Goal: Information Seeking & Learning: Compare options

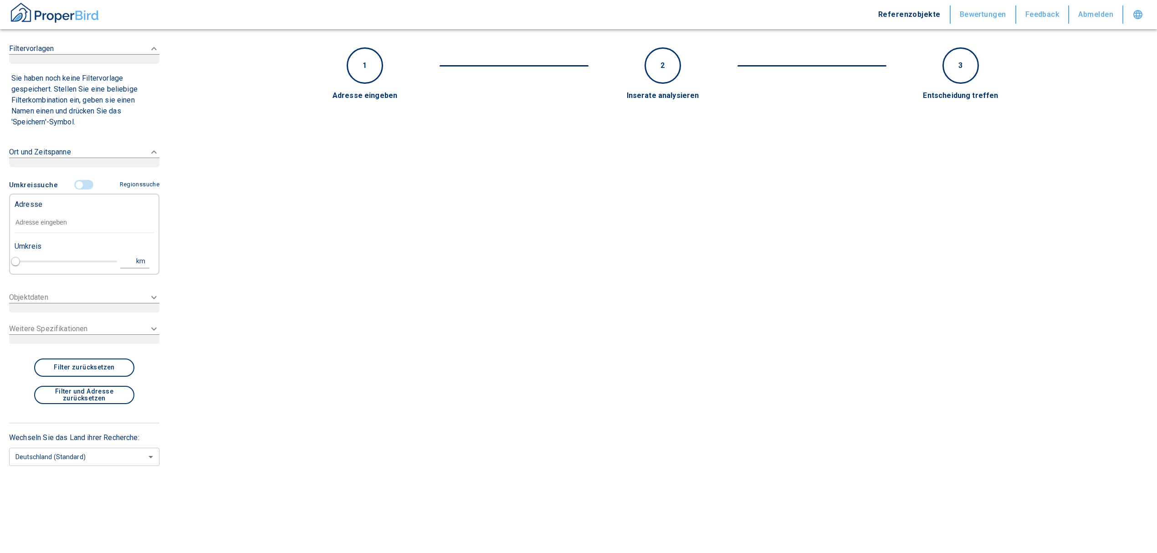
click at [57, 219] on input "text" at bounding box center [84, 222] width 139 height 21
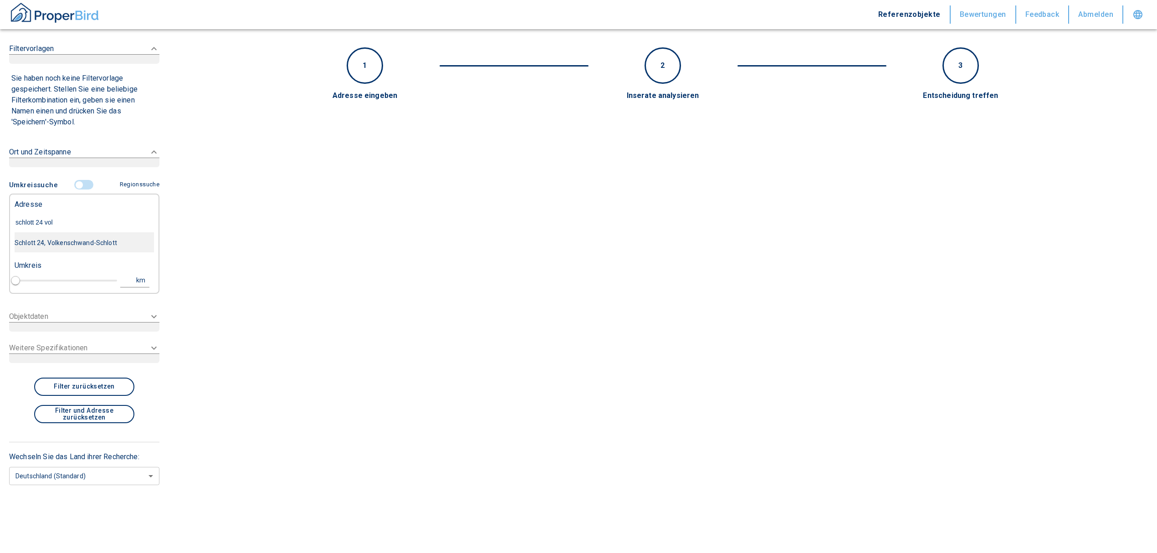
click at [59, 240] on div "Schlott 24, Volkenschwand-Schlott" at bounding box center [84, 242] width 139 height 19
type input "Schlott 24, Volkenschwand-Schlott"
type input "1"
type input "2020"
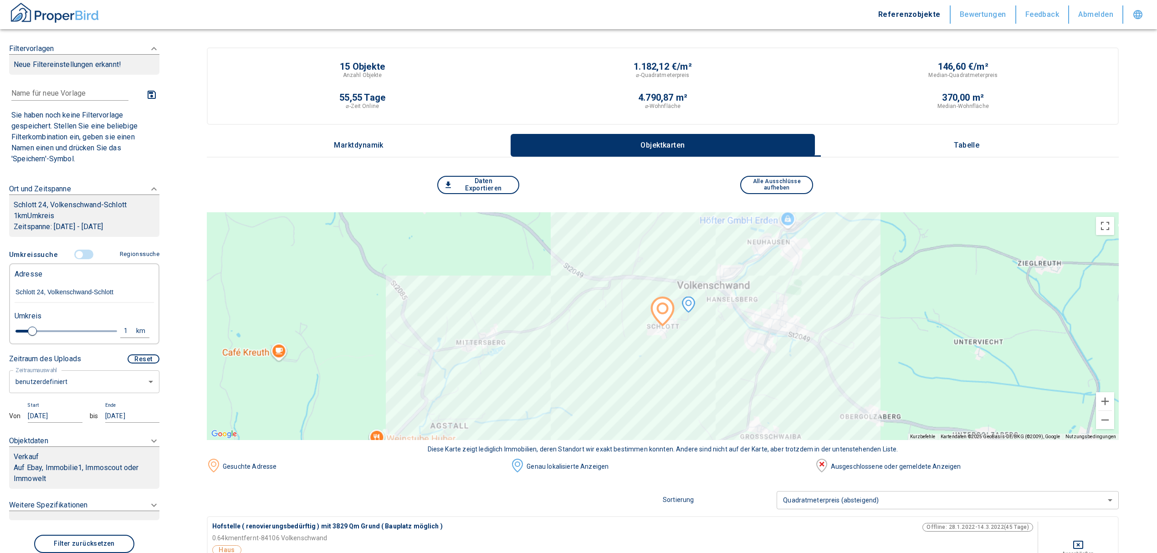
type input "Schlott 24, Volkenschwand-Schlott"
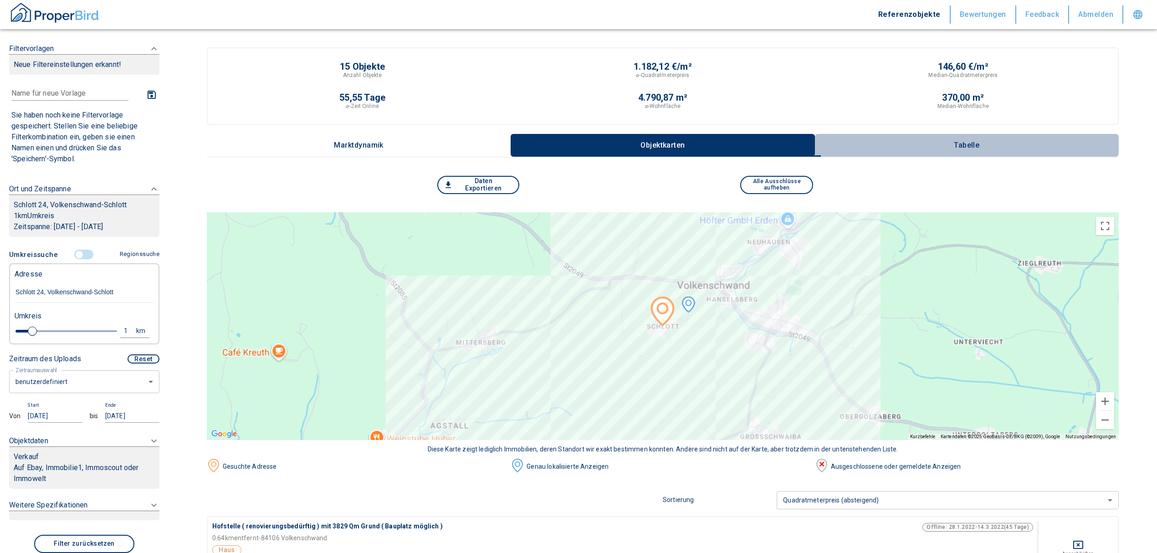
click at [960, 141] on p "Tabelle" at bounding box center [967, 145] width 46 height 8
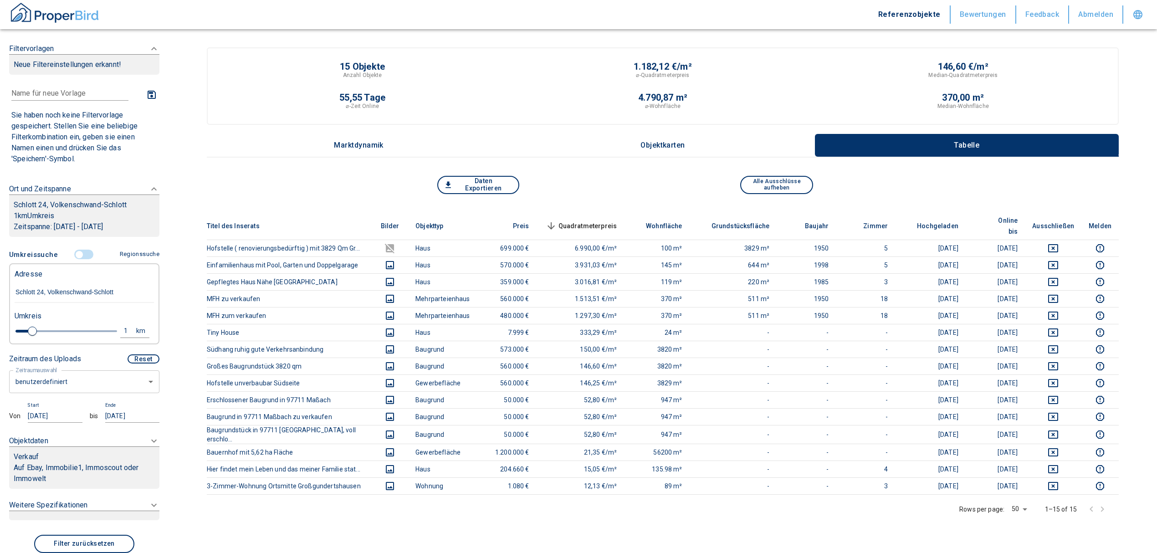
scroll to position [121, 0]
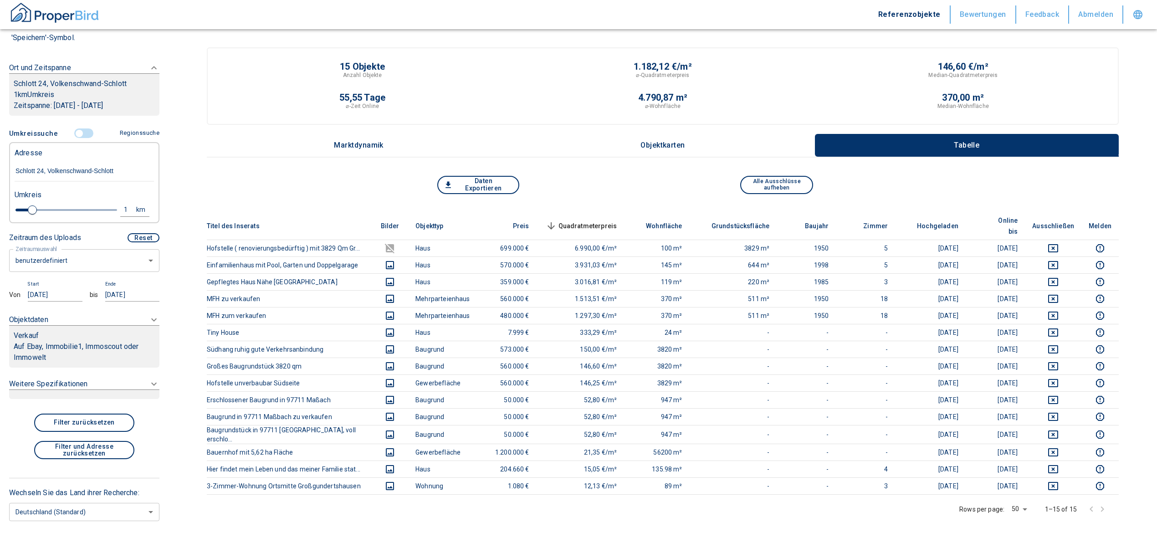
click at [64, 261] on body "Referenzobjekte Bewertungen Feedback Abmelden Filtervorlagen Neue Filtereinstel…" at bounding box center [578, 404] width 1157 height 808
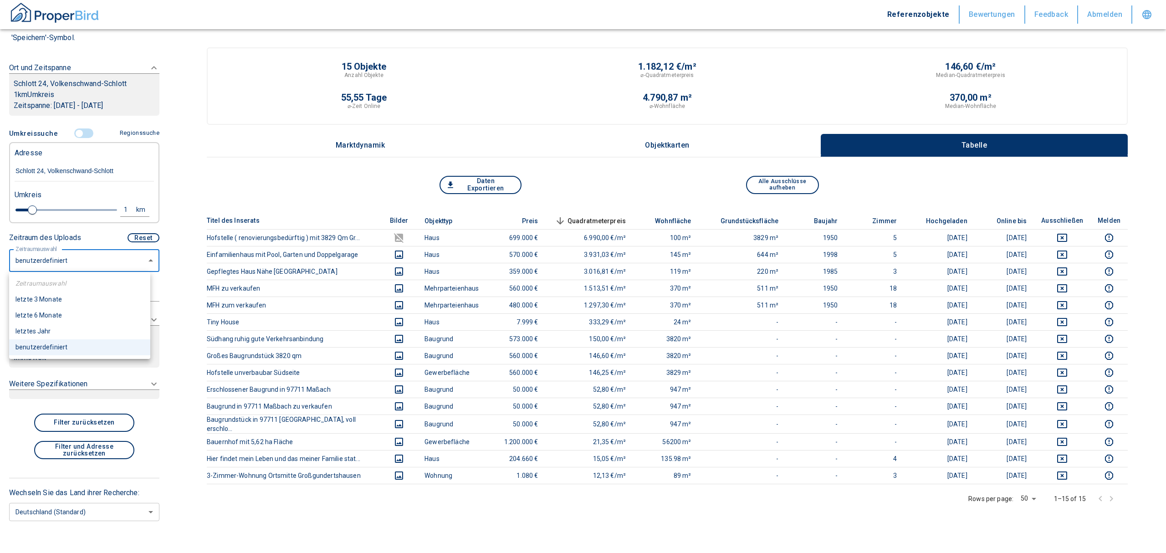
click at [41, 313] on li "letzte 6 Monate" at bounding box center [79, 315] width 141 height 16
type input "2020"
type input "6"
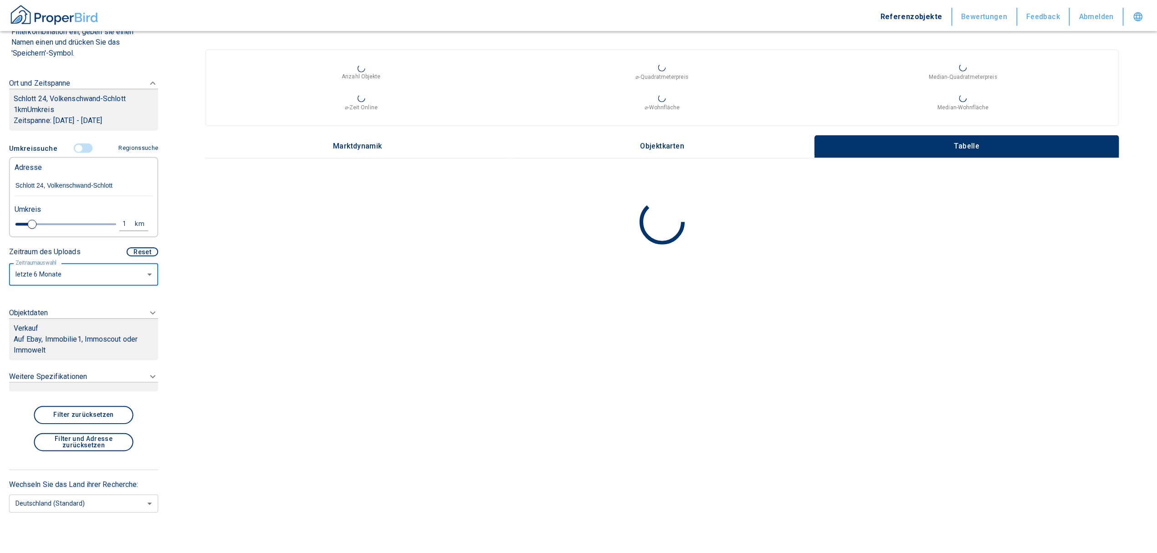
scroll to position [101, 0]
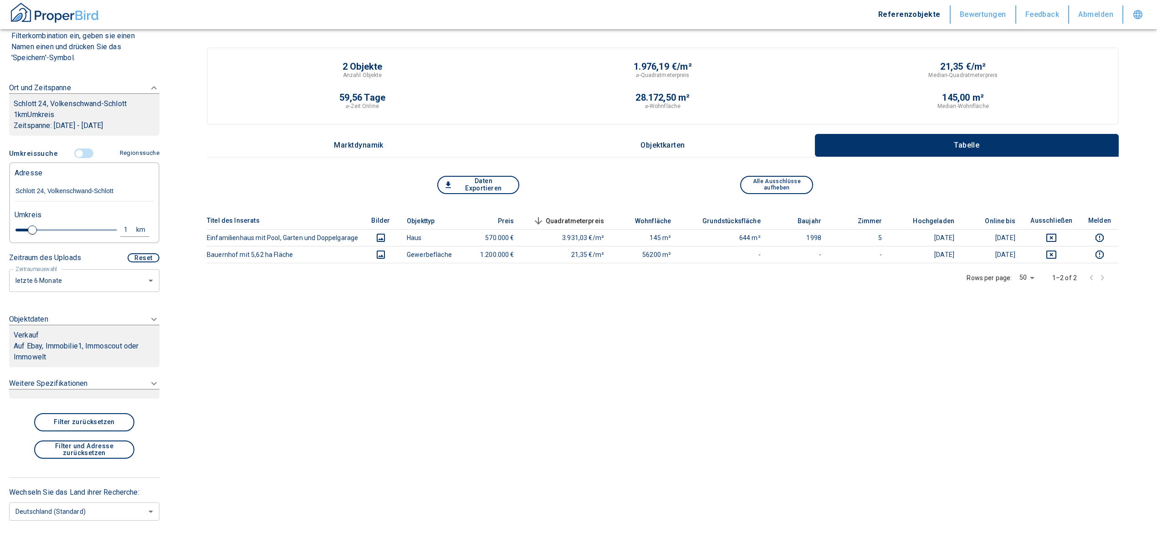
click at [62, 344] on p "Auf Ebay, Immobilie1, Immoscout oder Immowelt" at bounding box center [84, 352] width 141 height 22
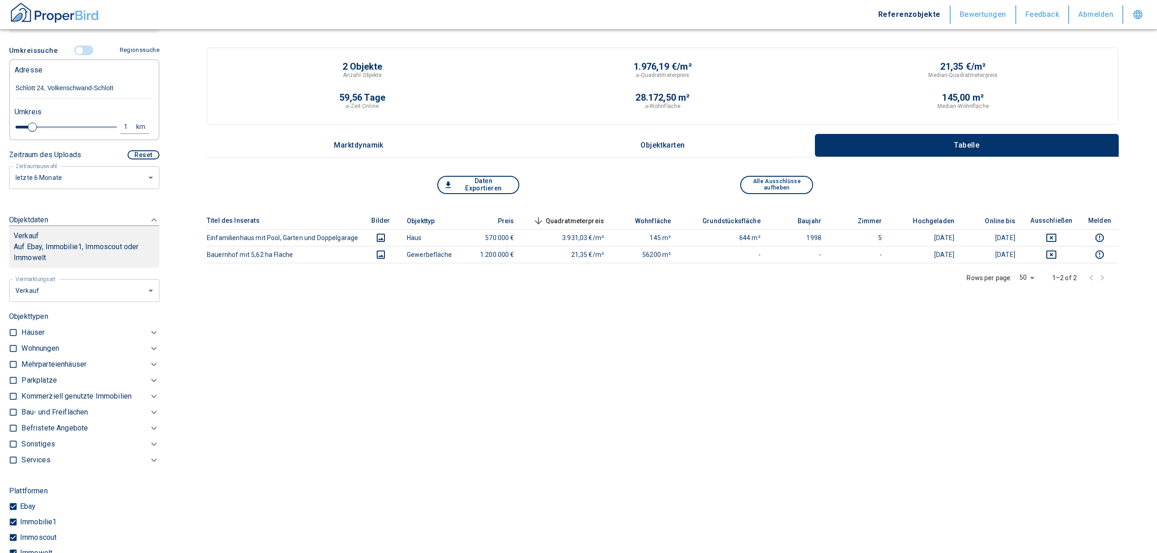
scroll to position [199, 0]
click at [110, 292] on body "Referenzobjekte Bewertungen Feedback Abmelden Filtervorlagen Neue Filtereinstel…" at bounding box center [578, 288] width 1157 height 577
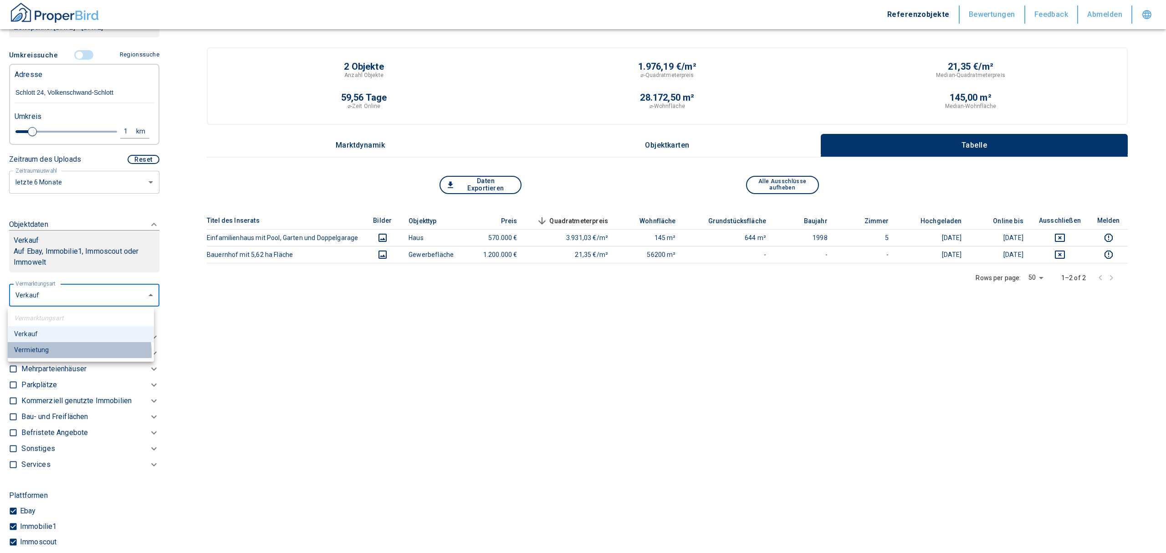
click at [61, 353] on li "Vermietung" at bounding box center [81, 350] width 146 height 16
type input "rent"
type input "2020"
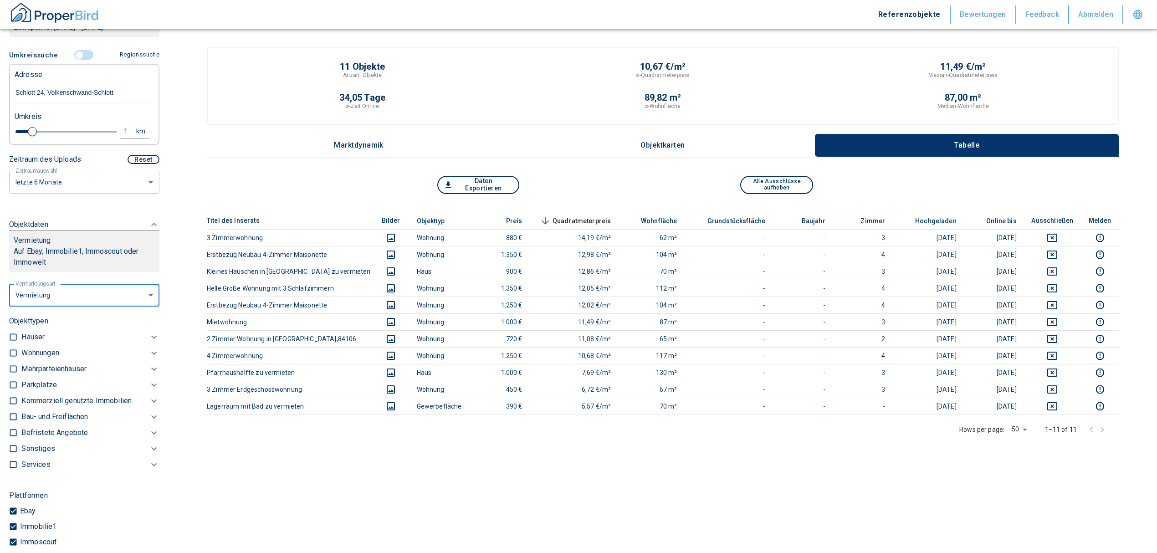
click at [13, 351] on input "checkbox" at bounding box center [13, 352] width 9 height 9
checkbox input "true"
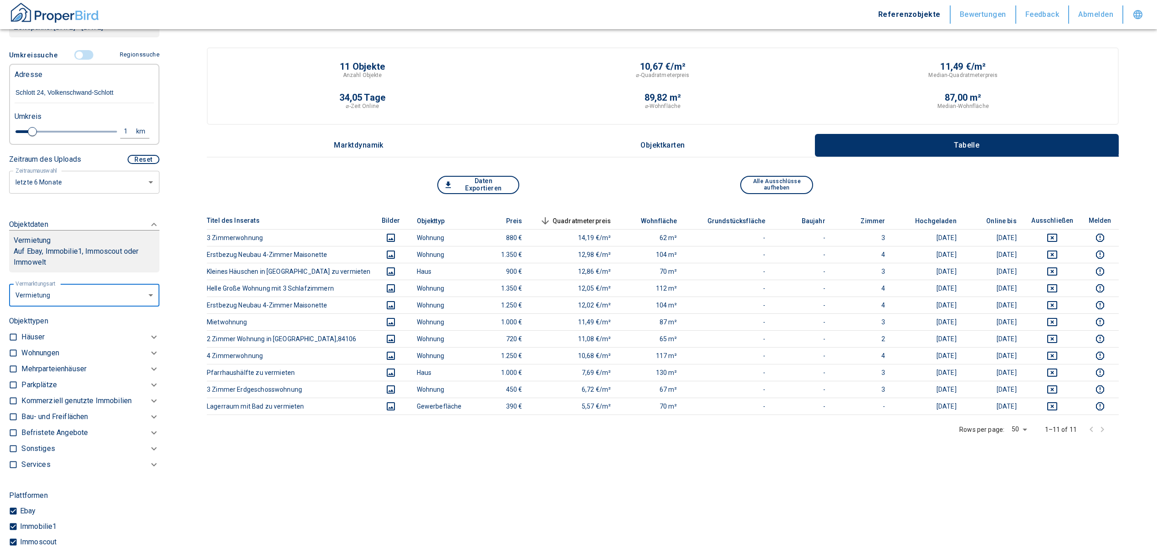
checkbox input "true"
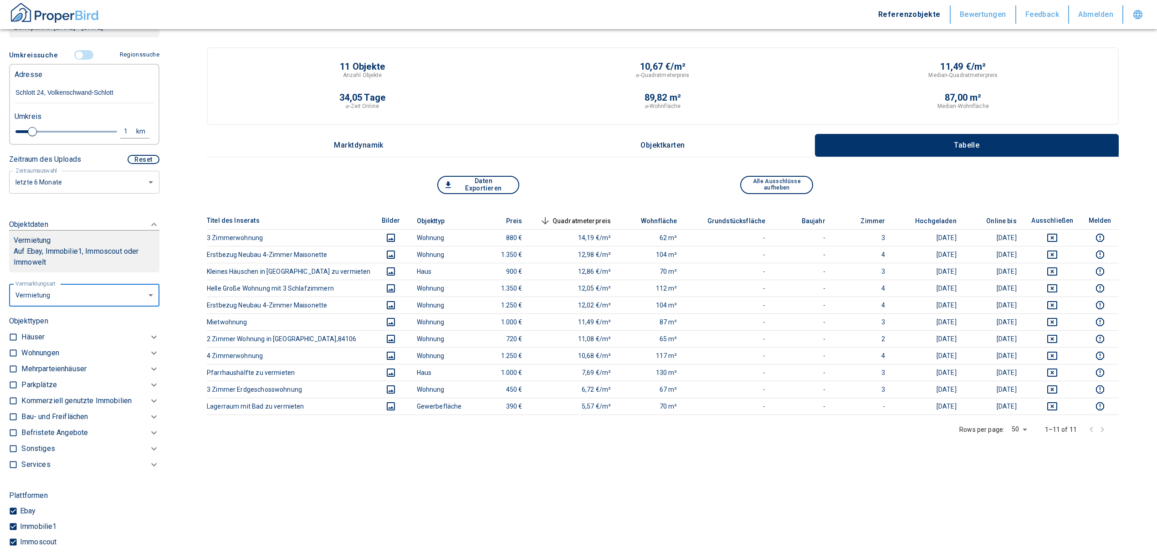
type input "2020"
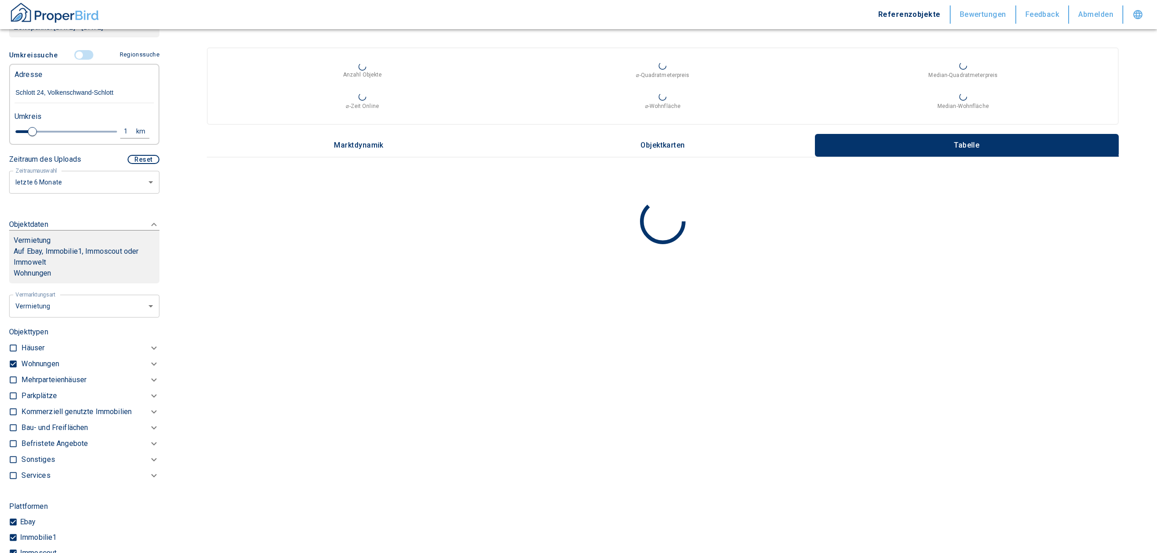
click at [44, 359] on p "Wohnungen" at bounding box center [39, 363] width 37 height 11
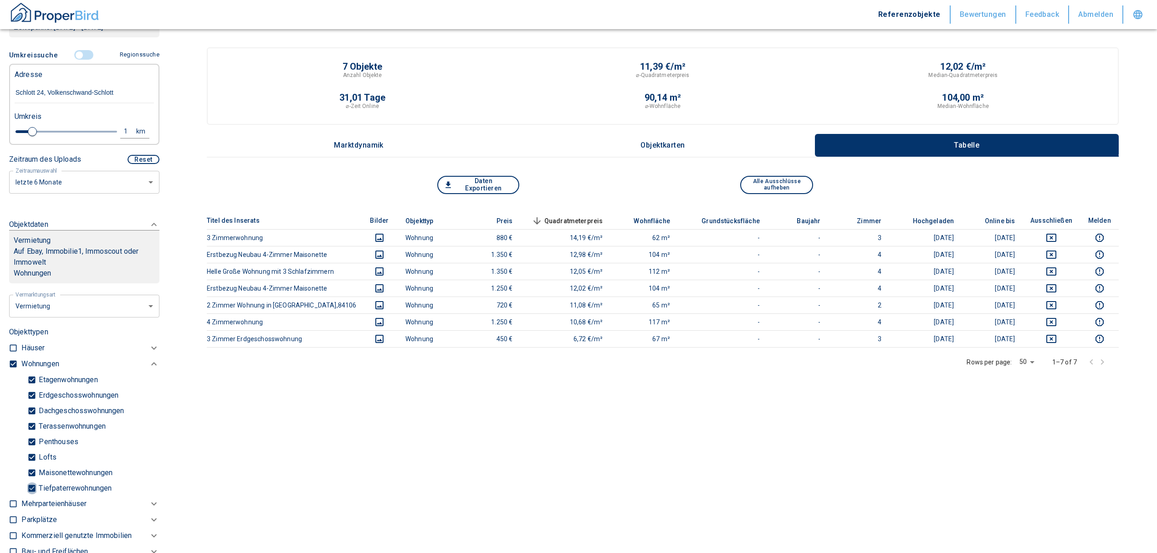
click at [30, 485] on input "Tiefpaterrewohnungen" at bounding box center [31, 488] width 9 height 16
checkbox input "false"
type input "2020"
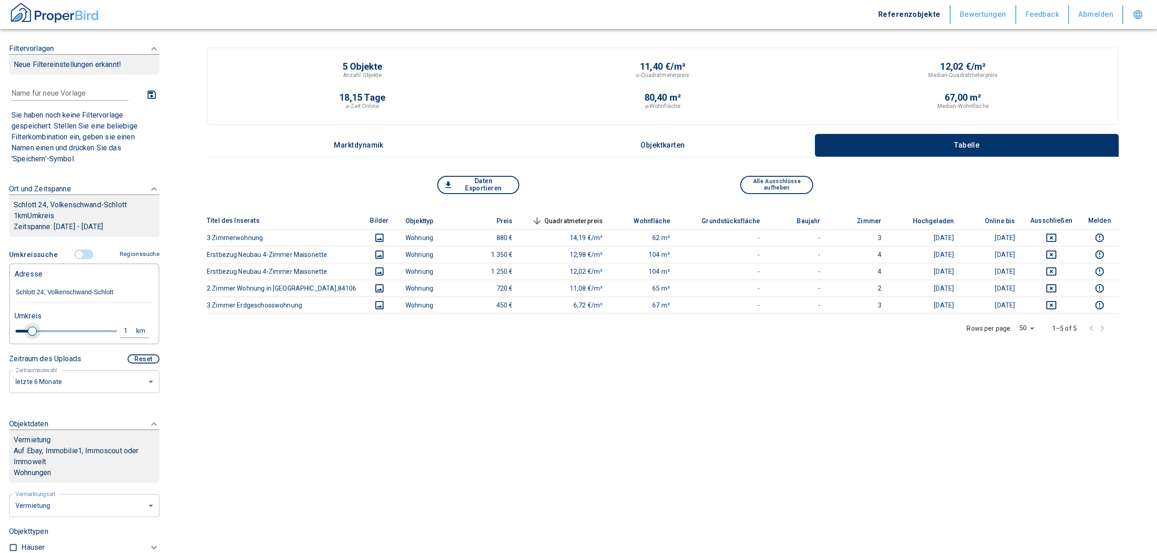
type input "1.2"
type input "2020"
type input "1.4"
type input "2020"
type input "1.8"
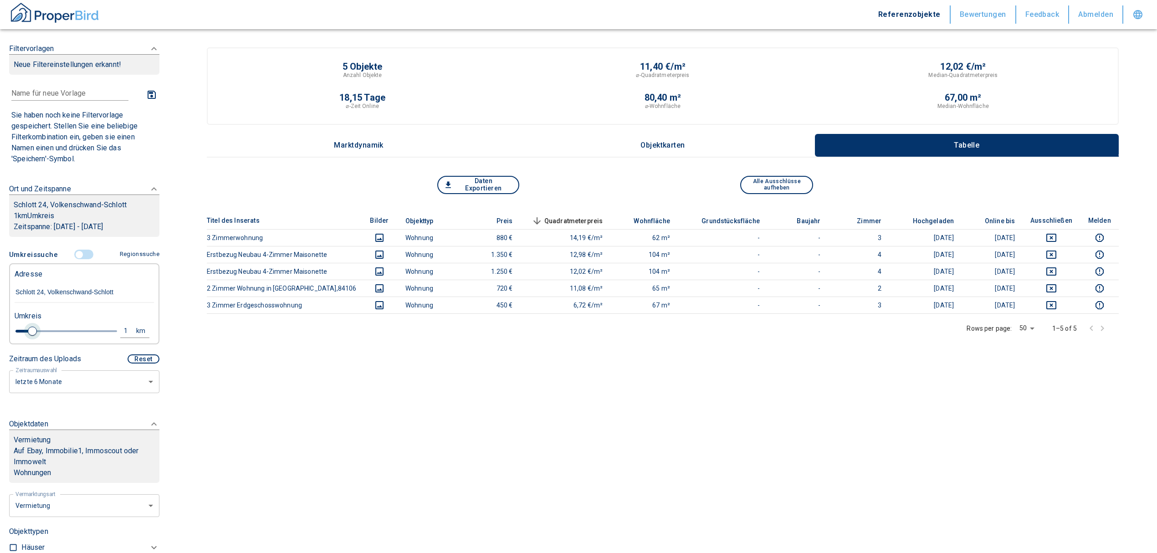
type input "2020"
type input "2"
type input "2020"
type input "2.2"
type input "2020"
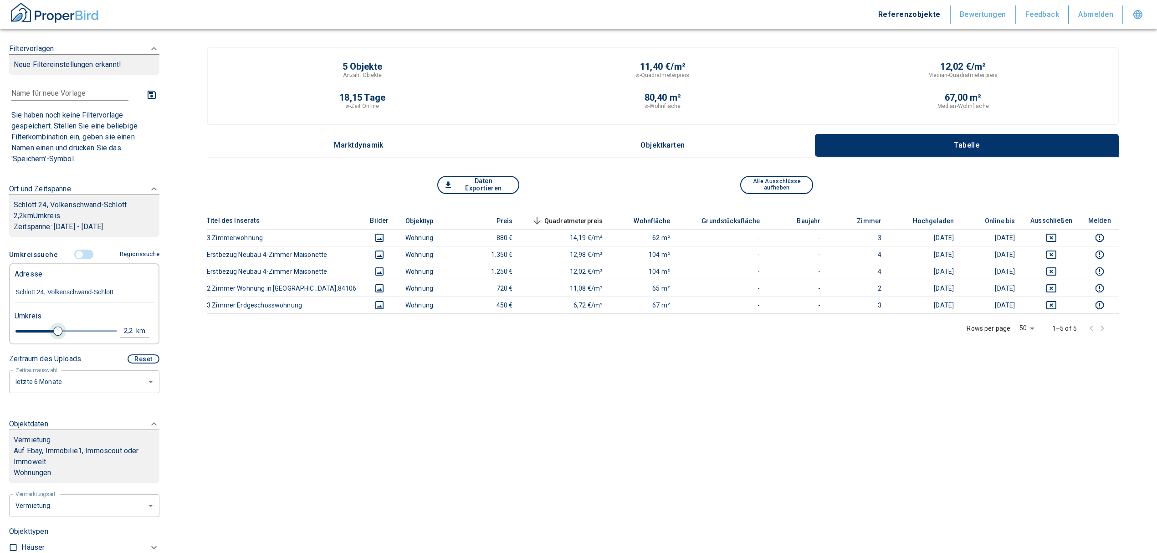
type input "2"
drag, startPoint x: 30, startPoint y: 330, endPoint x: 52, endPoint y: 330, distance: 22.3
click at [51, 330] on span at bounding box center [53, 331] width 9 height 9
type input "2020"
type input "2.2"
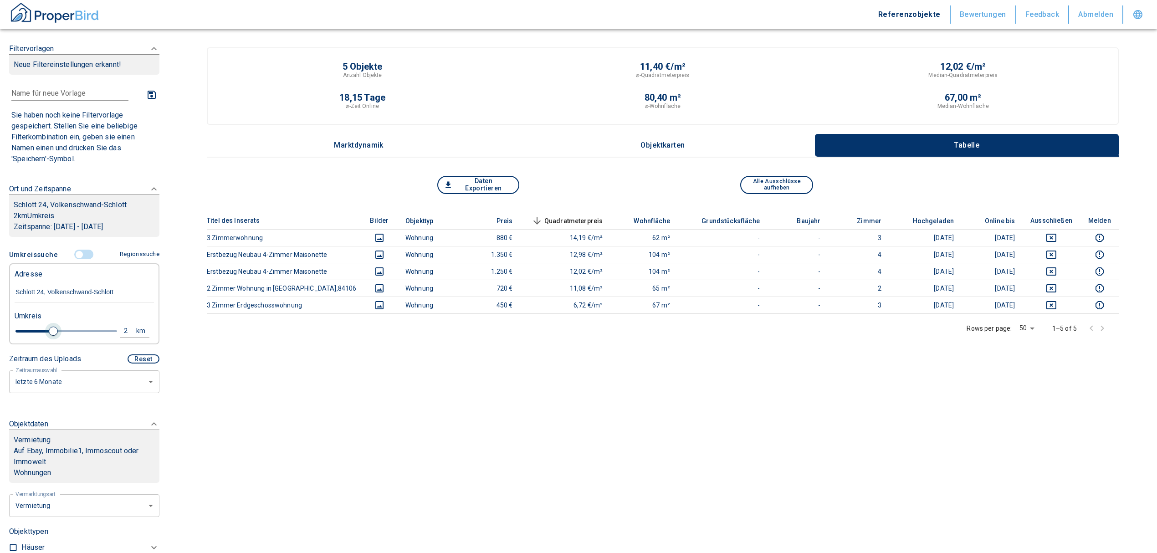
type input "2020"
type input "2.4"
type input "2020"
type input "2.8"
type input "2020"
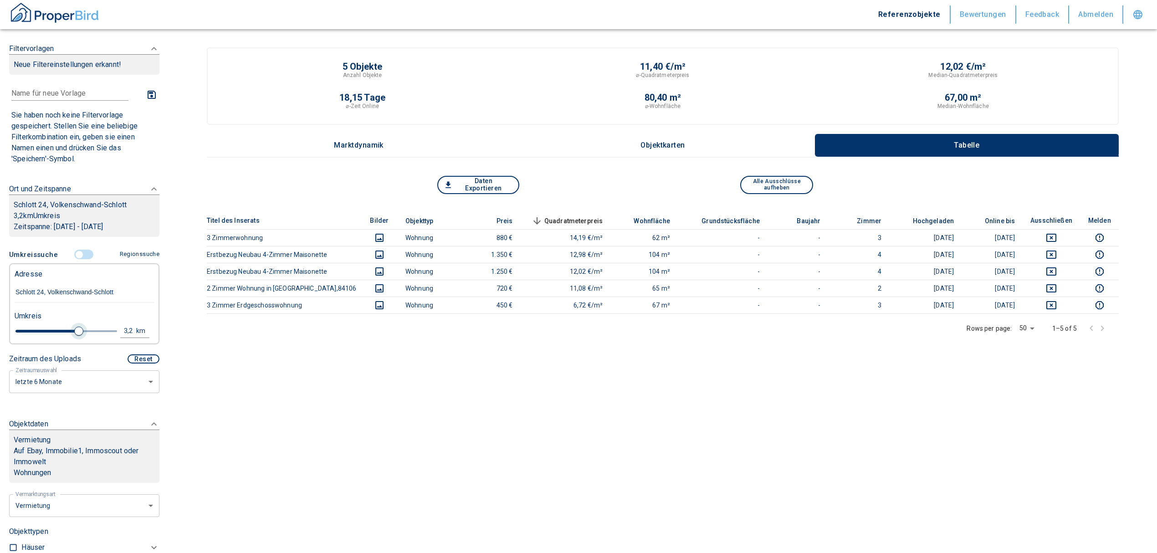
type input "3.2"
type input "2020"
type input "3.4"
type input "2020"
type input "3.6"
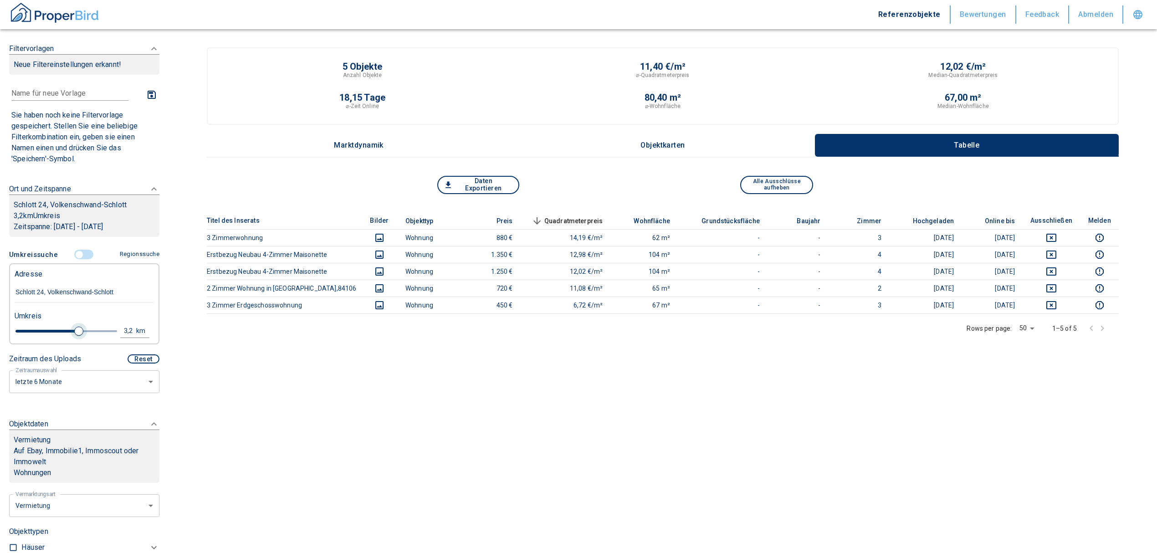
type input "2020"
type input "3.8"
type input "2020"
type input "4"
type input "2020"
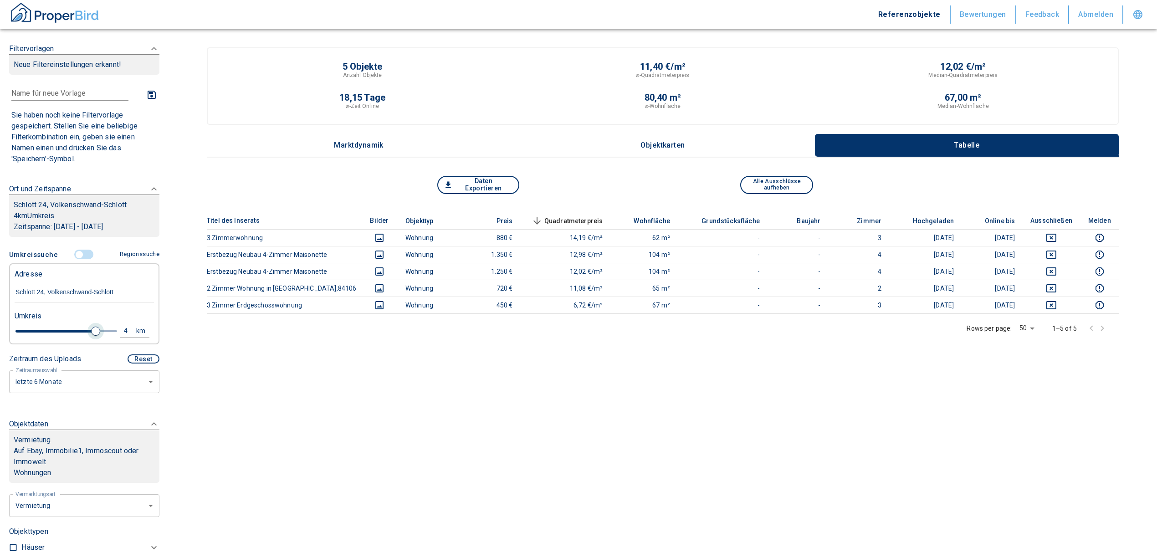
type input "3.8"
type input "2020"
type input "3.6"
type input "2020"
type input "3.4"
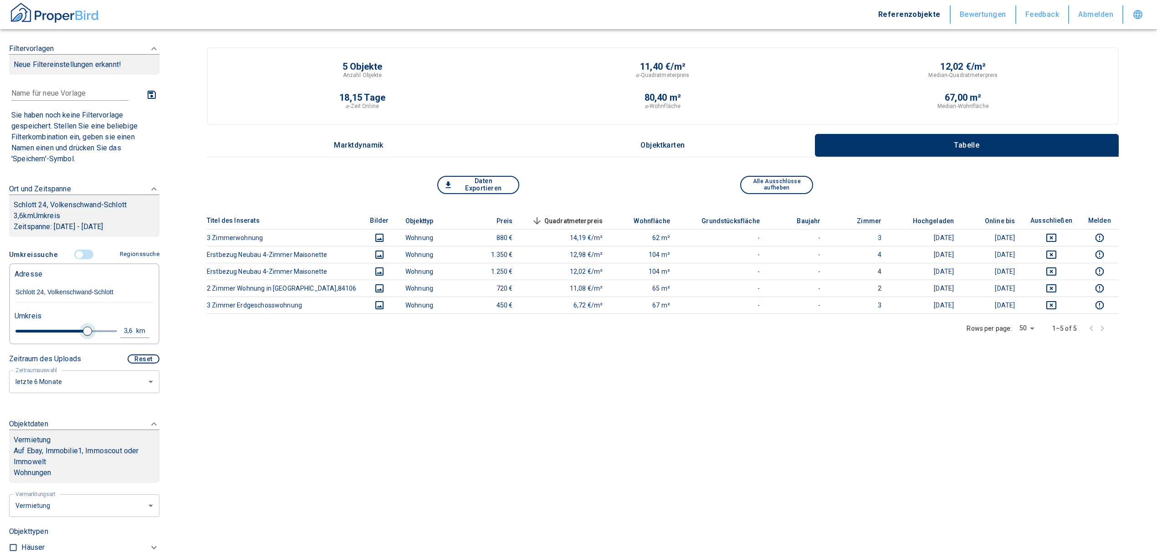
type input "2020"
type input "3.2"
type input "2020"
type input "3"
drag, startPoint x: 53, startPoint y: 329, endPoint x: 72, endPoint y: 334, distance: 19.5
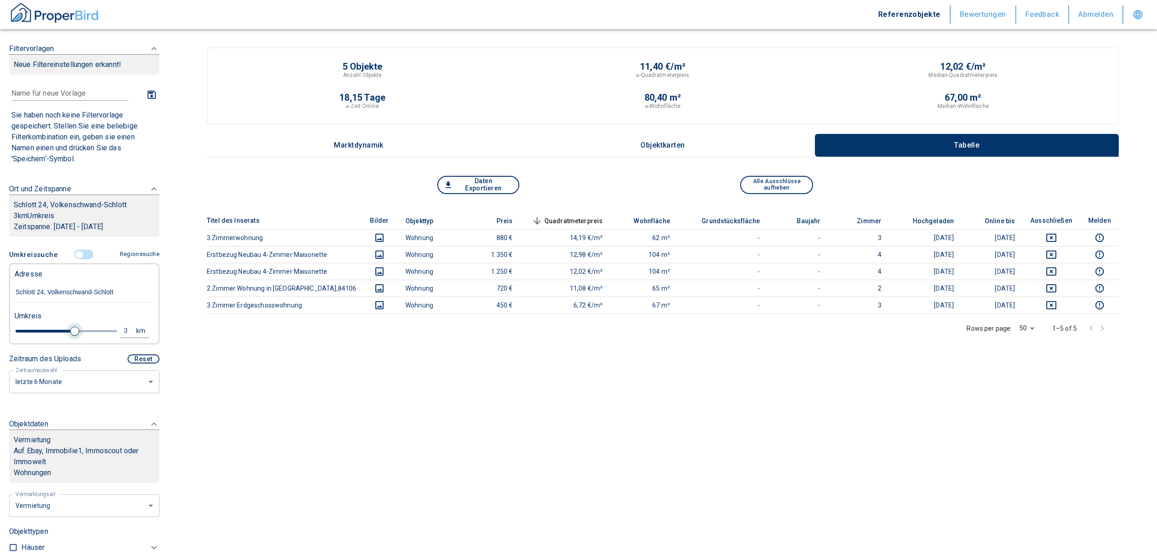
click at [72, 334] on span at bounding box center [74, 331] width 9 height 9
type input "2020"
type input "3.2"
type input "2020"
type input "3.8"
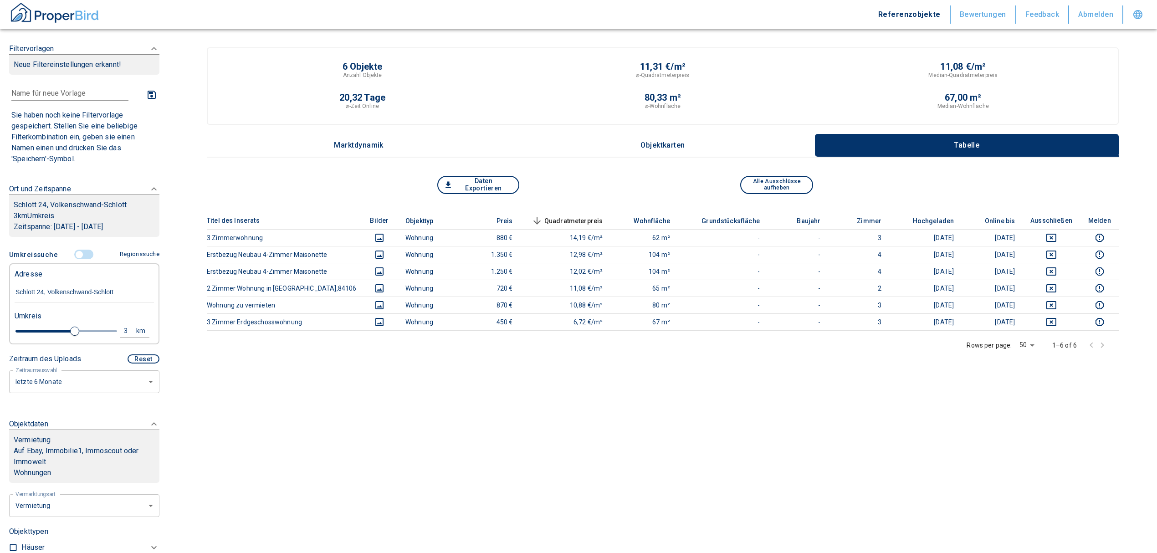
type input "2020"
type input "4.6"
type input "2020"
type input "5"
drag, startPoint x: 71, startPoint y: 330, endPoint x: 116, endPoint y: 336, distance: 45.0
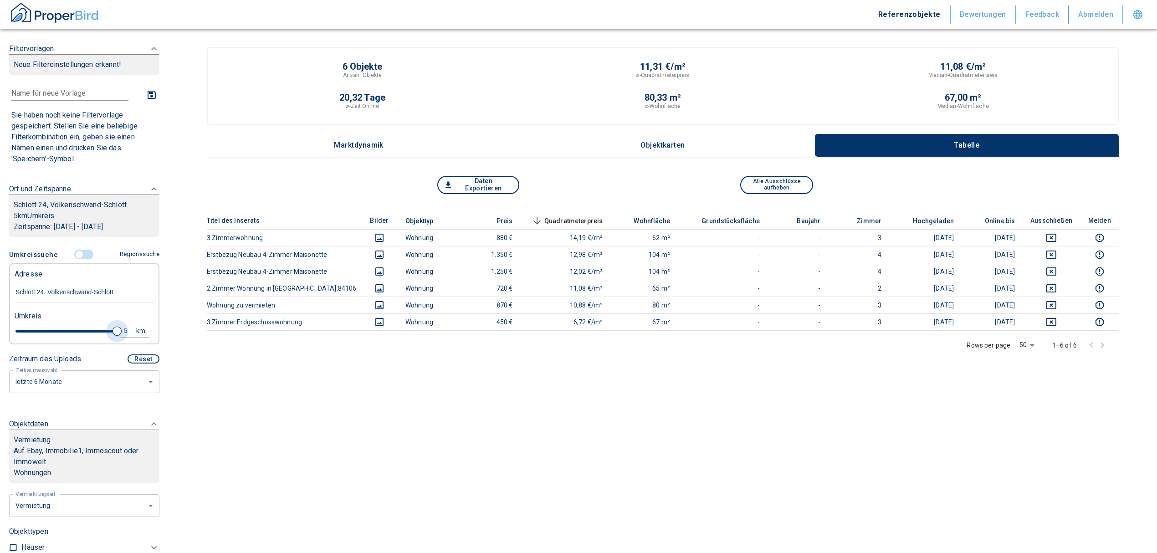
click at [116, 336] on div "5 km" at bounding box center [80, 332] width 139 height 16
type input "2020"
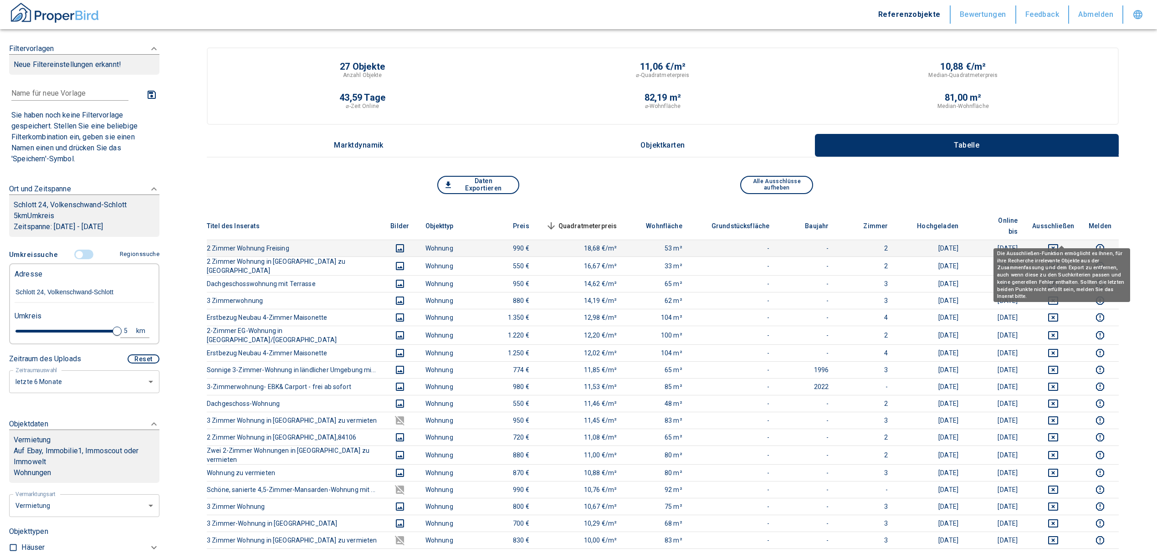
click at [1058, 243] on icon "deselect this listing" at bounding box center [1052, 248] width 11 height 11
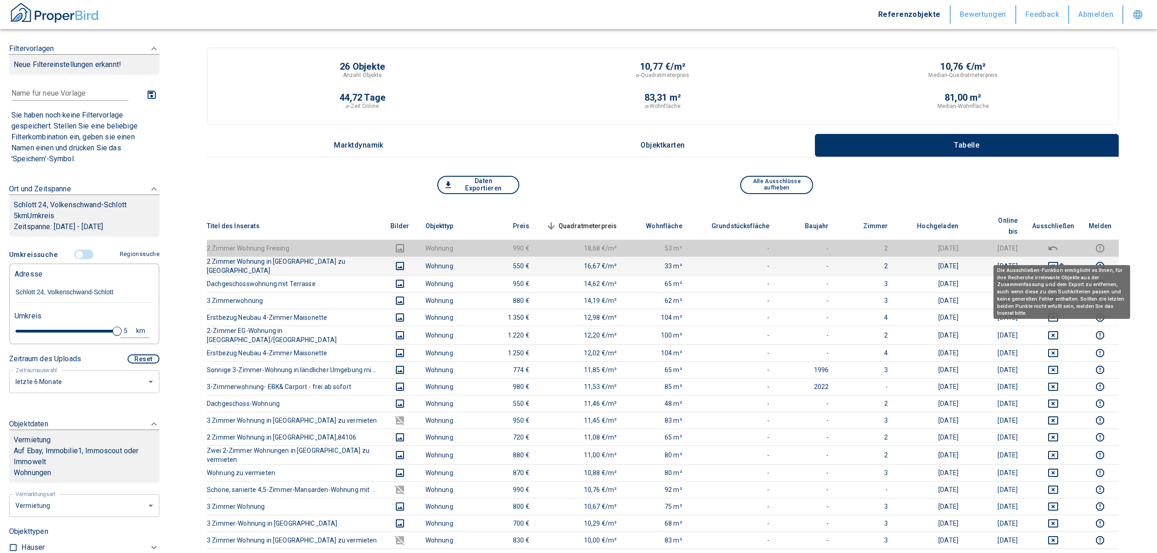
click at [1057, 262] on icon "deselect this listing" at bounding box center [1053, 266] width 10 height 8
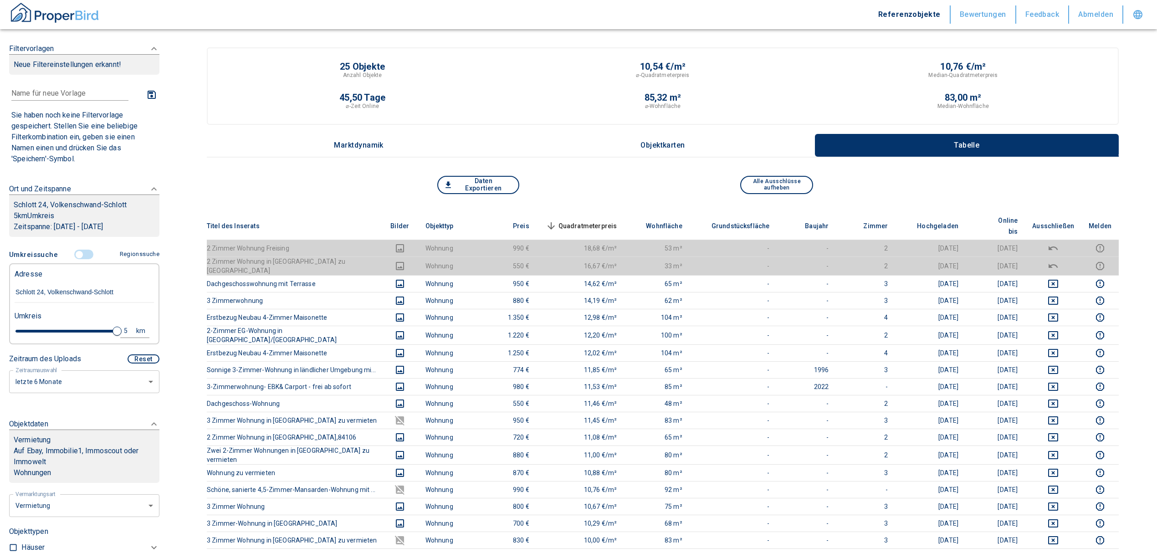
click at [598, 220] on span "Quadratmeterpreis sorted descending" at bounding box center [580, 225] width 73 height 11
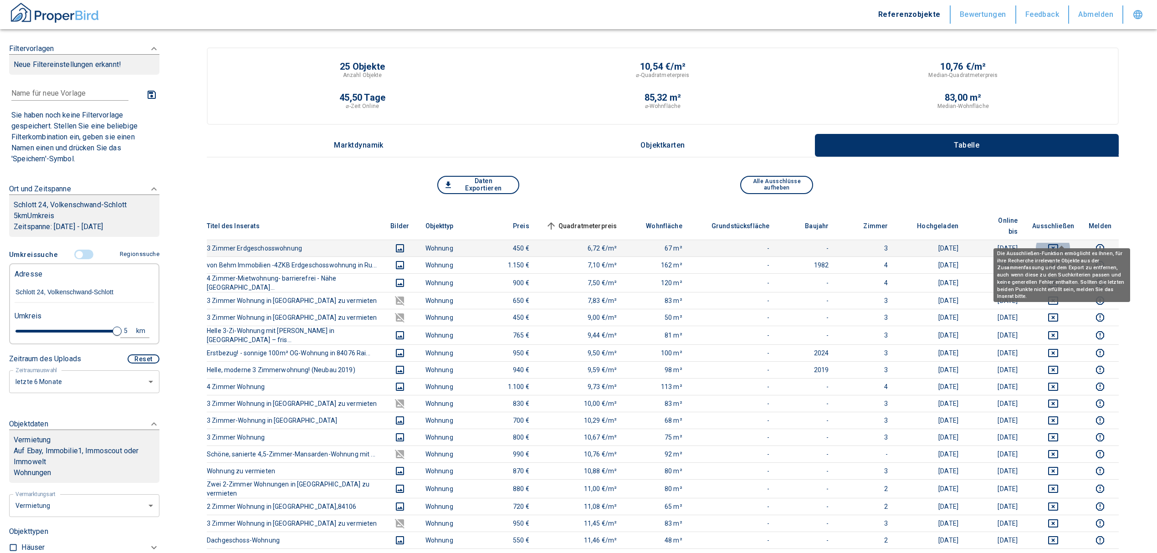
click at [1058, 244] on icon "deselect this listing" at bounding box center [1053, 248] width 10 height 8
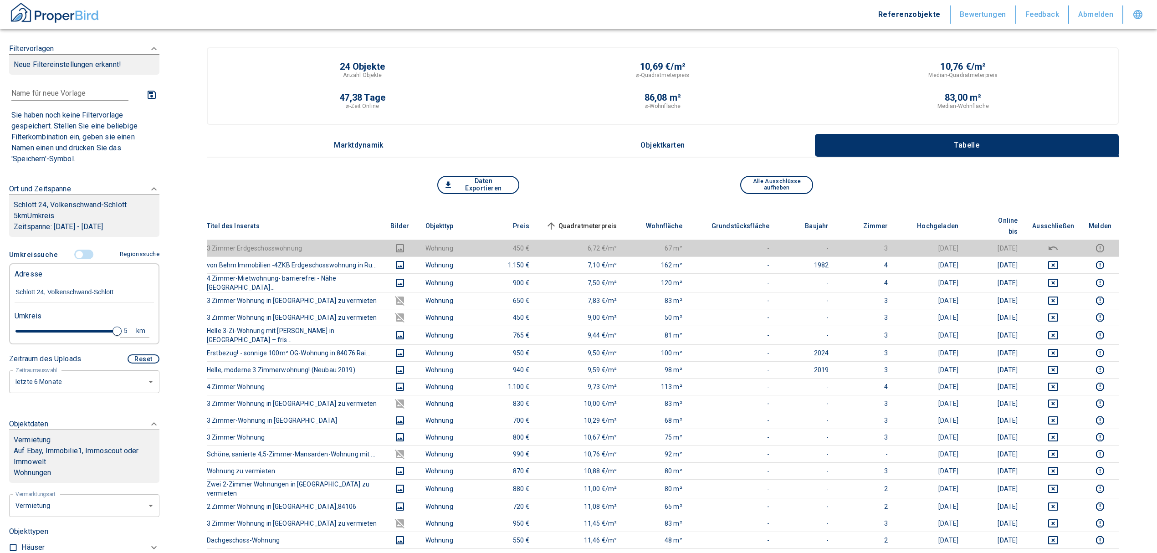
click at [584, 220] on span "Quadratmeterpreis sorted ascending" at bounding box center [580, 225] width 73 height 11
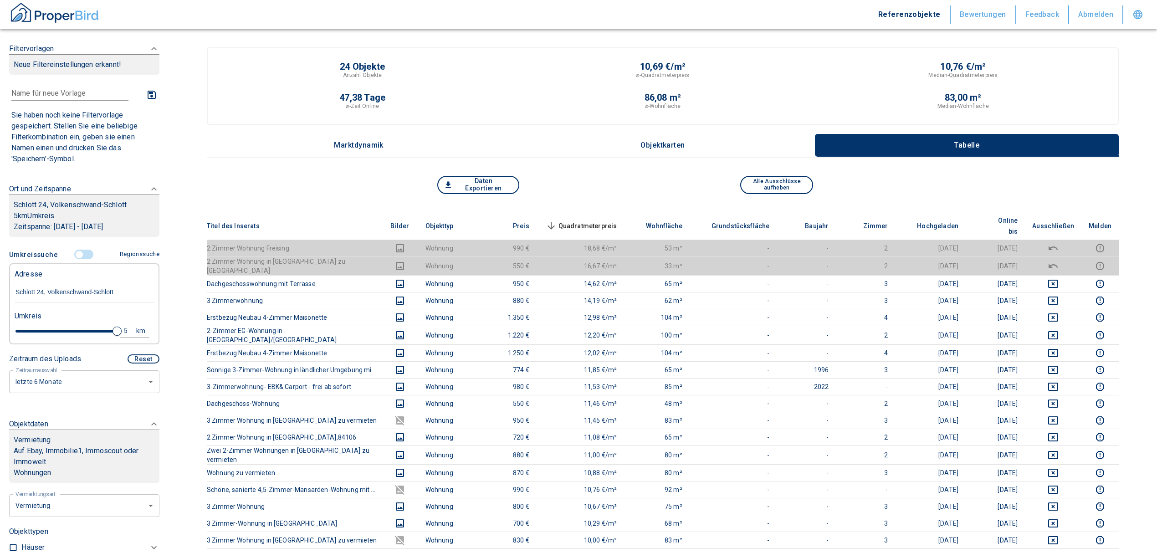
click at [590, 220] on span "Quadratmeterpreis sorted descending" at bounding box center [580, 225] width 73 height 11
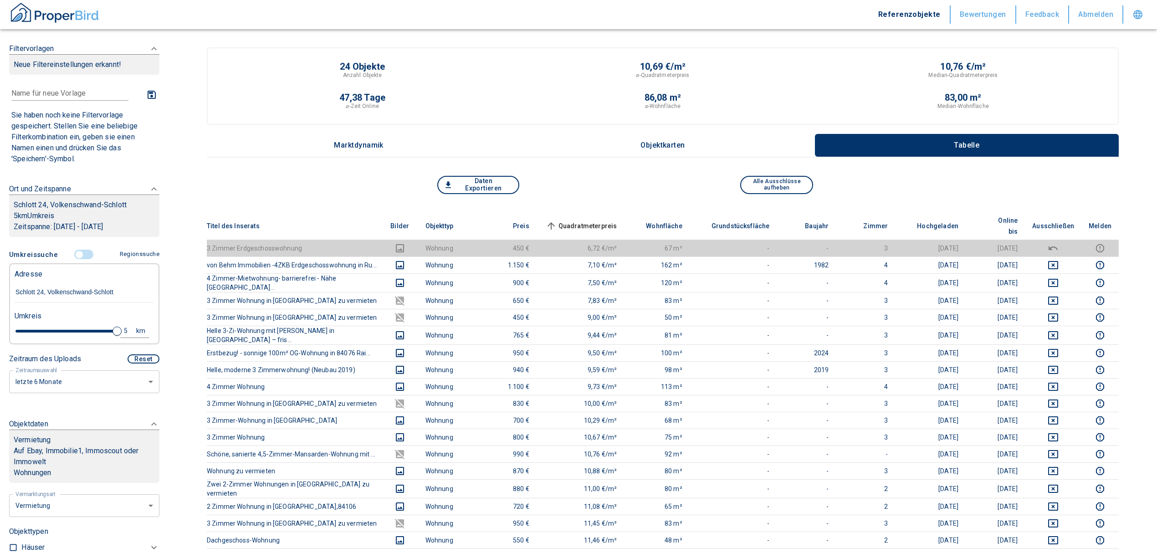
click at [75, 252] on input "controlled" at bounding box center [79, 255] width 27 height 10
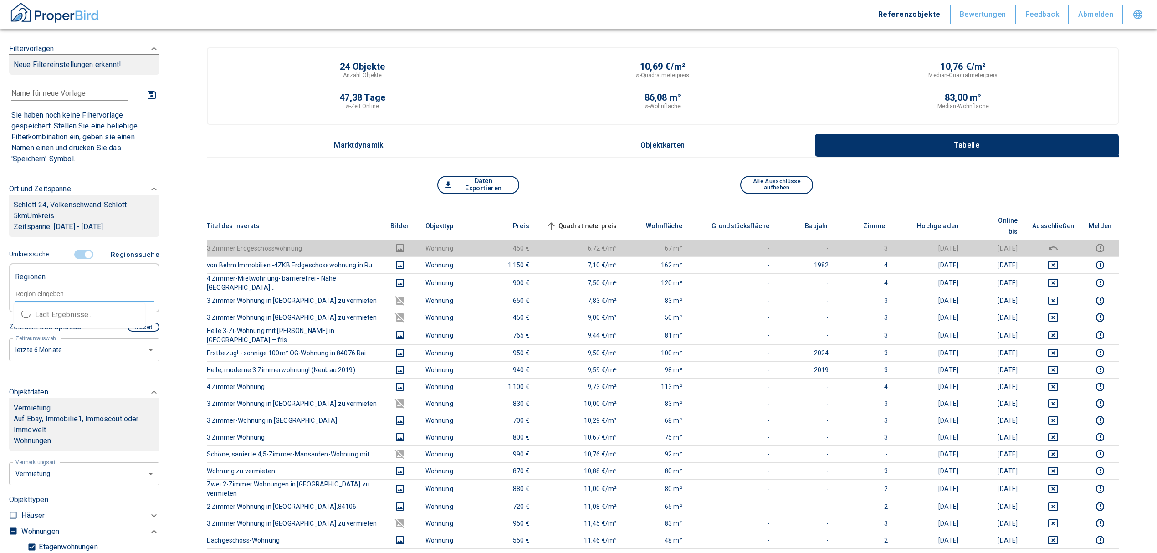
click at [53, 290] on input "text" at bounding box center [84, 294] width 139 height 8
click at [80, 312] on li "84106 Volkenschwand" at bounding box center [79, 314] width 131 height 16
type input "84106"
type input "2020"
type input "84106 Volkenschwand"
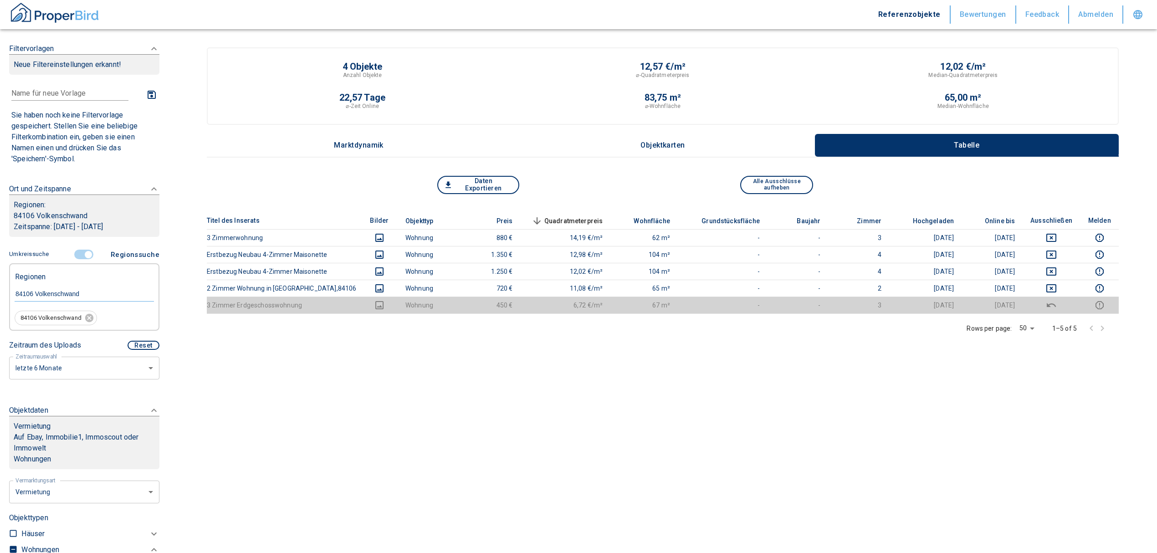
click at [84, 250] on input "controlled" at bounding box center [88, 255] width 27 height 10
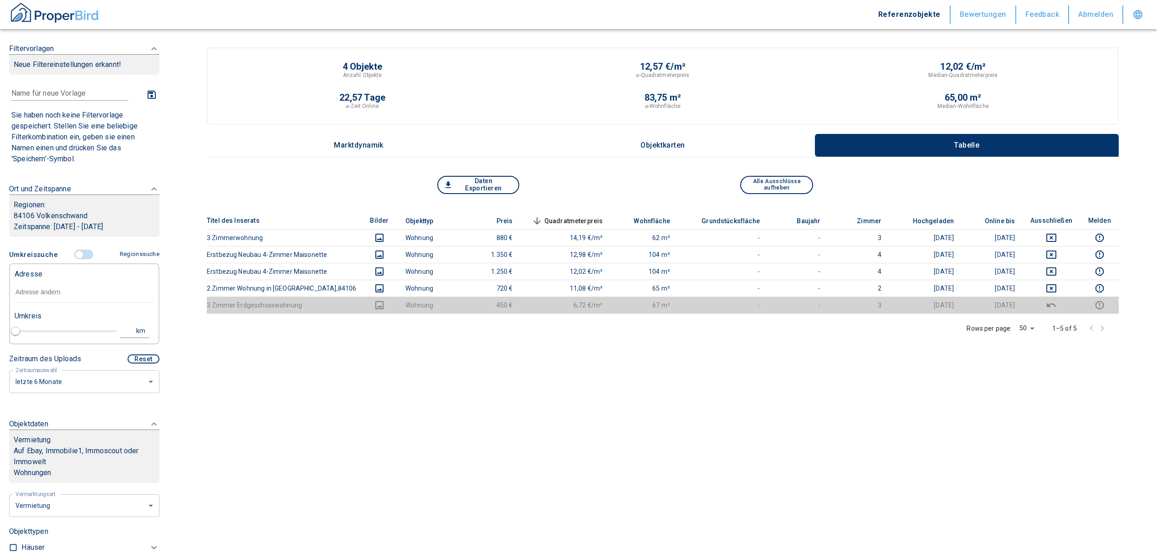
click at [61, 285] on input "text" at bounding box center [84, 292] width 139 height 21
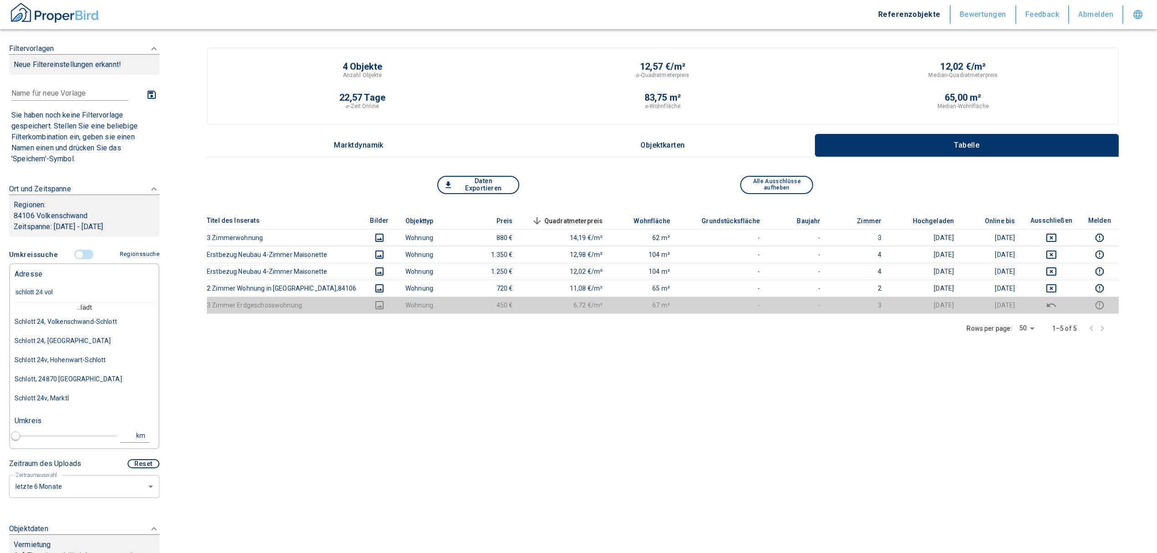
type input "schlott 24 volk"
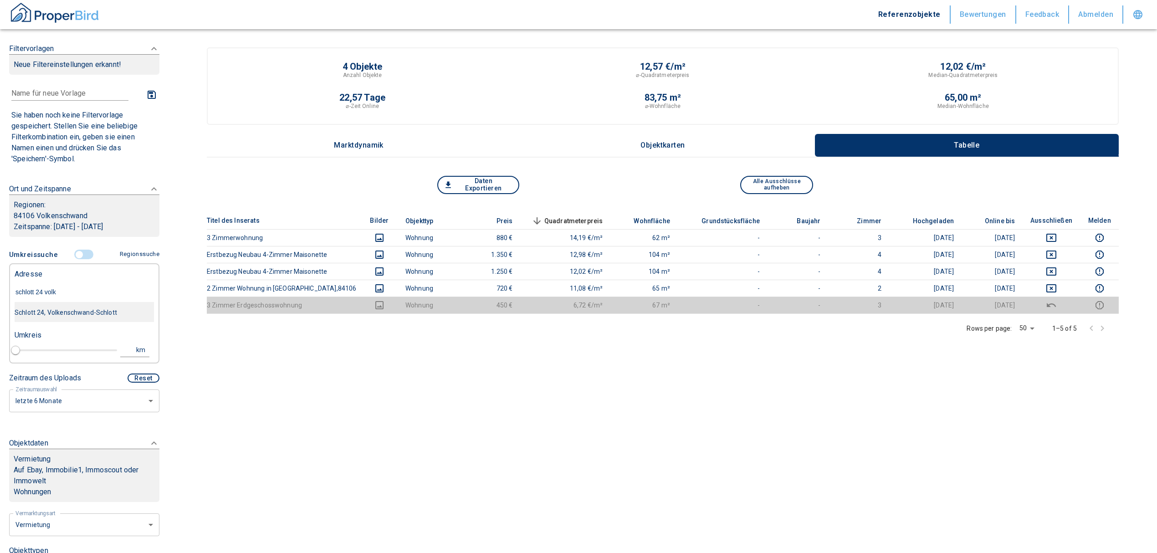
click at [66, 310] on div "Schlott 24, Volkenschwand-Schlott" at bounding box center [84, 312] width 139 height 19
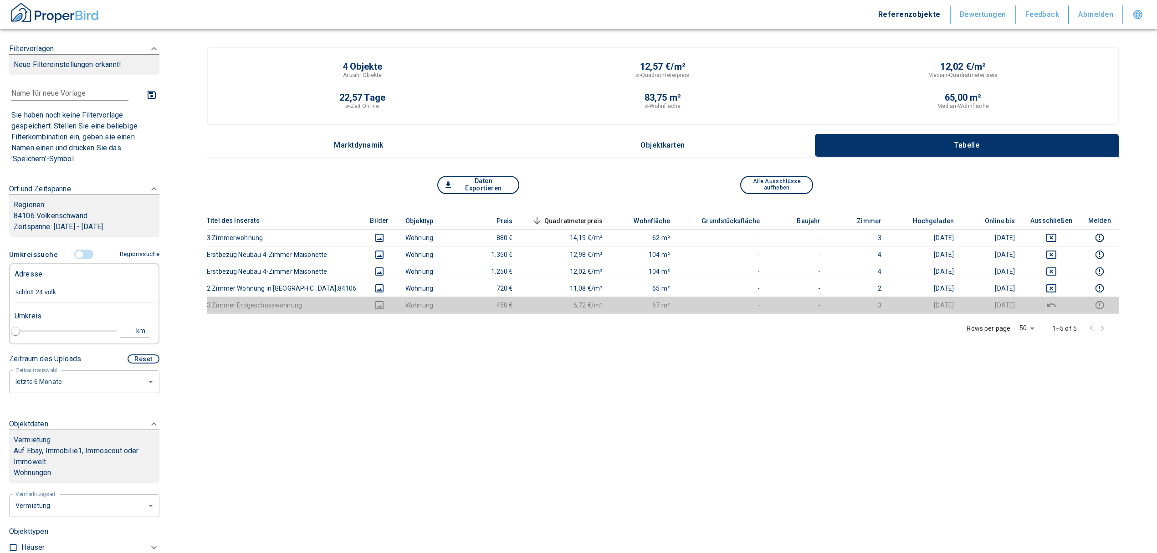
type input "2020"
type input "Schlott 24, Volkenschwand-Schlott"
type input "1"
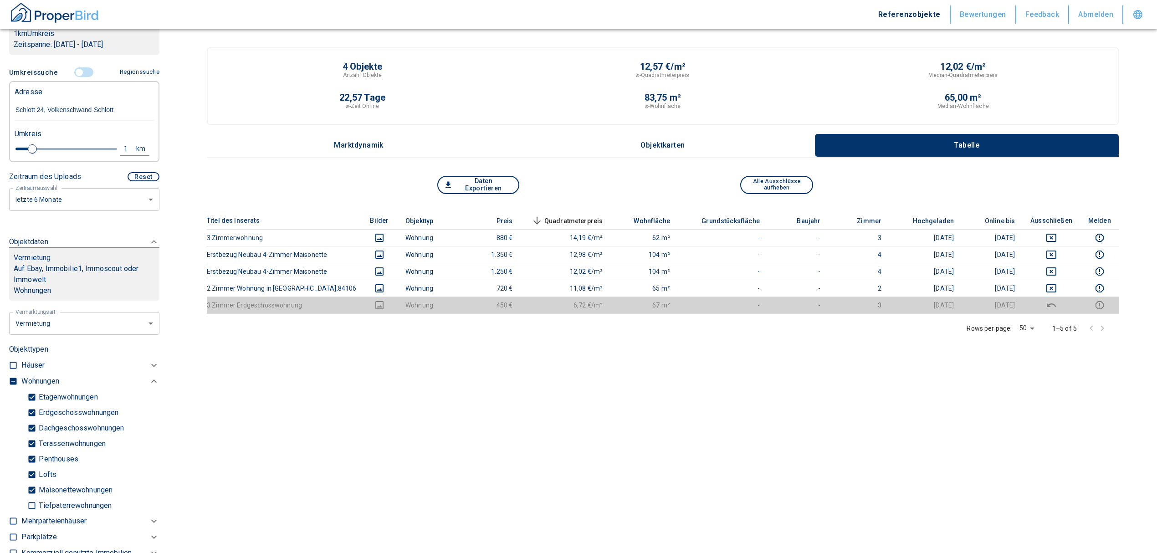
scroll to position [303, 0]
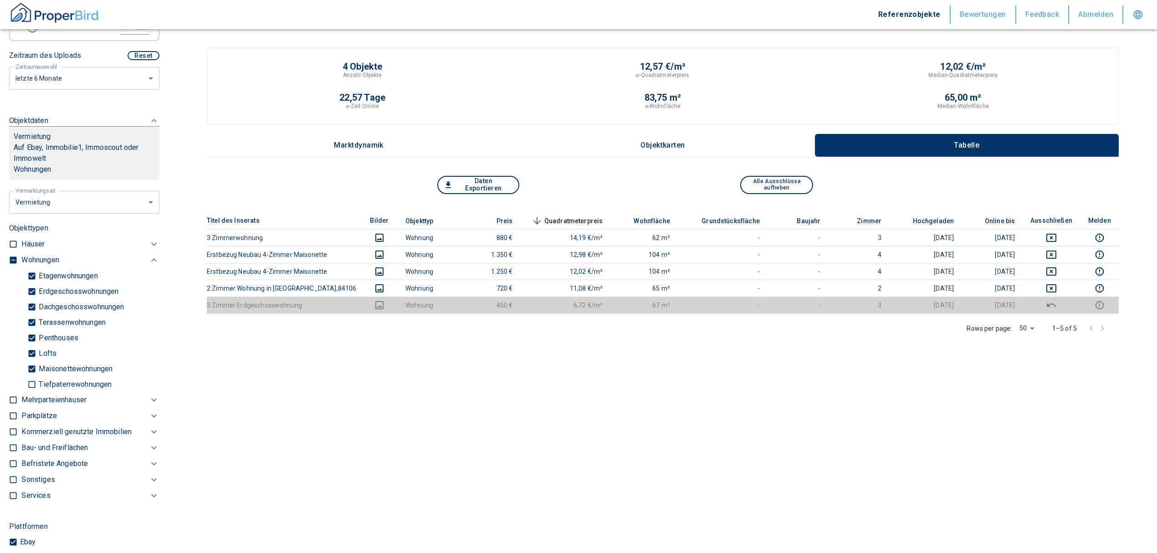
type input "Schlott 24, Volkenschwand-Schlott"
click at [11, 257] on input "checkbox" at bounding box center [13, 259] width 9 height 9
checkbox input "true"
type input "2020"
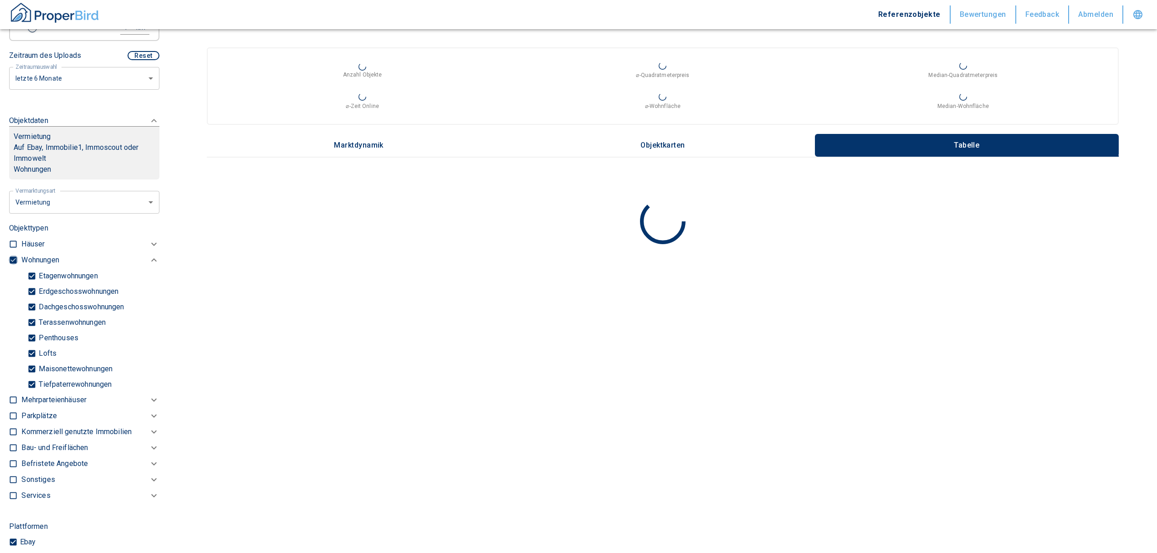
click at [11, 257] on input "checkbox" at bounding box center [13, 259] width 9 height 9
checkbox input "false"
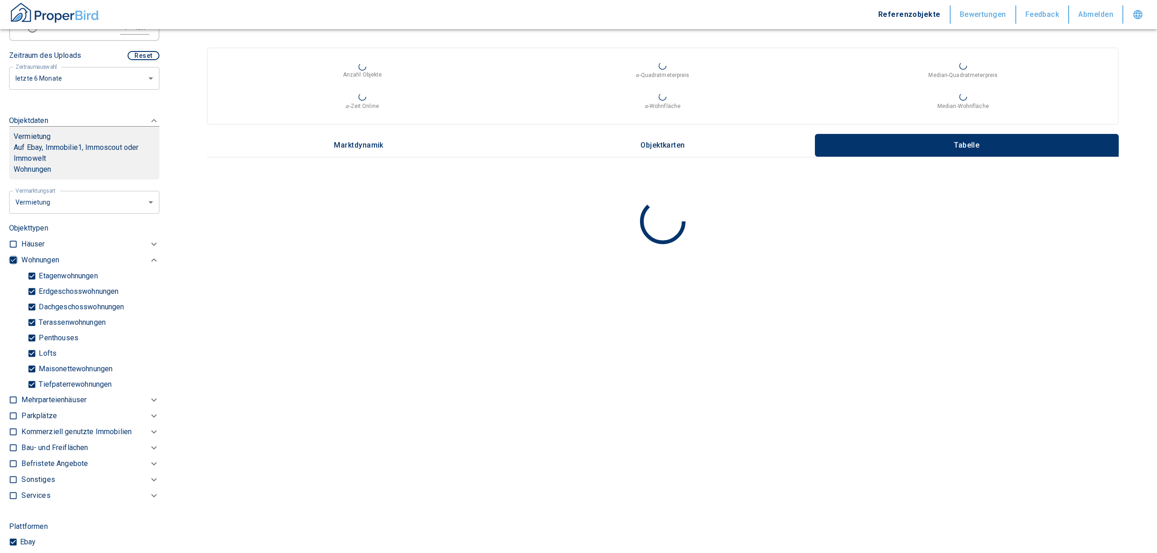
checkbox input "false"
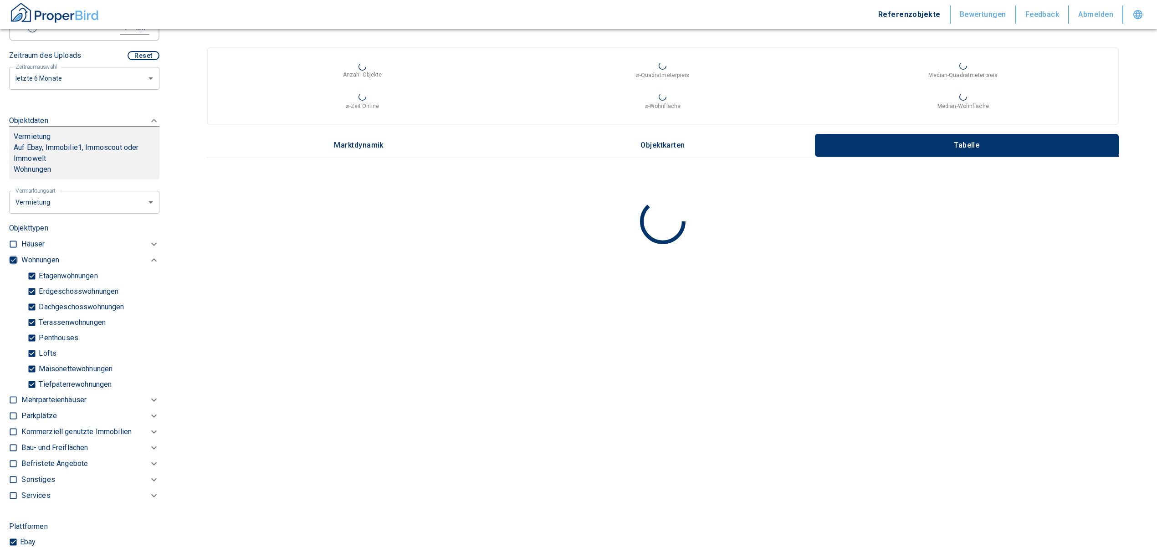
type input "2020"
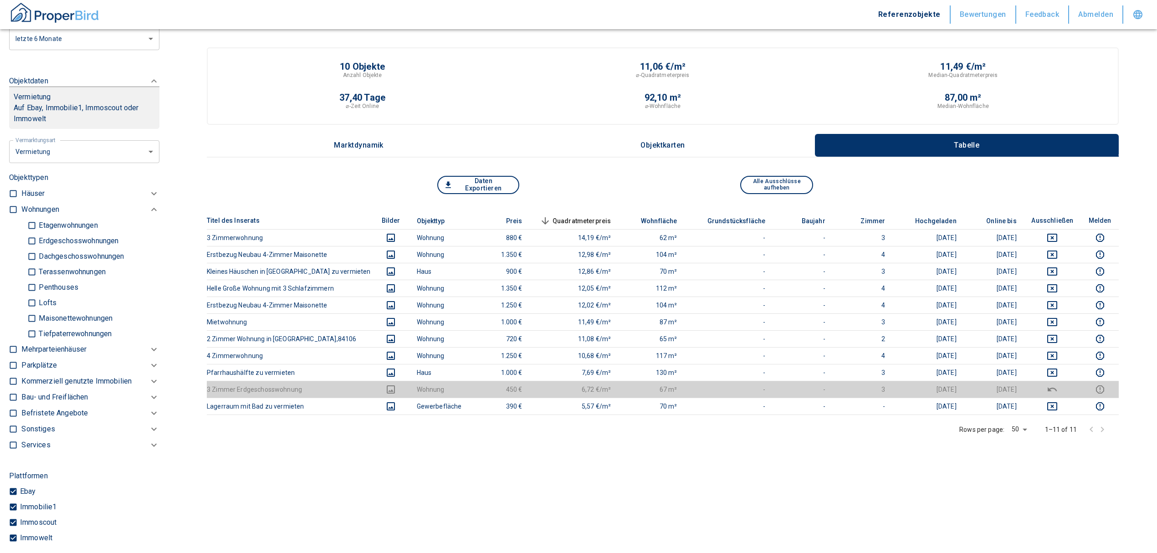
scroll to position [364, 0]
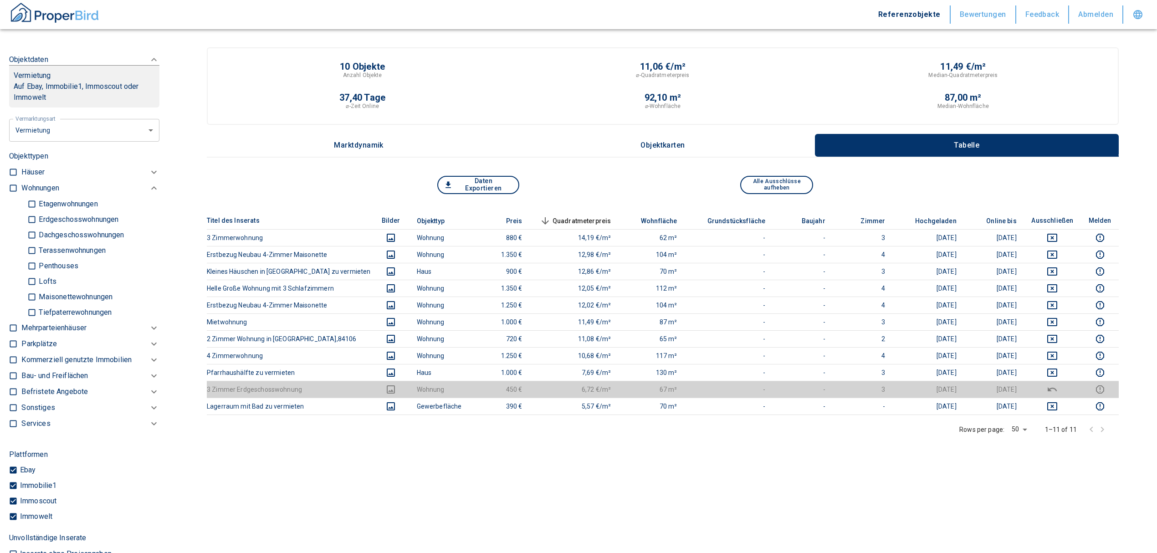
click at [41, 358] on p "Kommerziell genutzte Immobilien" at bounding box center [76, 359] width 110 height 11
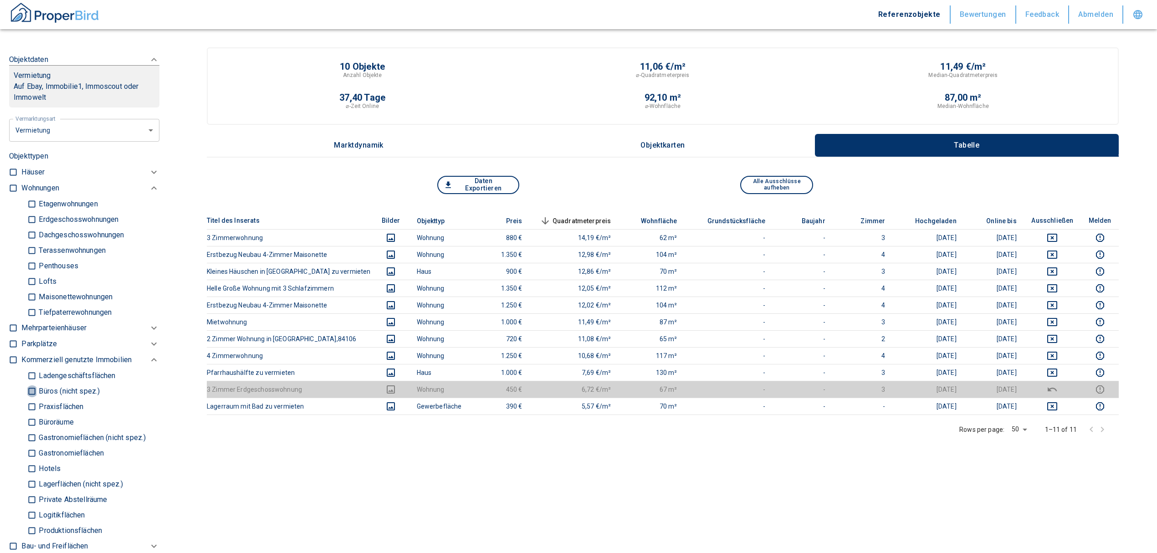
click at [30, 387] on input "Büros (nicht spez.)" at bounding box center [31, 391] width 9 height 16
checkbox input "true"
type input "2020"
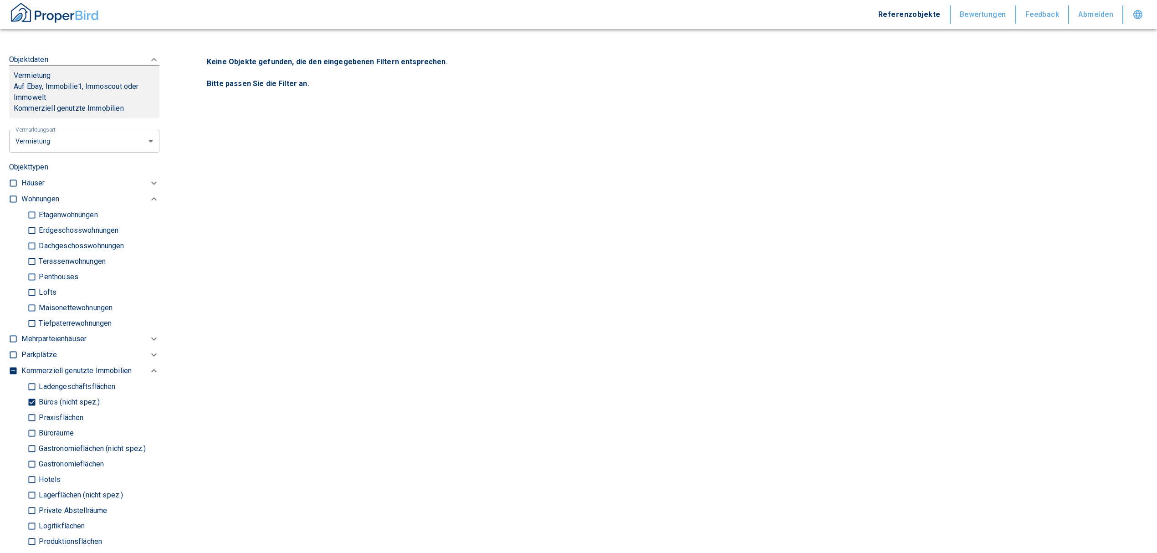
click at [31, 430] on input "Büroräume" at bounding box center [31, 433] width 9 height 16
checkbox input "true"
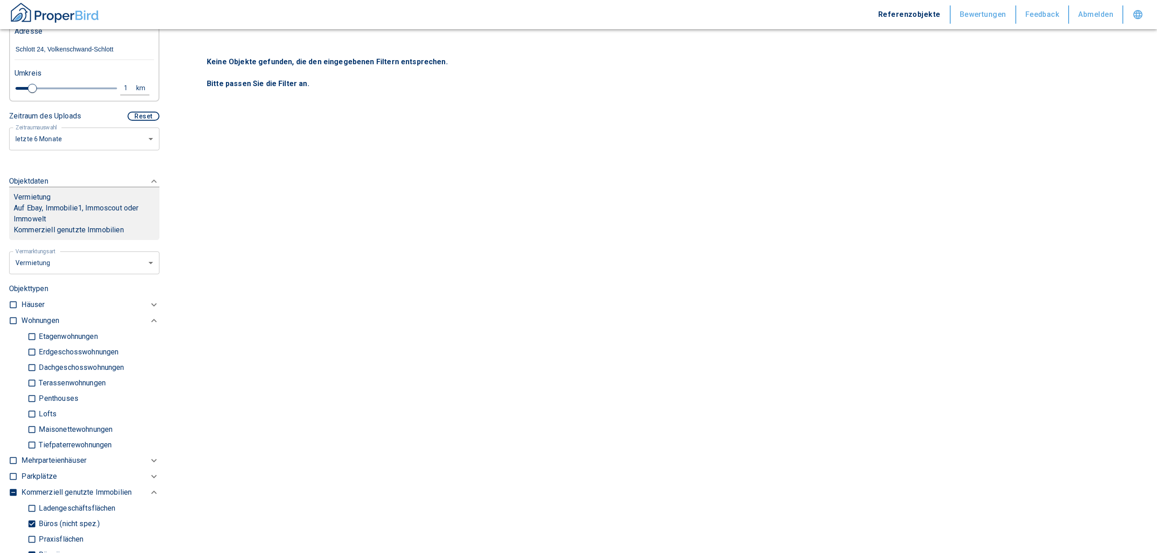
scroll to position [121, 0]
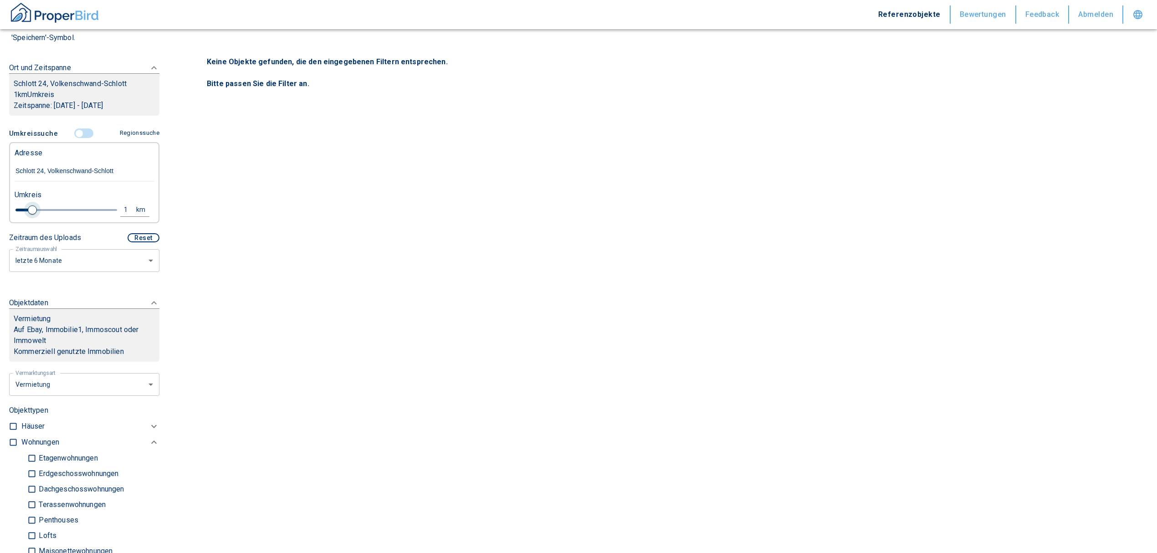
type input "2020"
type input "1.2"
type input "2020"
type input "1.4"
type input "2020"
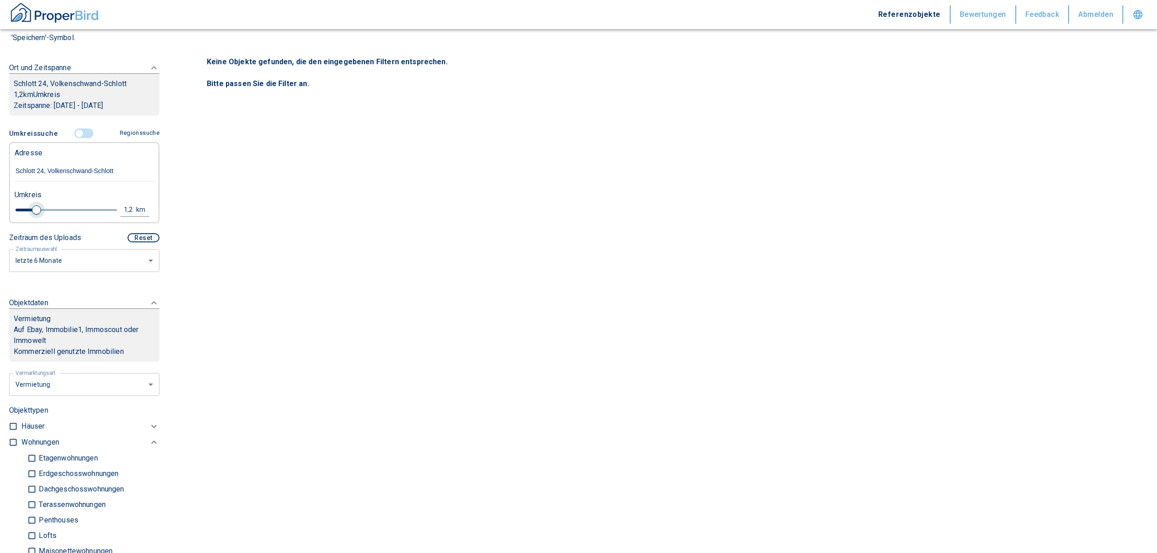
type input "2"
type input "2020"
type input "2.8"
type input "2020"
type input "3"
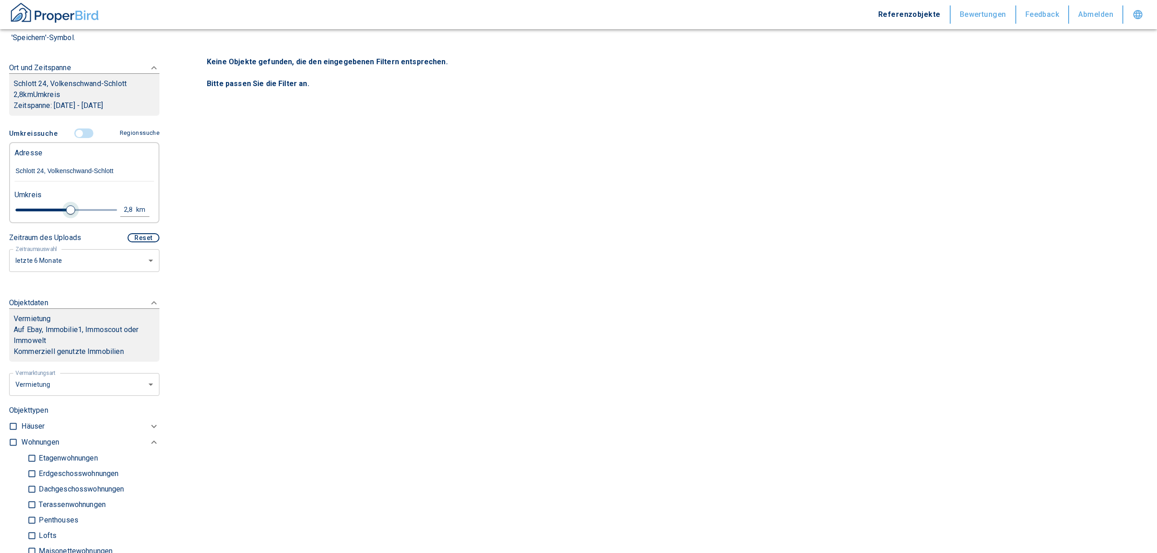
type input "2020"
type input "3.2"
type input "2020"
type input "3.4"
type input "2020"
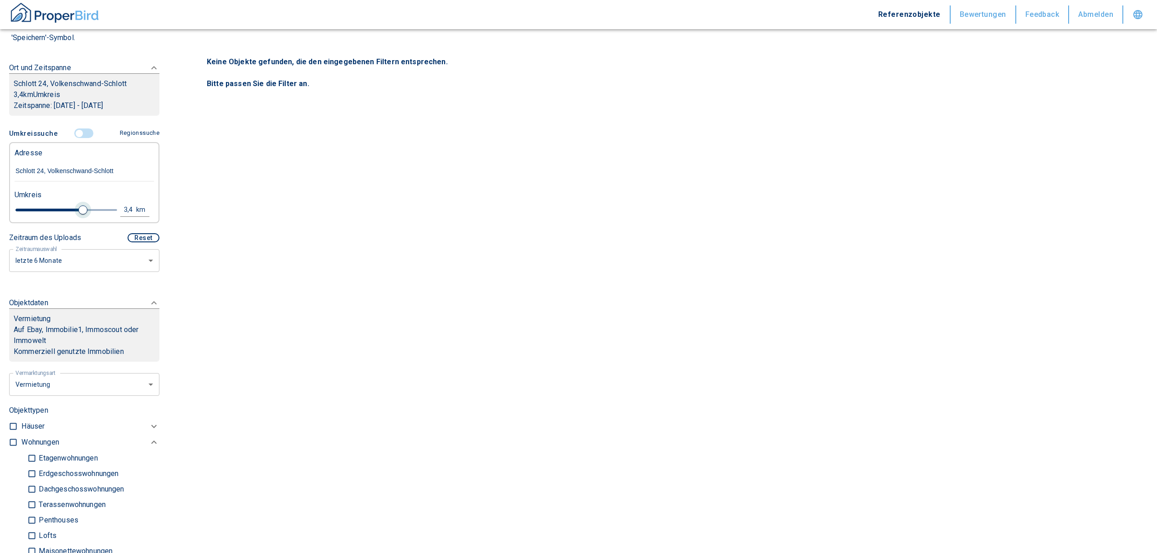
type input "3.6"
type input "2020"
type input "3.8"
type input "2020"
type input "4"
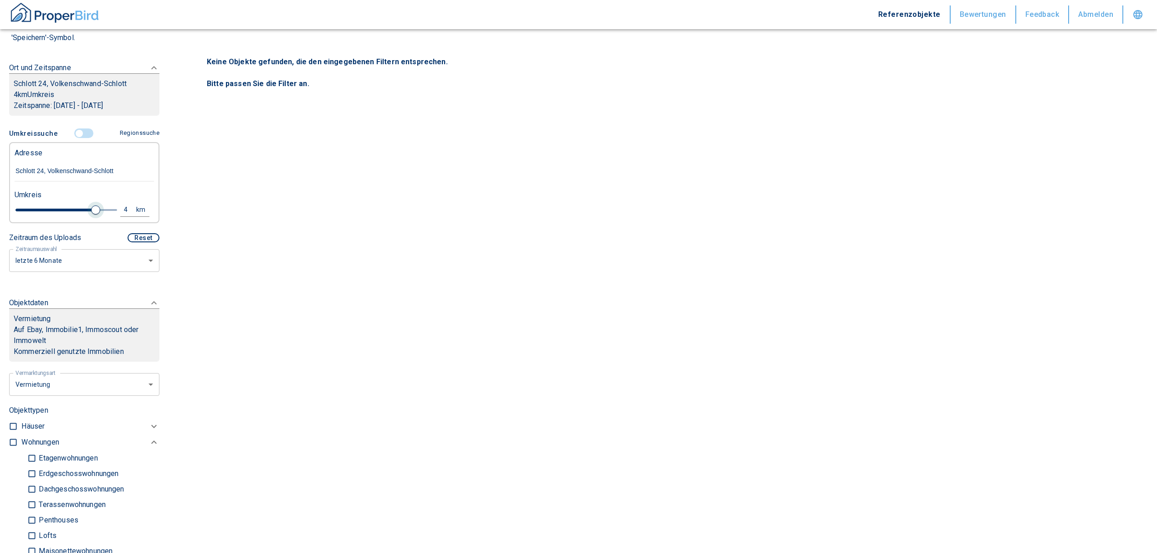
drag, startPoint x: 33, startPoint y: 205, endPoint x: 91, endPoint y: 209, distance: 58.0
click at [91, 209] on span at bounding box center [95, 209] width 9 height 9
type input "2020"
type input "4.2"
type input "2020"
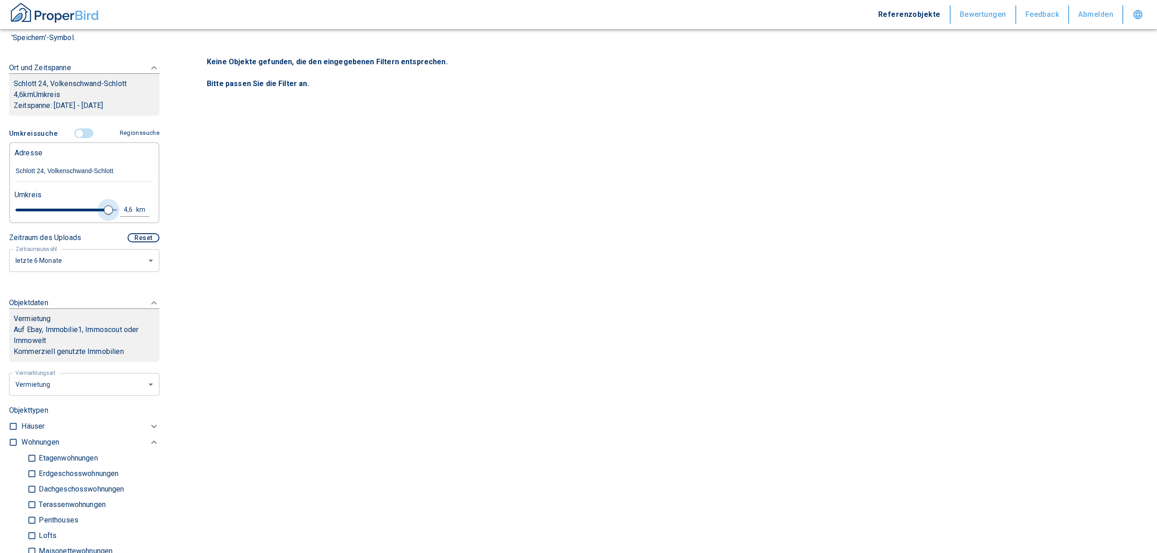
type input "4.6"
type input "2020"
type input "4.8"
type input "2020"
type input "5"
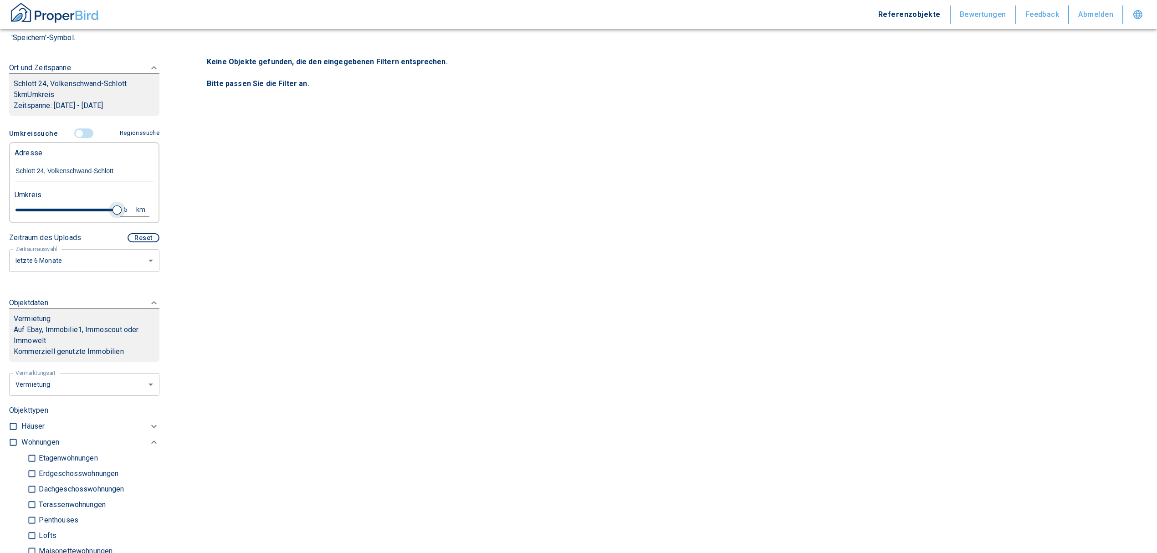
drag, startPoint x: 91, startPoint y: 209, endPoint x: 112, endPoint y: 212, distance: 20.6
click at [112, 212] on span at bounding box center [116, 209] width 9 height 9
type input "2020"
click at [123, 208] on div "5" at bounding box center [131, 209] width 16 height 11
drag, startPoint x: 46, startPoint y: 208, endPoint x: 12, endPoint y: 209, distance: 33.7
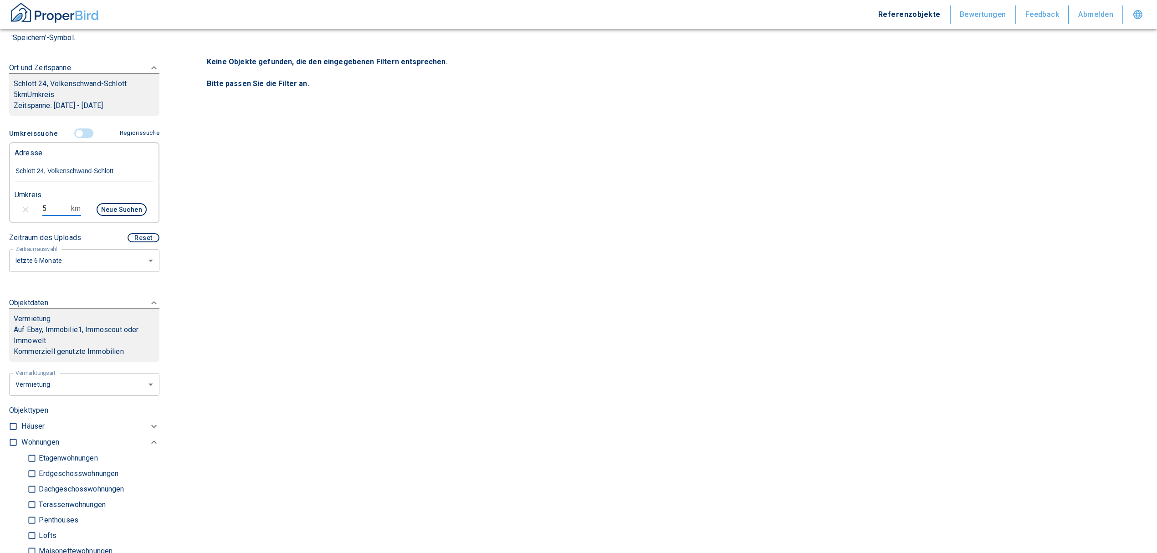
click at [15, 213] on div "5 km Neue Suchen" at bounding box center [76, 210] width 139 height 22
type input "10"
click at [101, 212] on button "Neue Suchen" at bounding box center [122, 209] width 50 height 13
type input "2020"
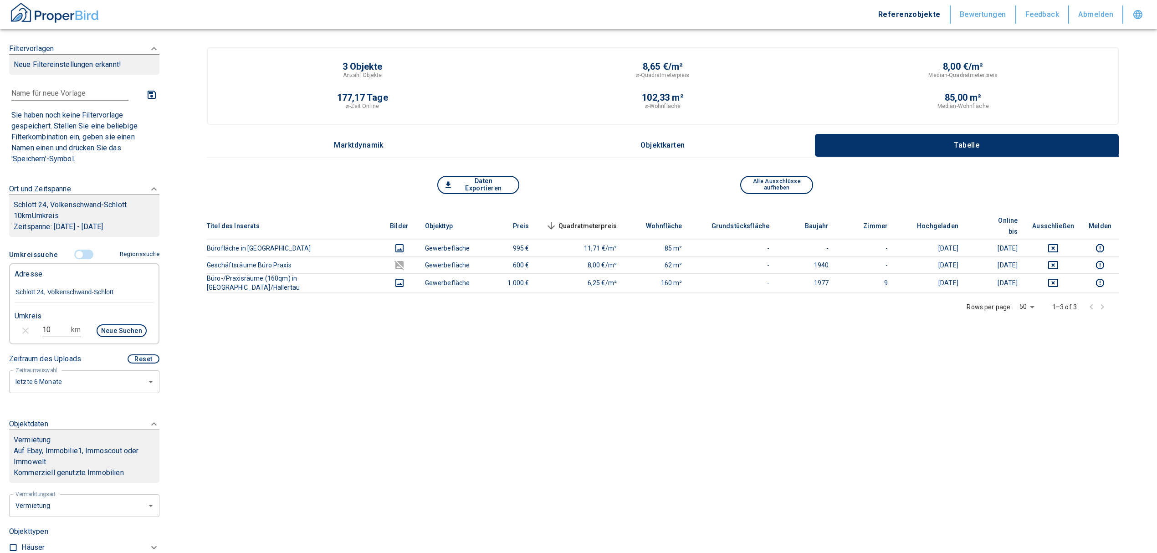
click at [14, 326] on div "10 km Neue Suchen" at bounding box center [76, 332] width 139 height 22
type input "20"
click at [113, 334] on button "Neue Suchen" at bounding box center [122, 330] width 50 height 13
type input "2020"
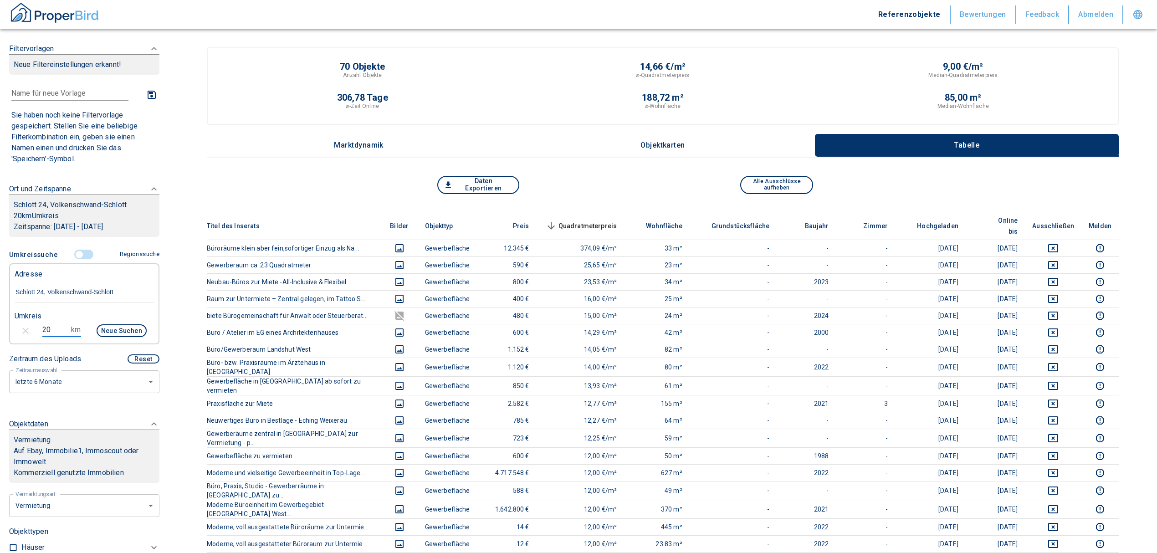
drag, startPoint x: 53, startPoint y: 328, endPoint x: 28, endPoint y: 327, distance: 25.1
click at [28, 327] on div "20 km Neue Suchen" at bounding box center [76, 332] width 139 height 22
type input "15"
click at [110, 329] on button "Neue Suchen" at bounding box center [122, 330] width 50 height 13
type input "2020"
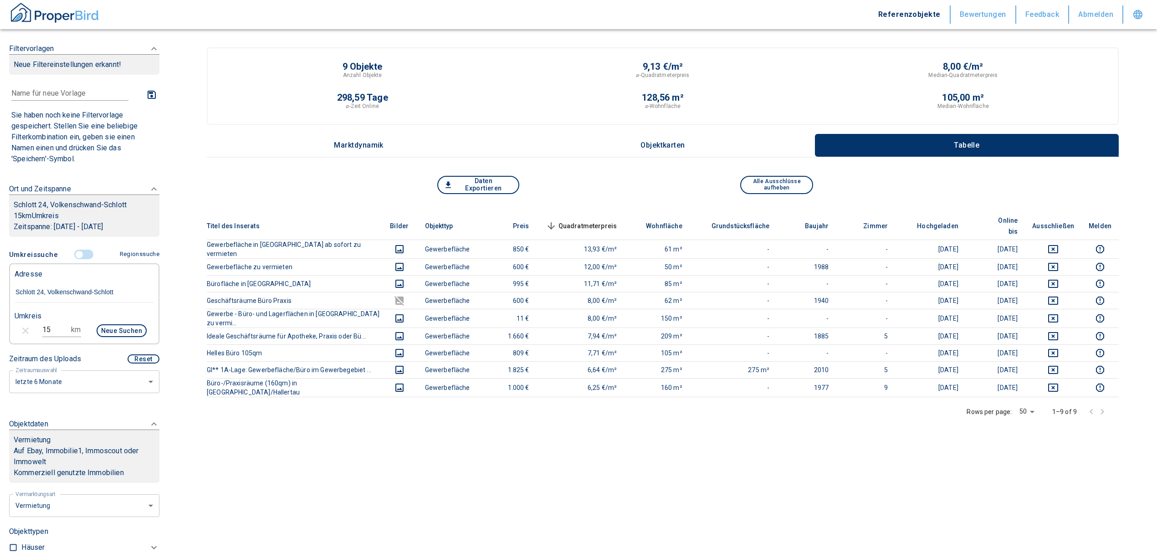
click at [73, 250] on input "controlled" at bounding box center [79, 255] width 27 height 10
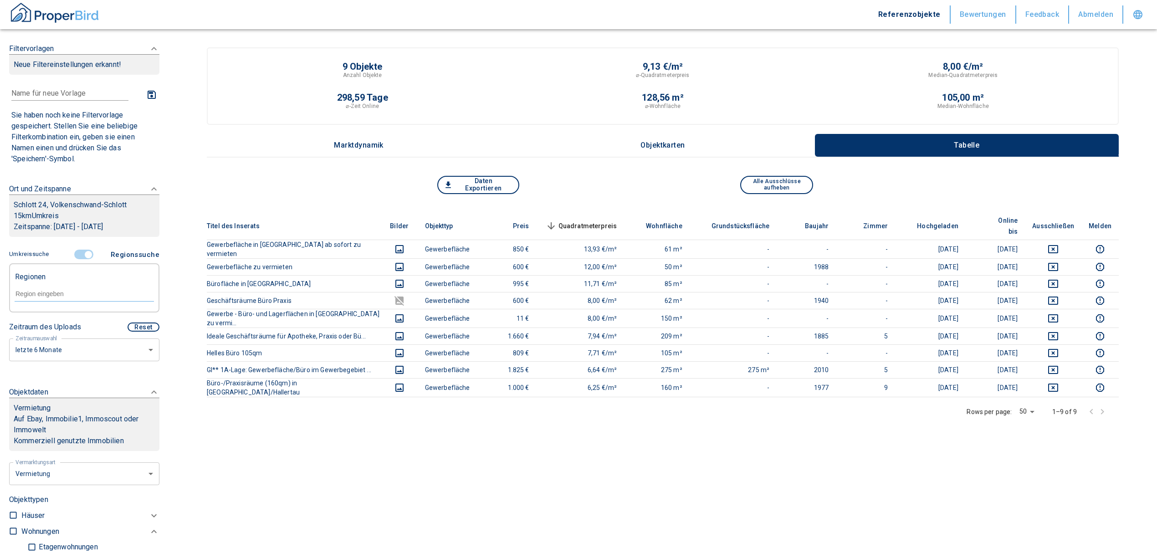
click at [67, 284] on form at bounding box center [84, 293] width 139 height 35
click at [62, 299] on div at bounding box center [84, 293] width 139 height 16
click at [90, 311] on li "84106 Volkenschwand" at bounding box center [79, 314] width 131 height 16
type input "84106"
type input "2020"
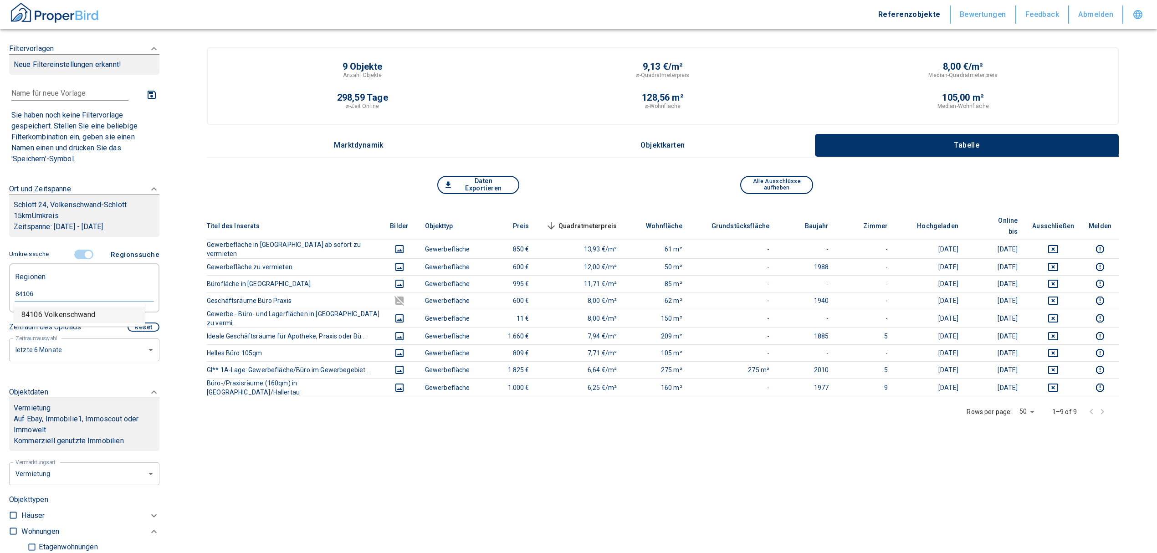
type input "84106 Volkenschwand"
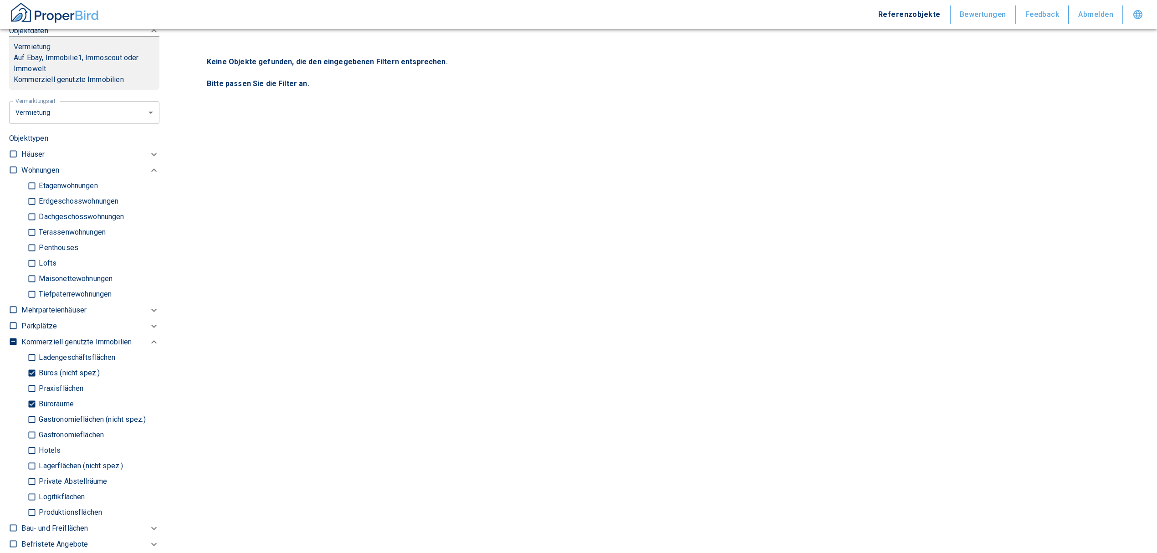
scroll to position [485, 0]
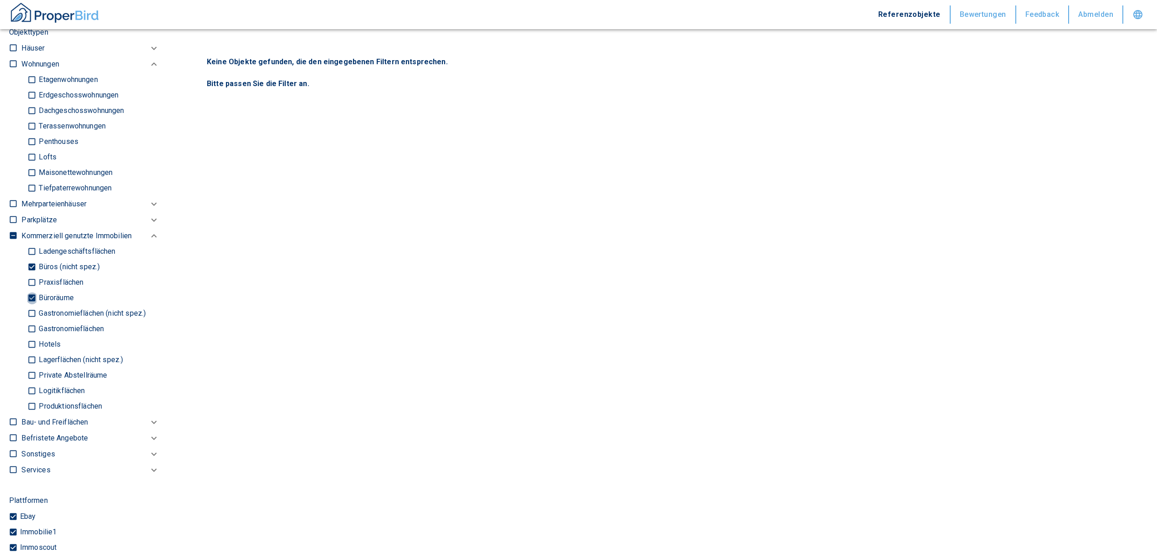
drag, startPoint x: 30, startPoint y: 294, endPoint x: 36, endPoint y: 255, distance: 39.2
click at [30, 294] on input "Büroräume" at bounding box center [31, 298] width 9 height 16
checkbox input "false"
type input "2020"
click at [32, 266] on input "Büros (nicht spez.)" at bounding box center [31, 267] width 9 height 16
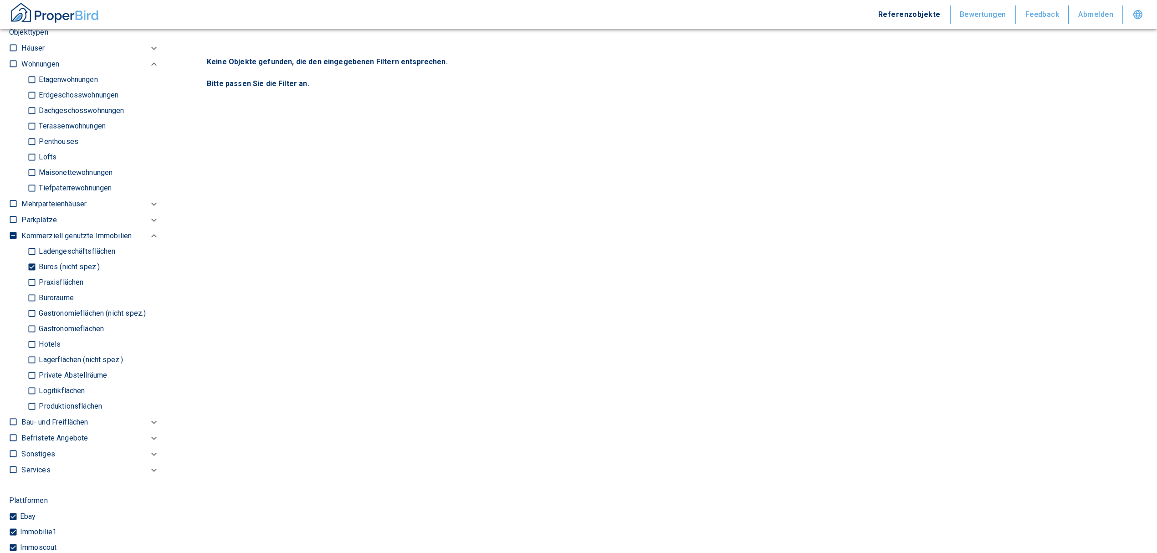
checkbox input "false"
type input "2020"
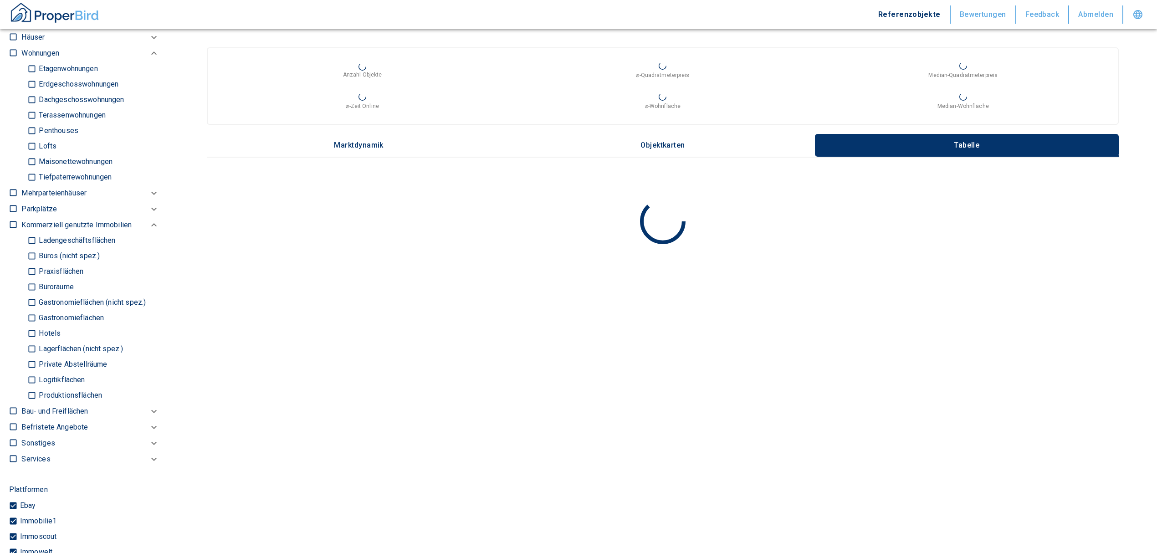
click at [35, 241] on input "Ladengeschäftsflächen" at bounding box center [31, 241] width 9 height 16
checkbox input "true"
type input "2020"
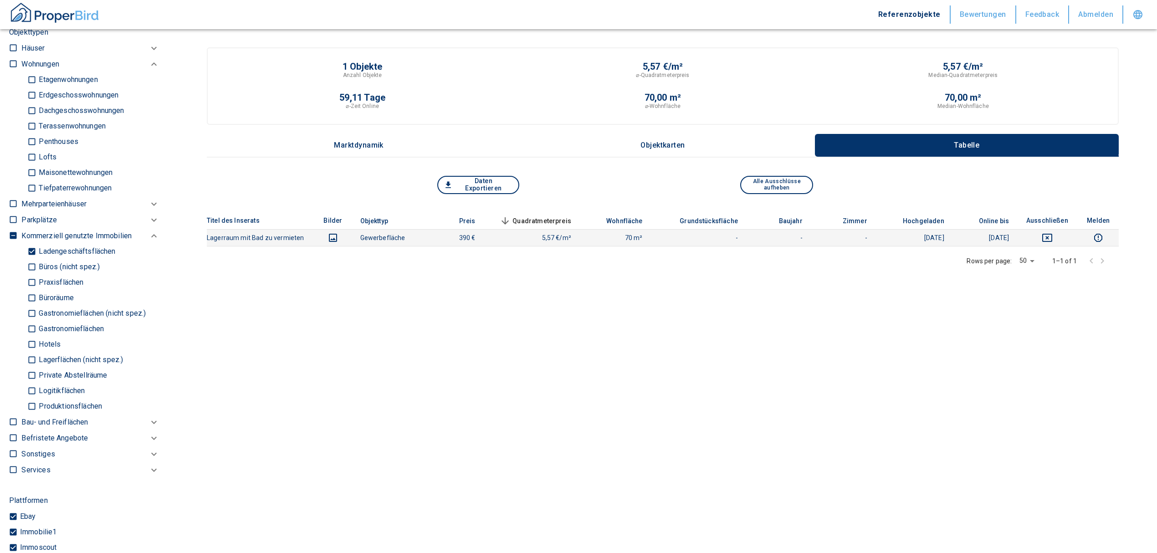
click at [1052, 235] on icon "deselect this listing" at bounding box center [1047, 238] width 10 height 8
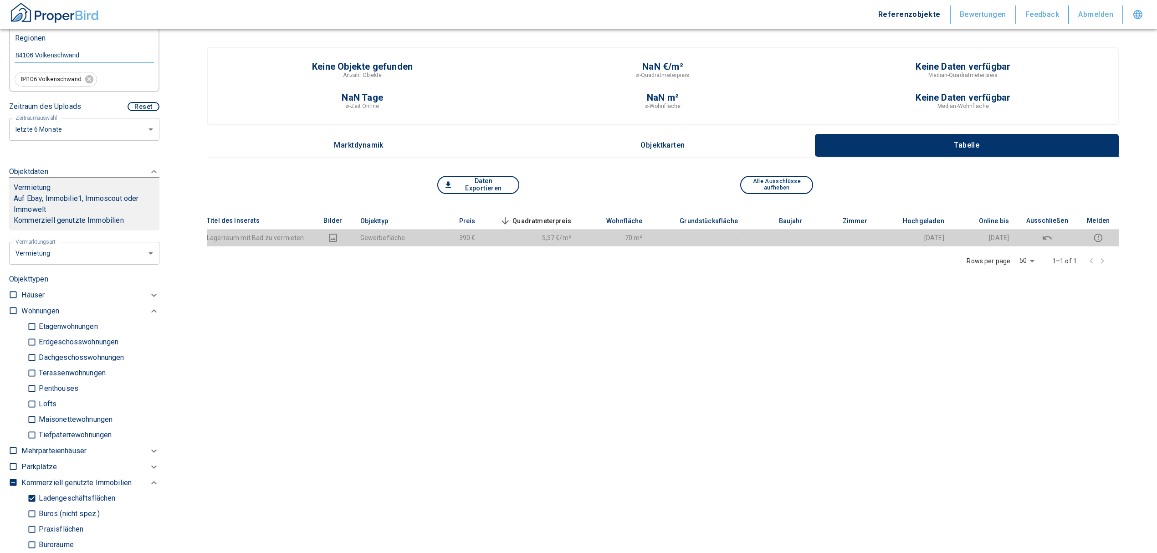
scroll to position [182, 0]
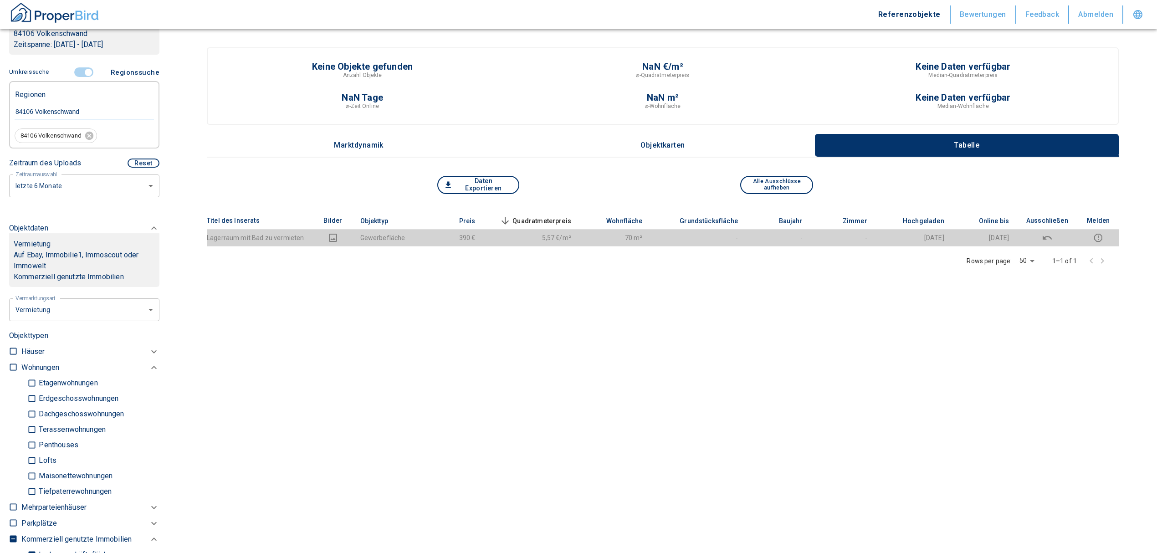
click at [85, 69] on input "controlled" at bounding box center [88, 72] width 27 height 10
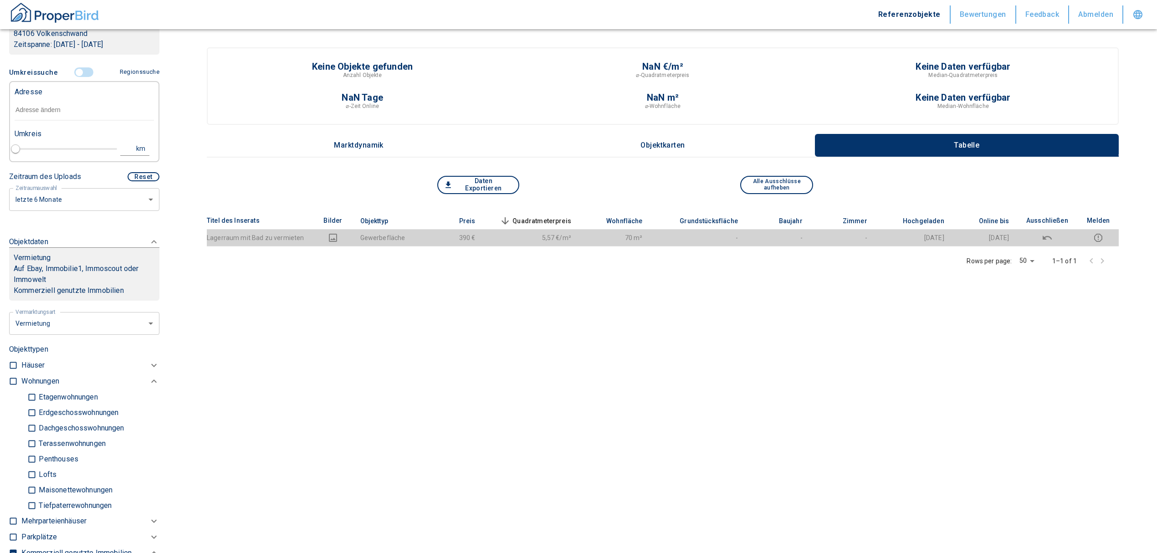
click at [64, 107] on input "text" at bounding box center [84, 110] width 139 height 21
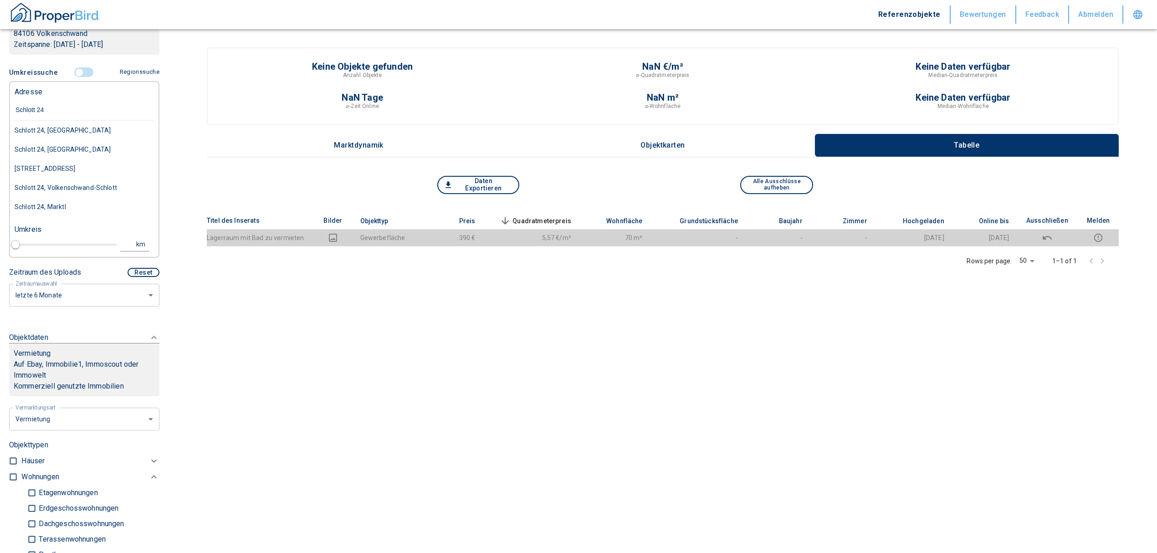
type input "Schlott 24"
click at [92, 181] on div "Schlott 24, Volkenschwand-Schlott" at bounding box center [84, 187] width 139 height 19
type input "2020"
type input "Schlott 24, Volkenschwand-Schlott"
type input "1"
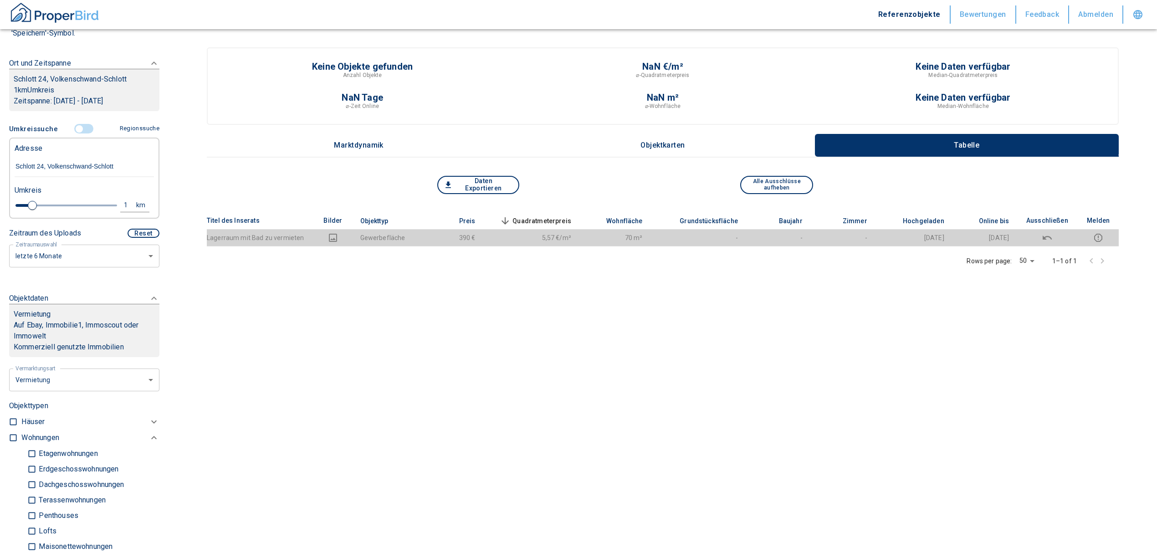
scroll to position [121, 0]
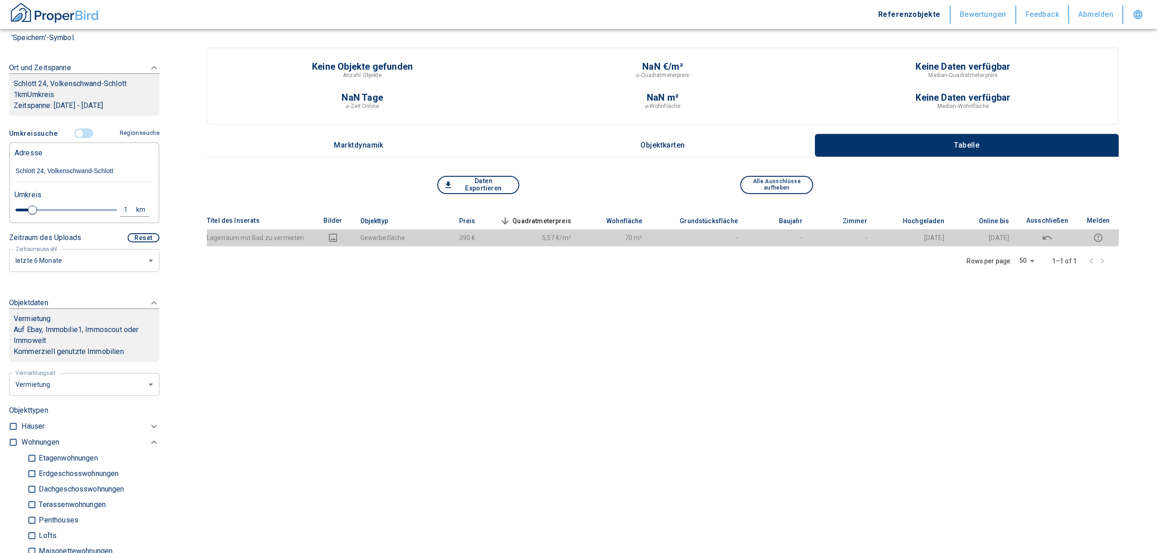
type input "Schlott 24, Volkenschwand-Schlott"
type input "2020"
type input "1.6"
type input "2020"
type input "3.8"
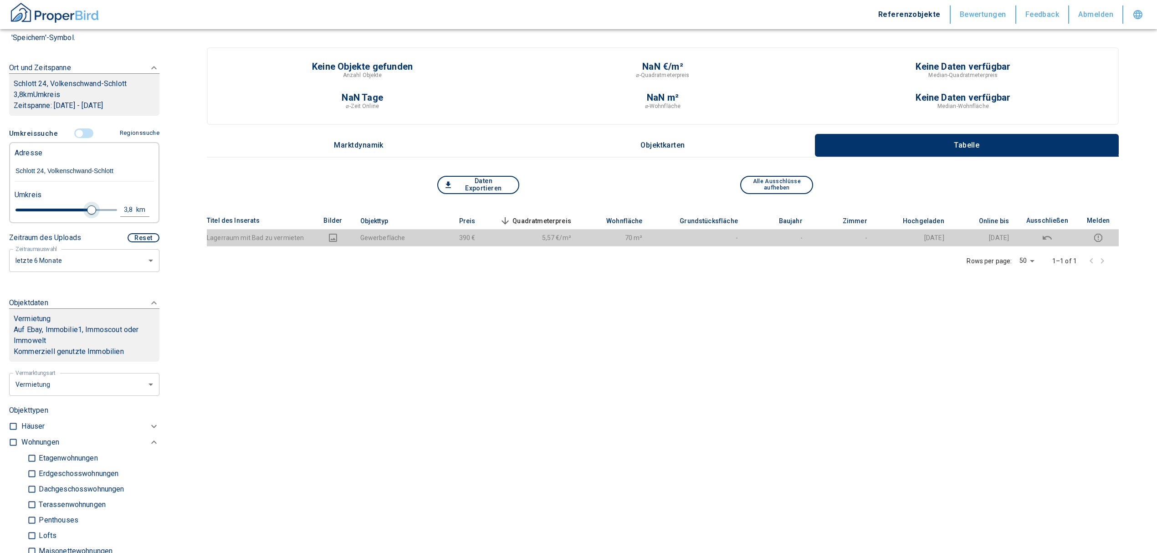
type input "2020"
type input "4.2"
type input "2020"
type input "4.6"
type input "2020"
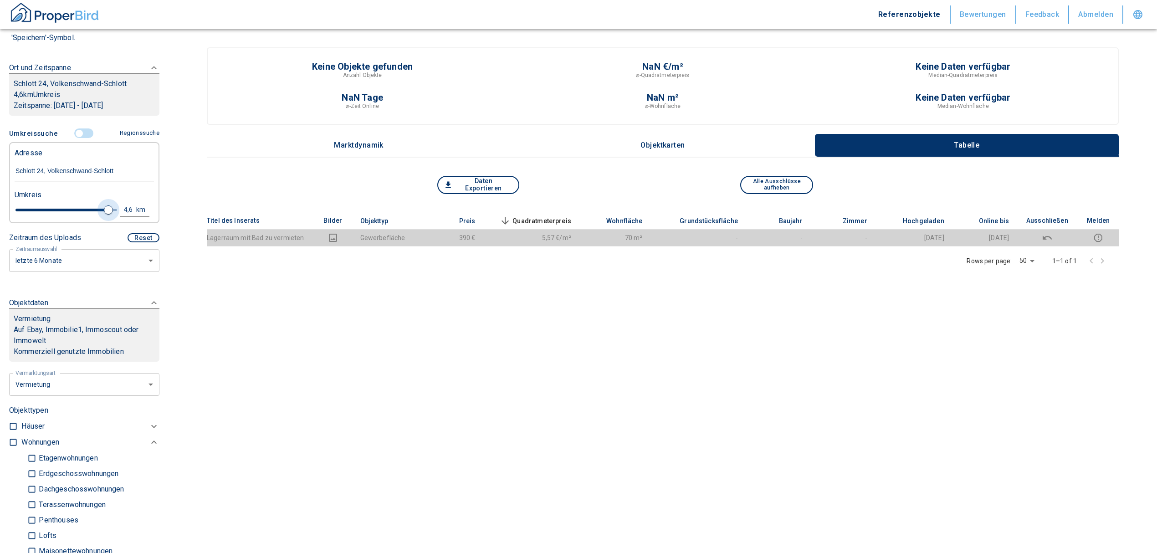
type input "5"
drag, startPoint x: 85, startPoint y: 208, endPoint x: 158, endPoint y: 201, distance: 73.2
click at [137, 206] on div "5 km" at bounding box center [80, 211] width 139 height 16
type input "2020"
click at [123, 206] on div "5" at bounding box center [131, 209] width 16 height 11
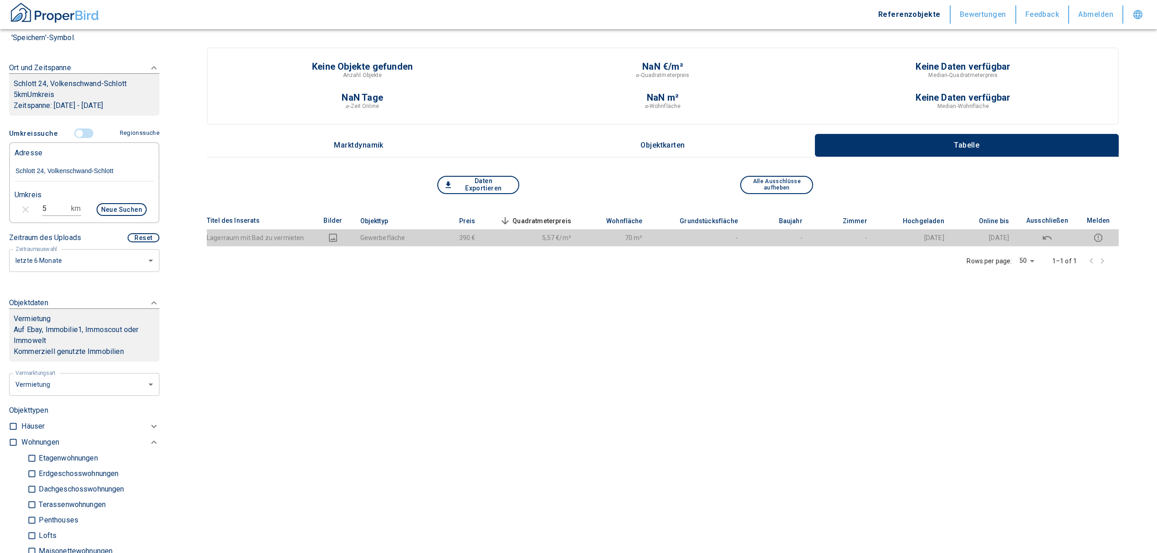
drag, startPoint x: 46, startPoint y: 209, endPoint x: 12, endPoint y: 210, distance: 33.7
click at [13, 209] on div "5 km Neue Suchen" at bounding box center [76, 210] width 139 height 22
type input "15"
click at [97, 209] on button "Neue Suchen" at bounding box center [122, 209] width 50 height 13
type input "2020"
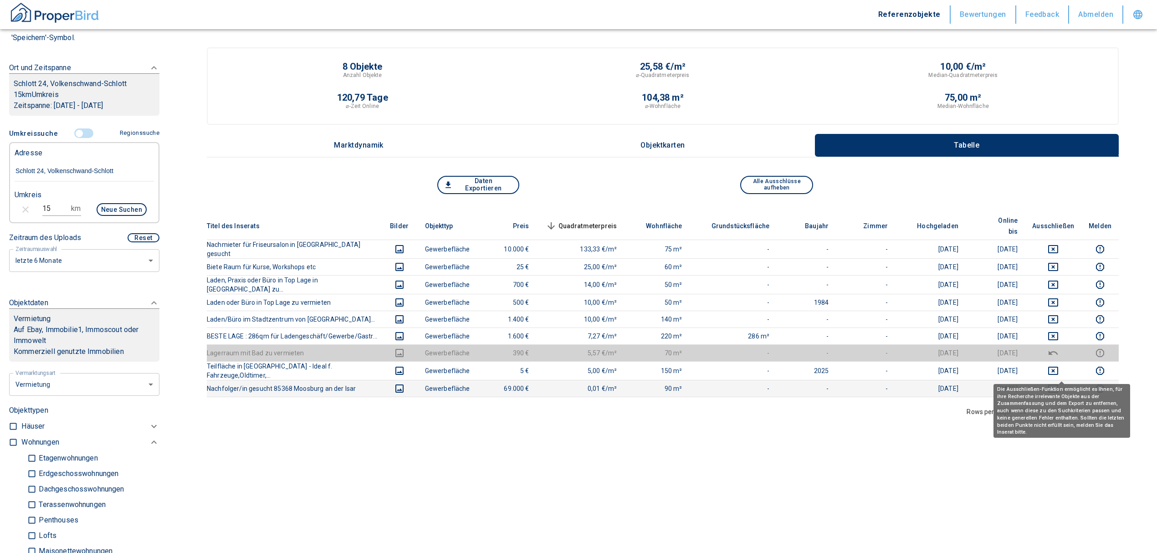
click at [1058, 384] on icon "deselect this listing" at bounding box center [1053, 388] width 10 height 8
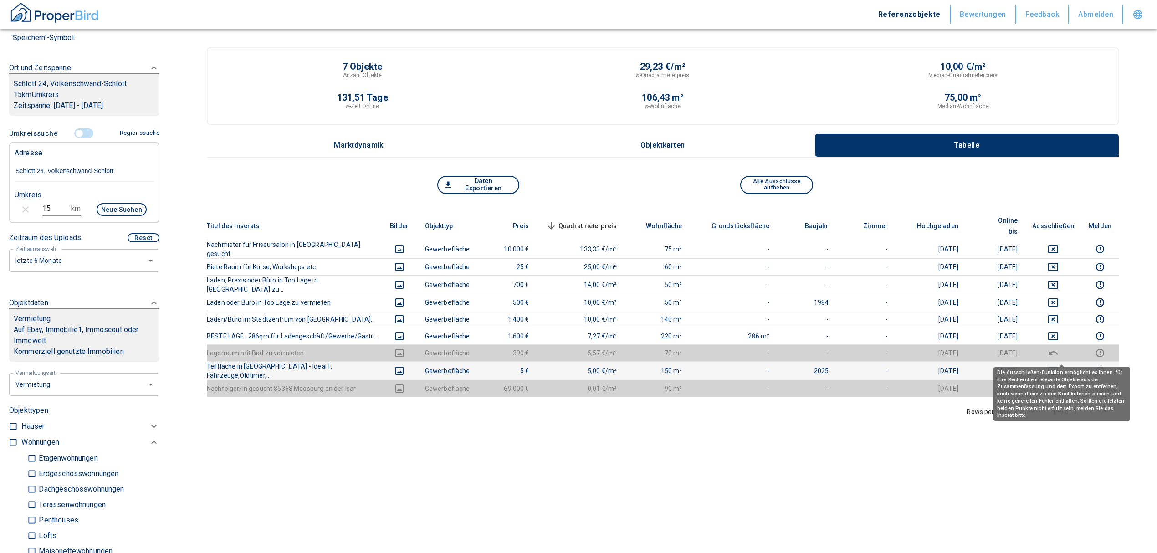
click at [1058, 367] on icon "deselect this listing" at bounding box center [1053, 371] width 10 height 8
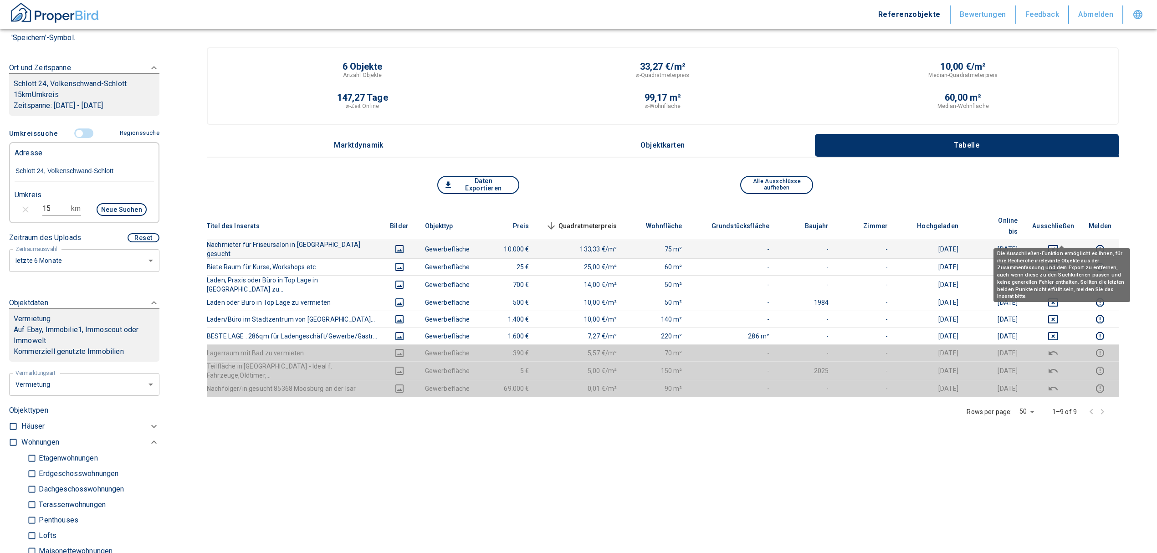
click at [1058, 244] on icon "deselect this listing" at bounding box center [1052, 249] width 11 height 11
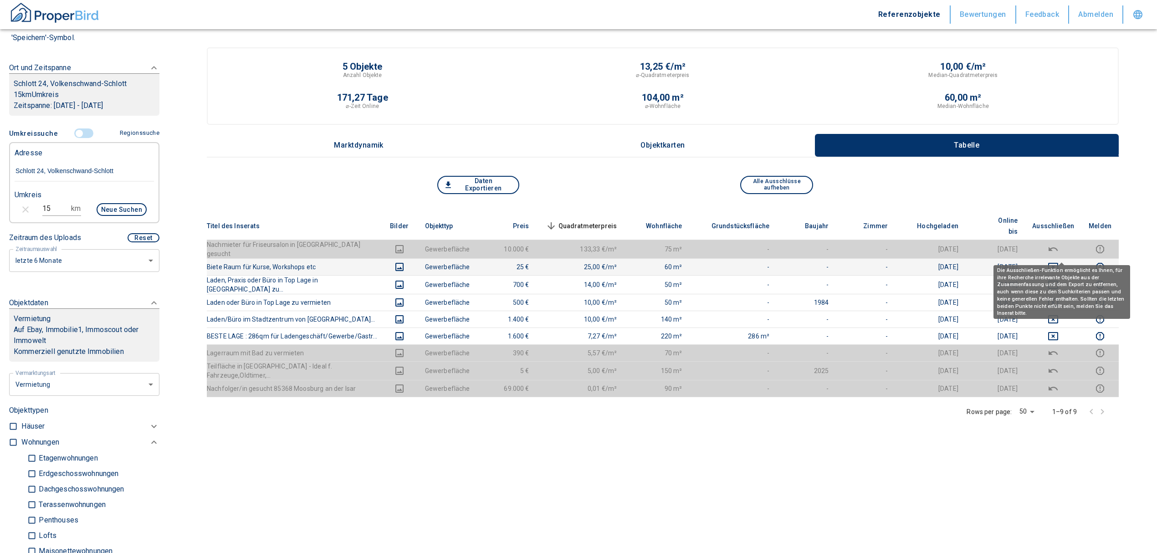
click at [1068, 261] on button "deselect this listing" at bounding box center [1053, 266] width 42 height 11
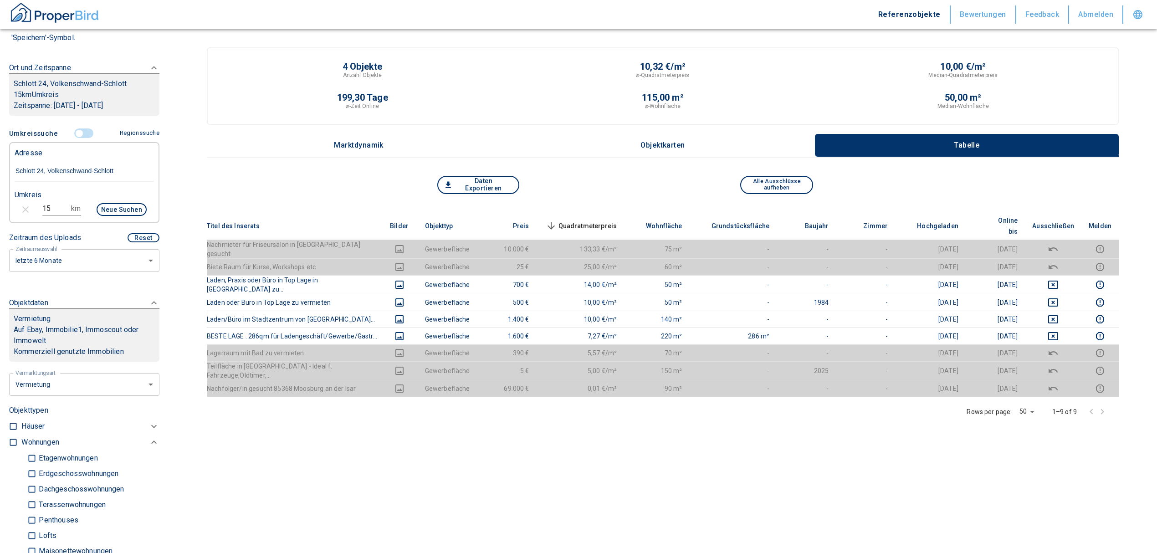
drag, startPoint x: 52, startPoint y: 207, endPoint x: -3, endPoint y: 210, distance: 55.2
click at [0, 210] on html "Referenzobjekte Bewertungen Feedback Abmelden Filtervorlagen Neue Filtereinstel…" at bounding box center [578, 355] width 1157 height 710
type input "20"
click at [116, 206] on button "Neue Suchen" at bounding box center [122, 209] width 50 height 13
type input "2020"
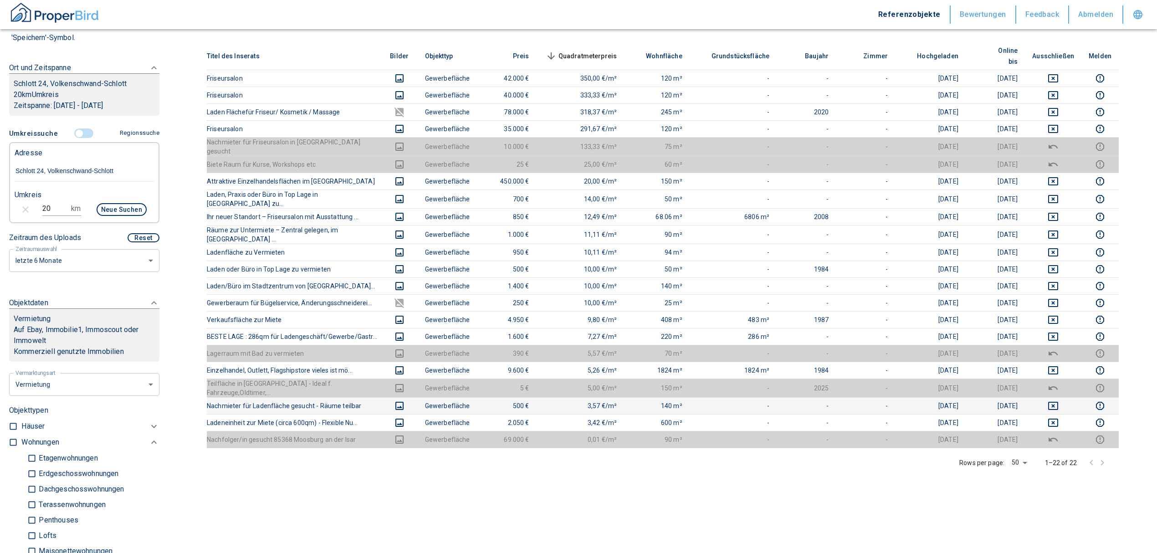
scroll to position [182, 0]
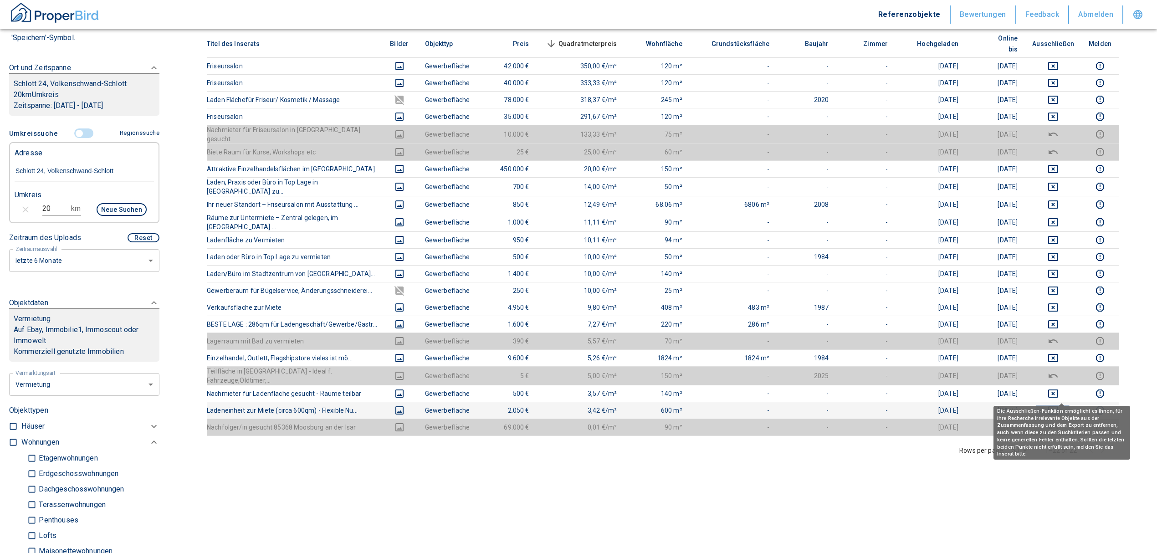
click at [1058, 405] on icon "deselect this listing" at bounding box center [1052, 410] width 11 height 11
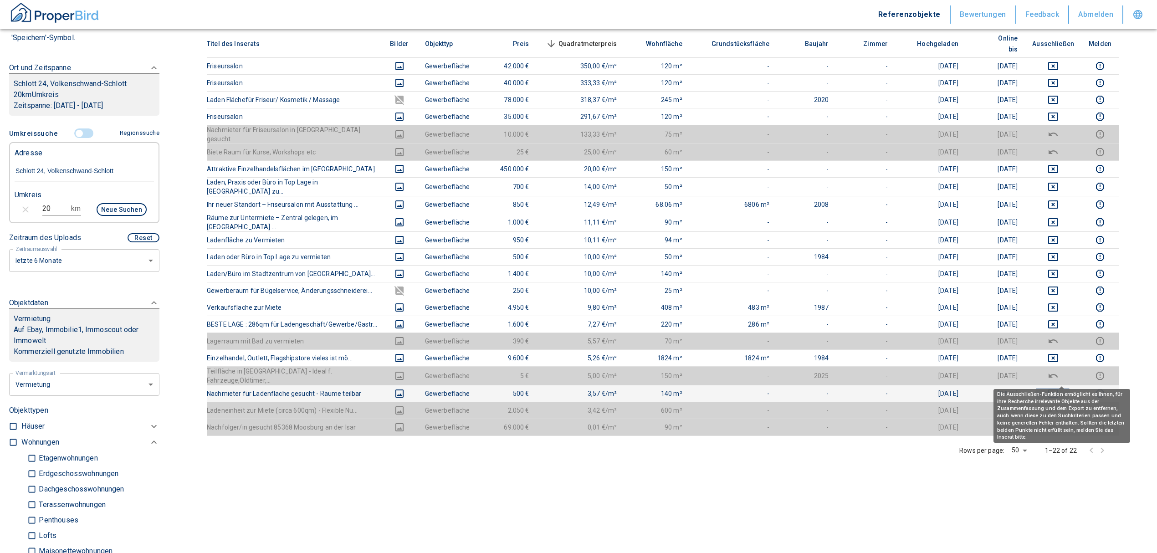
click at [1058, 389] on icon "deselect this listing" at bounding box center [1053, 393] width 10 height 8
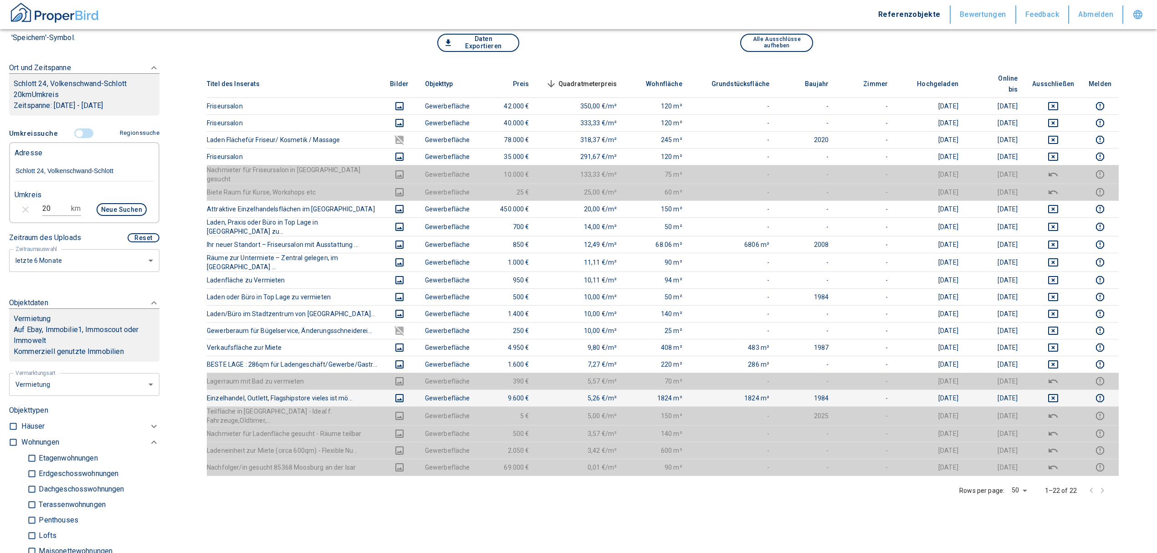
scroll to position [121, 0]
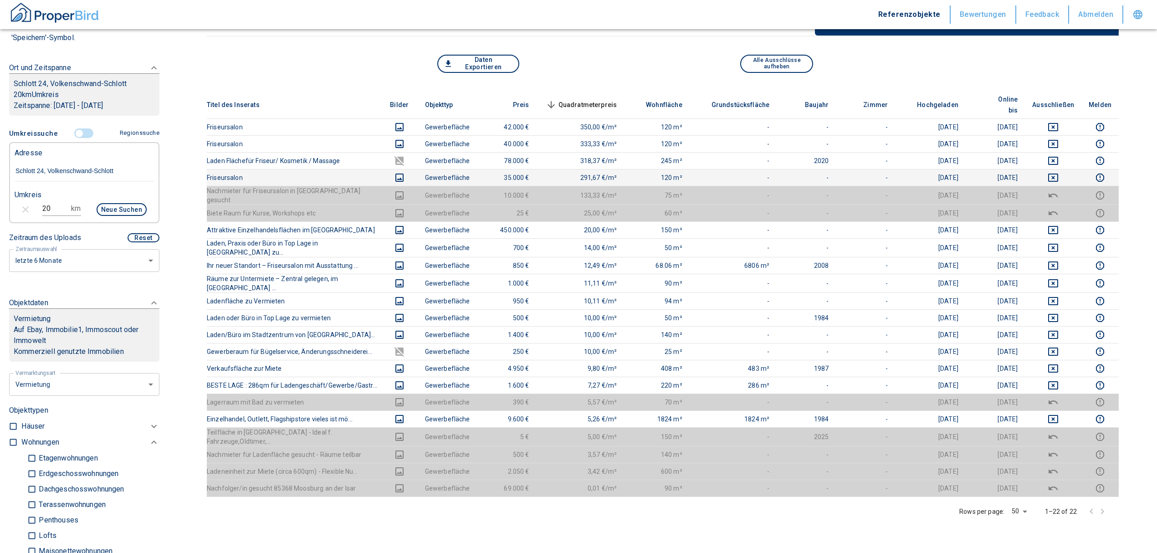
click at [1058, 172] on icon "deselect this listing" at bounding box center [1052, 177] width 11 height 11
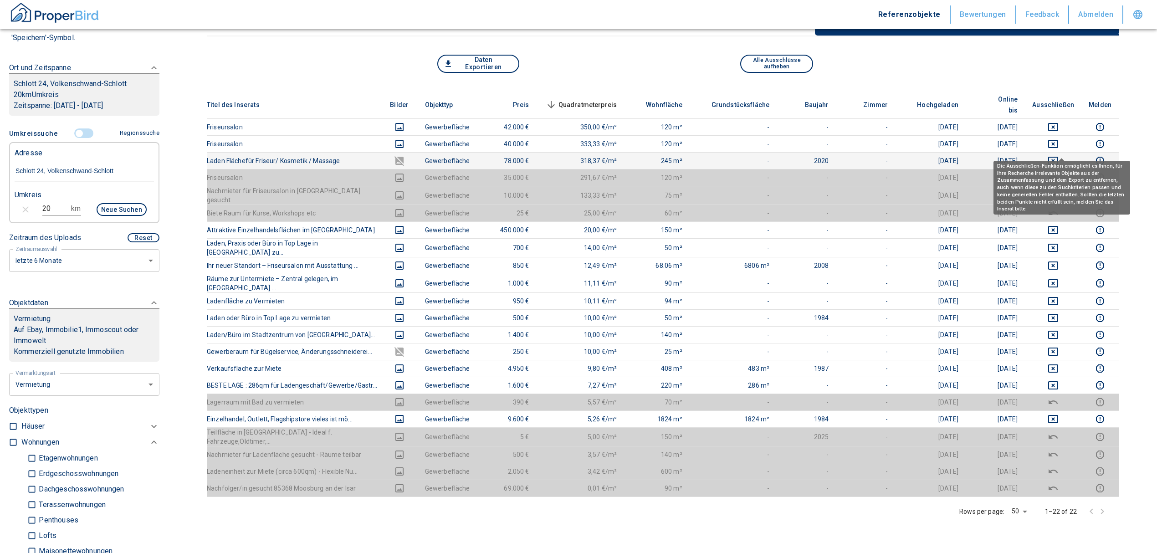
click at [1058, 155] on icon "deselect this listing" at bounding box center [1052, 160] width 11 height 11
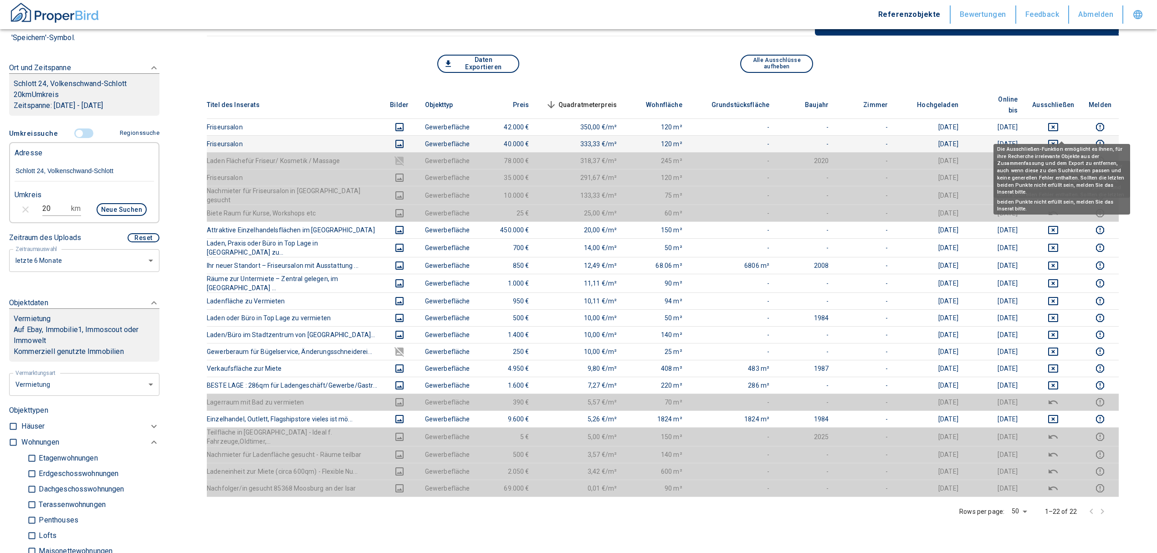
click at [1058, 138] on icon "deselect this listing" at bounding box center [1052, 143] width 11 height 11
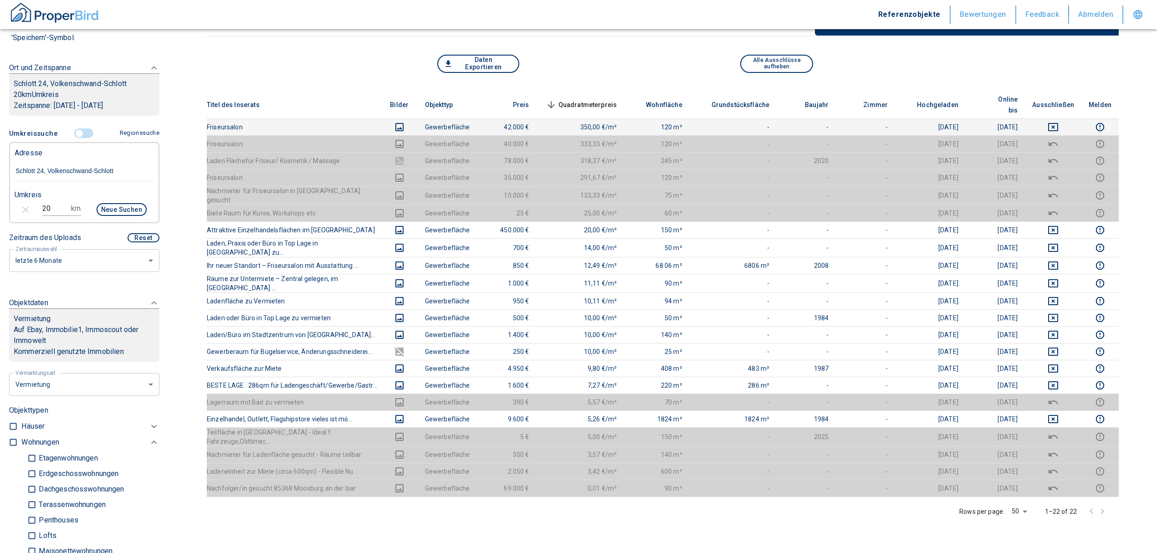
click at [1062, 121] on td at bounding box center [1053, 126] width 56 height 17
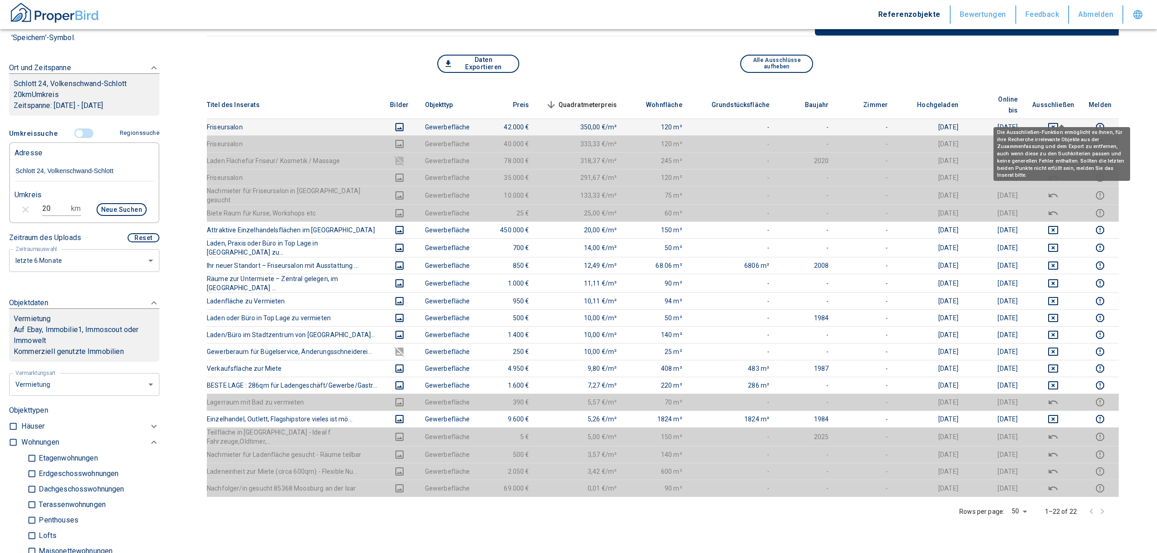
click at [1058, 122] on icon "deselect this listing" at bounding box center [1052, 127] width 11 height 11
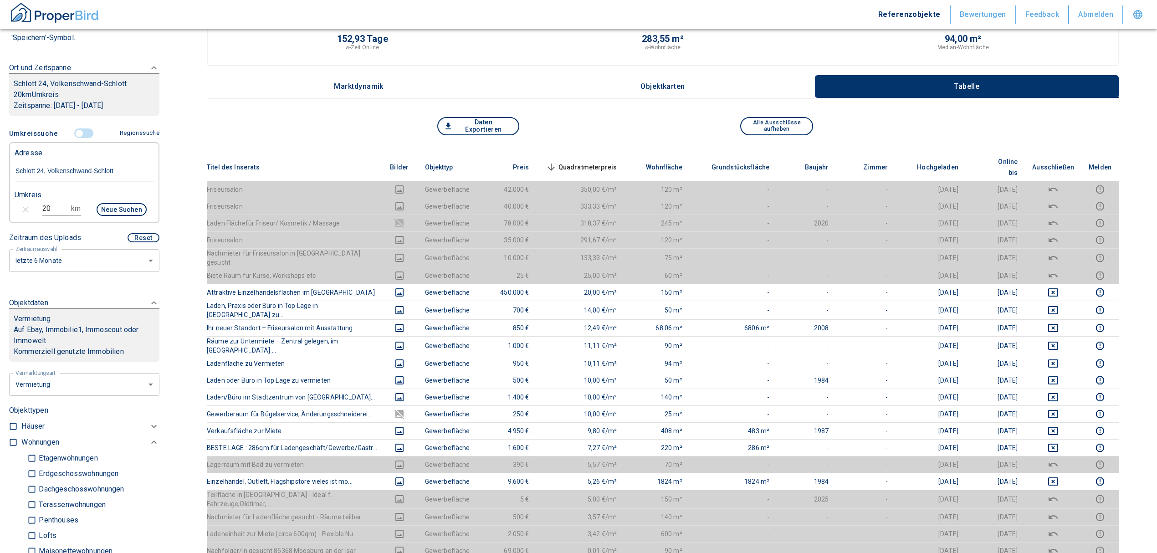
scroll to position [0, 0]
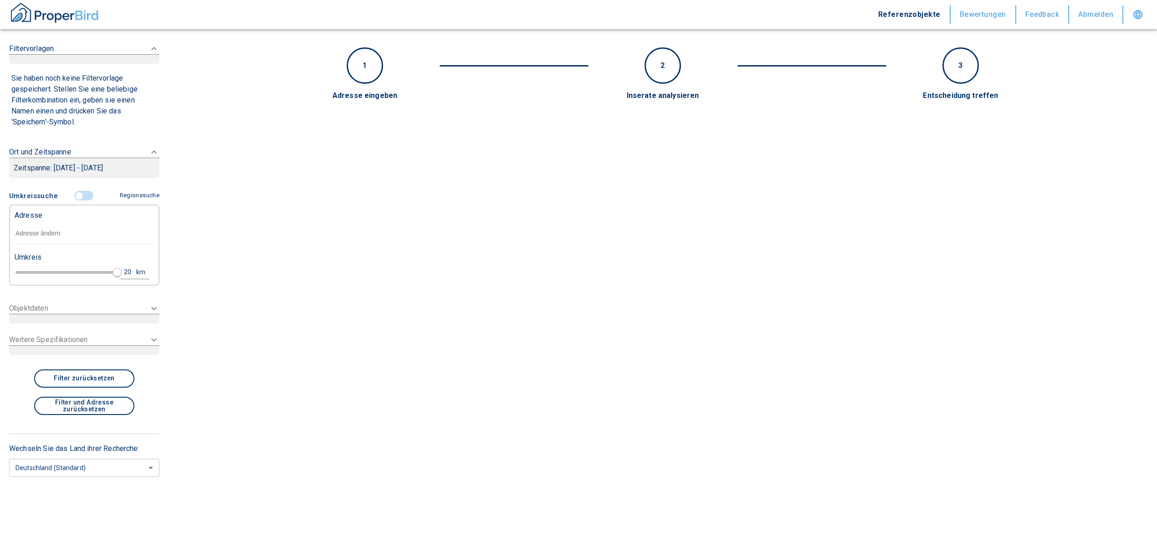
click at [72, 230] on input "text" at bounding box center [84, 233] width 139 height 21
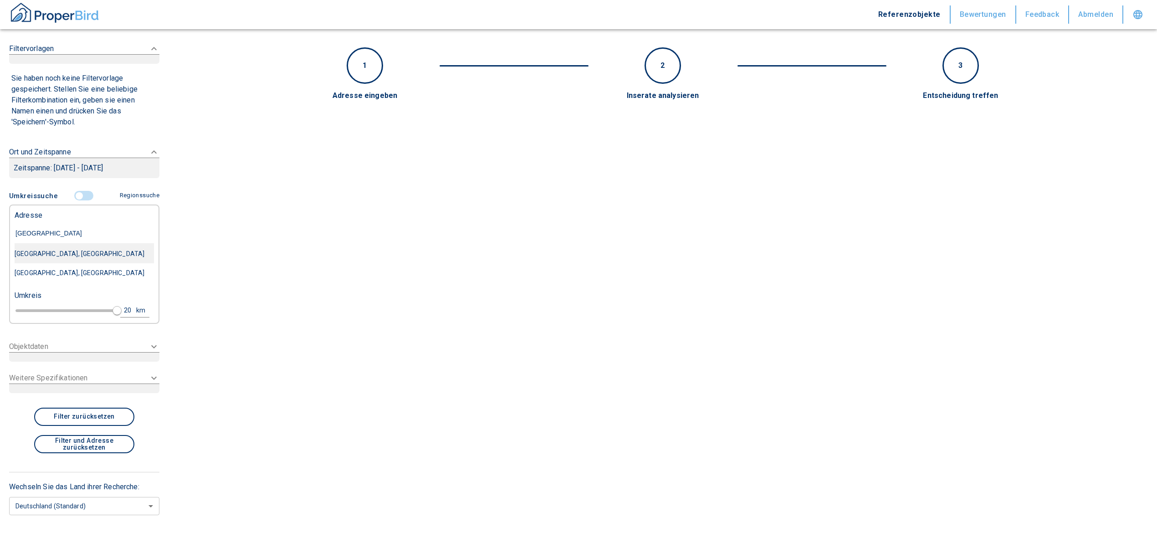
click at [86, 250] on div "Querbacher Straße 14e, Kehl" at bounding box center [84, 253] width 139 height 19
type input "Querbacher Straße 14e, Kehl"
type input "2020"
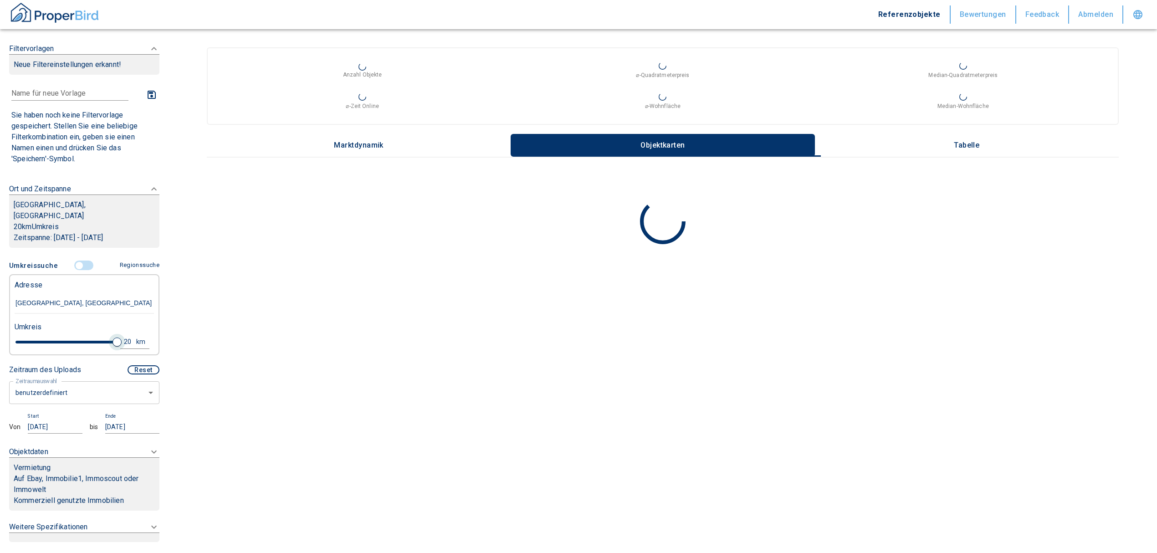
type input "Querbacher Straße 14e, Kehl"
type input "4.8"
type input "2020"
type input "4.2"
type input "2020"
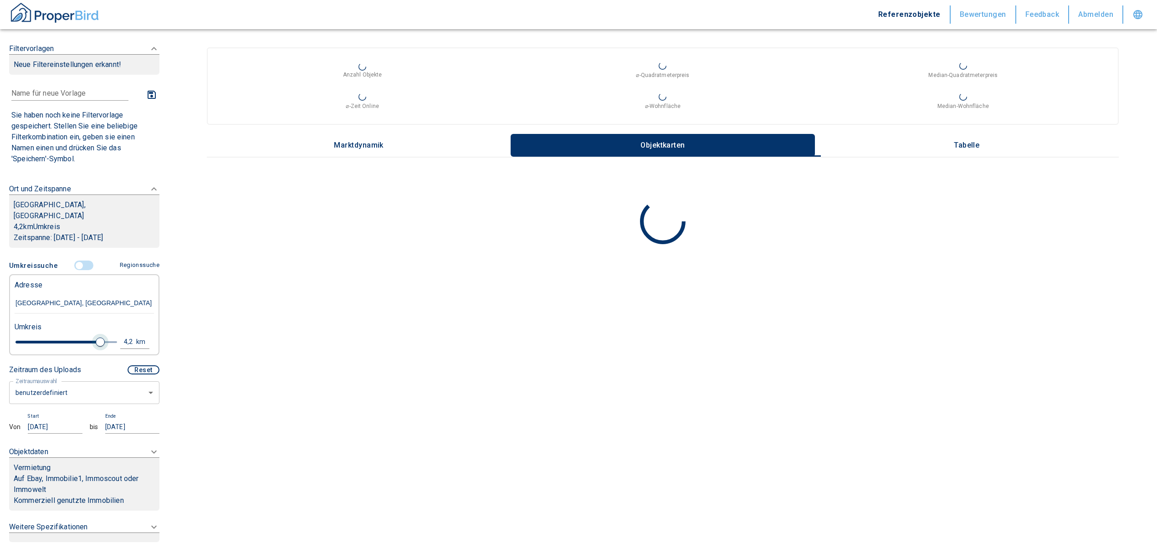
type input "2.8"
type input "2020"
type input "2.4"
type input "2020"
type input "2.2"
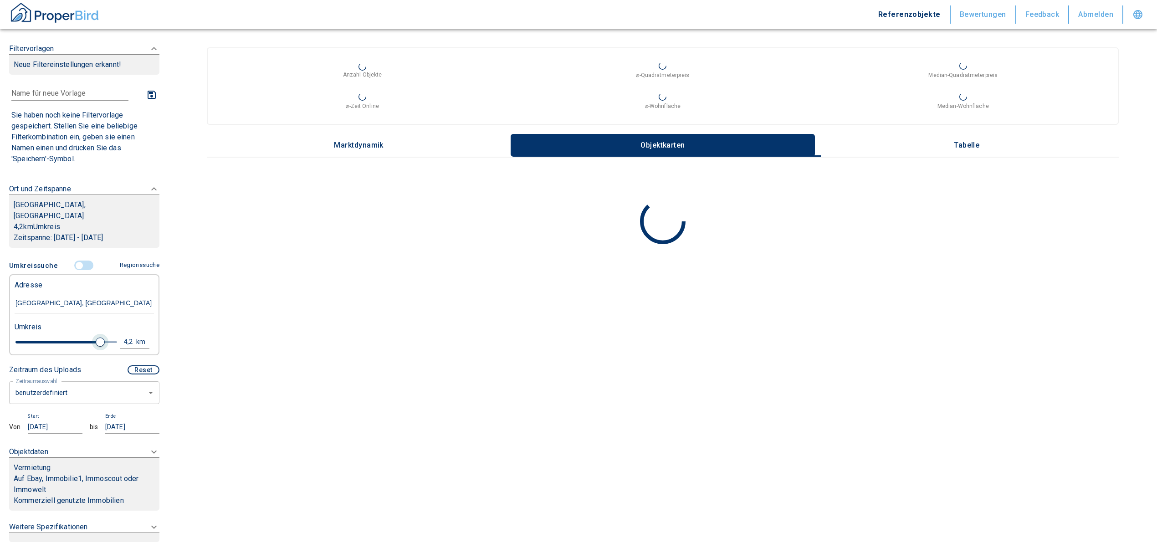
type input "2020"
type input "2"
type input "2020"
type input "1.6"
type input "2020"
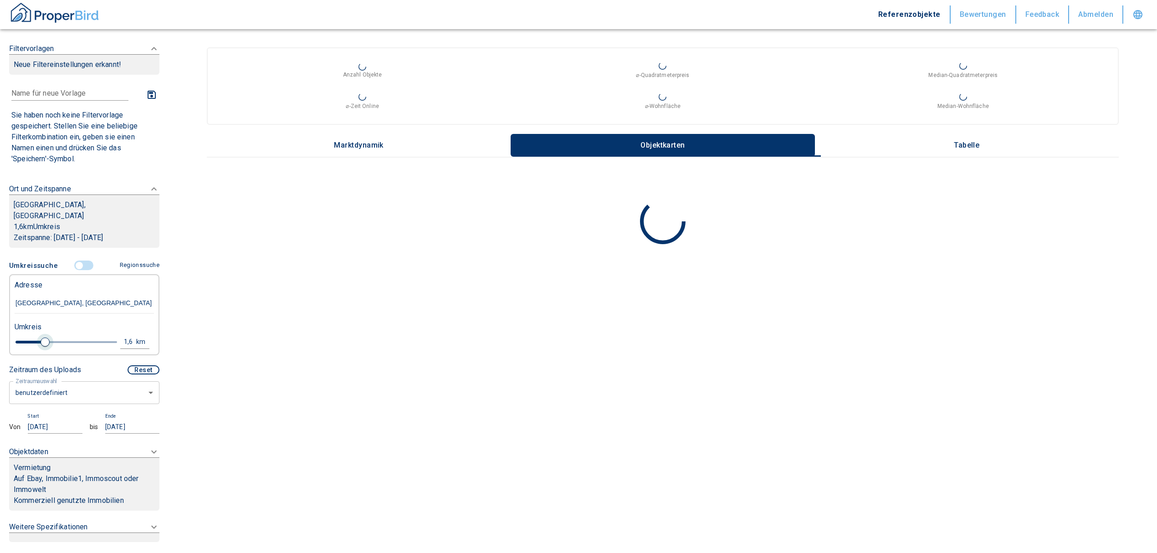
type input "1.4"
type input "2020"
type input "1.2"
type input "2020"
type input "1.4"
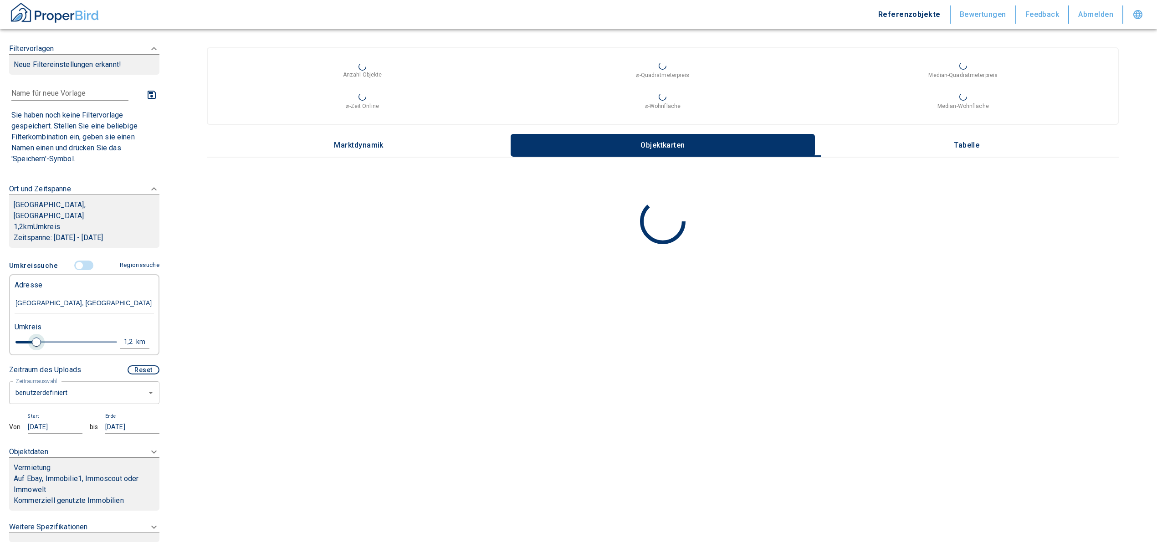
type input "2020"
type input "1.6"
type input "2020"
type input "1.4"
type input "2020"
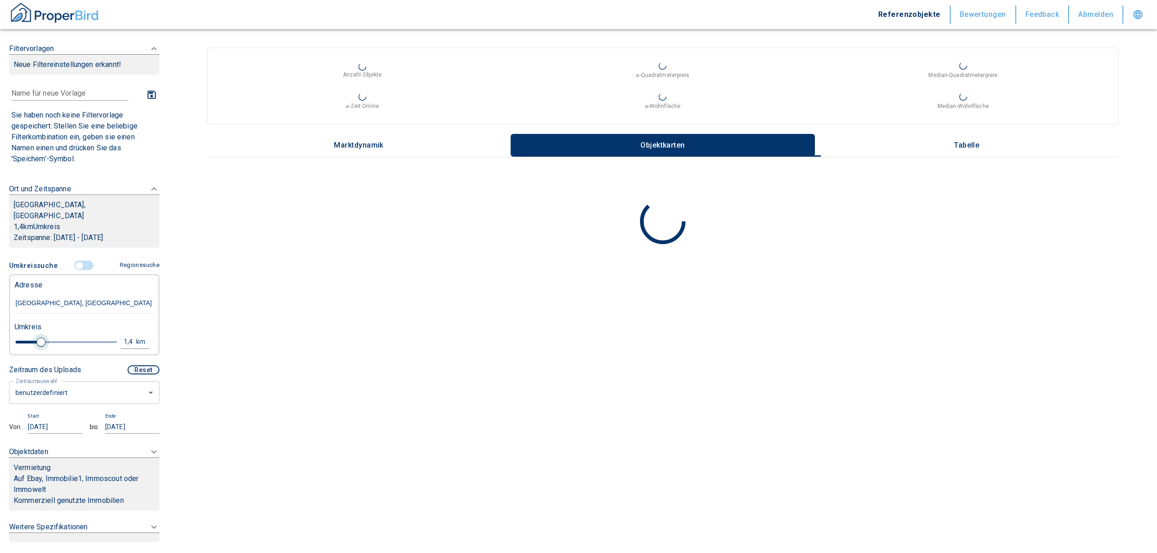
type input "1.2"
type input "2020"
type input "1"
drag, startPoint x: 110, startPoint y: 329, endPoint x: 32, endPoint y: 326, distance: 77.9
click at [32, 337] on span at bounding box center [32, 341] width 9 height 9
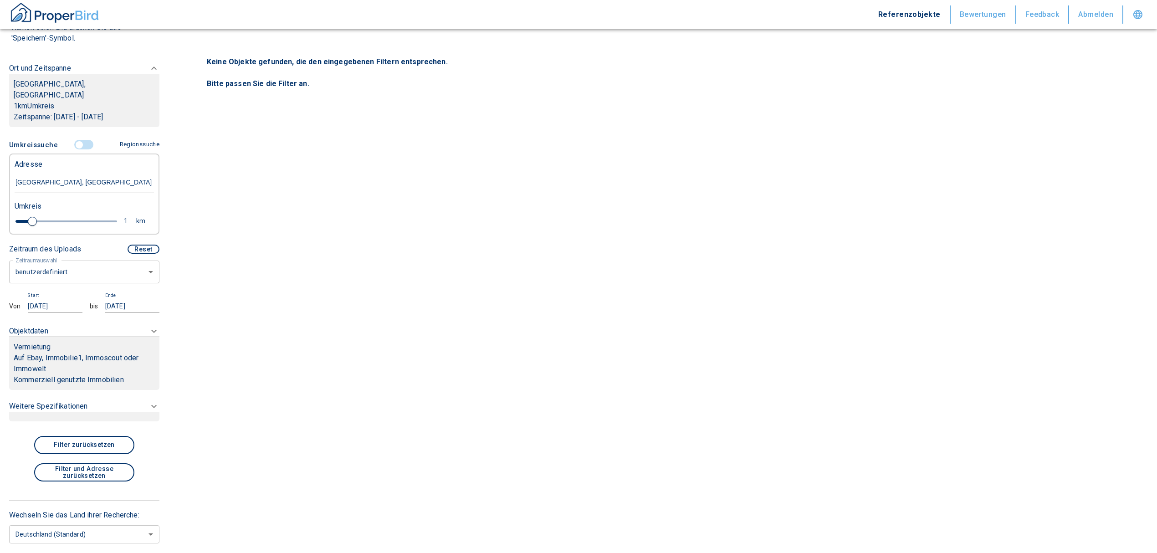
scroll to position [121, 0]
click at [47, 260] on body "Referenzobjekte Bewertungen Feedback Abmelden Filtervorlagen Neue Filtereinstel…" at bounding box center [583, 276] width 1166 height 553
click at [51, 310] on li "letzte 6 Monate" at bounding box center [79, 315] width 141 height 16
type input "2020"
type input "6"
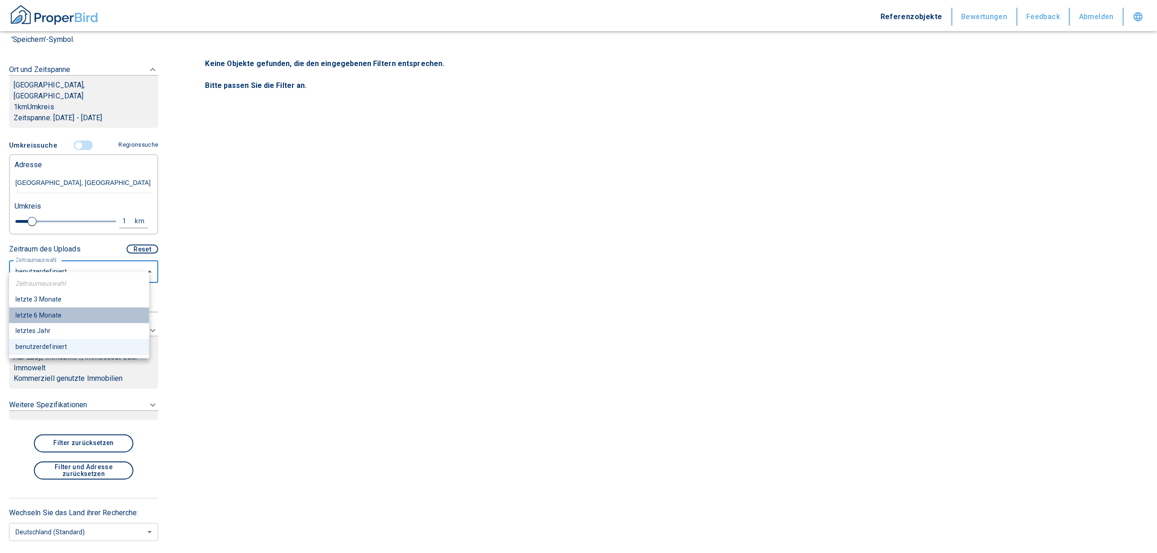
scroll to position [101, 0]
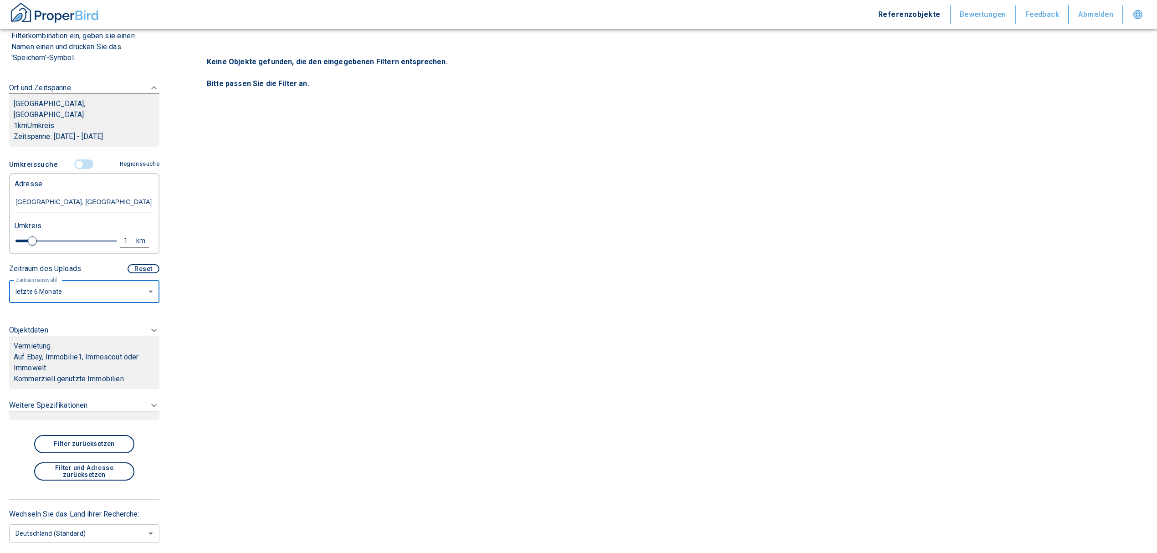
click at [62, 354] on p "Auf Ebay, Immobilie1, Immoscout oder Immowelt" at bounding box center [84, 363] width 141 height 22
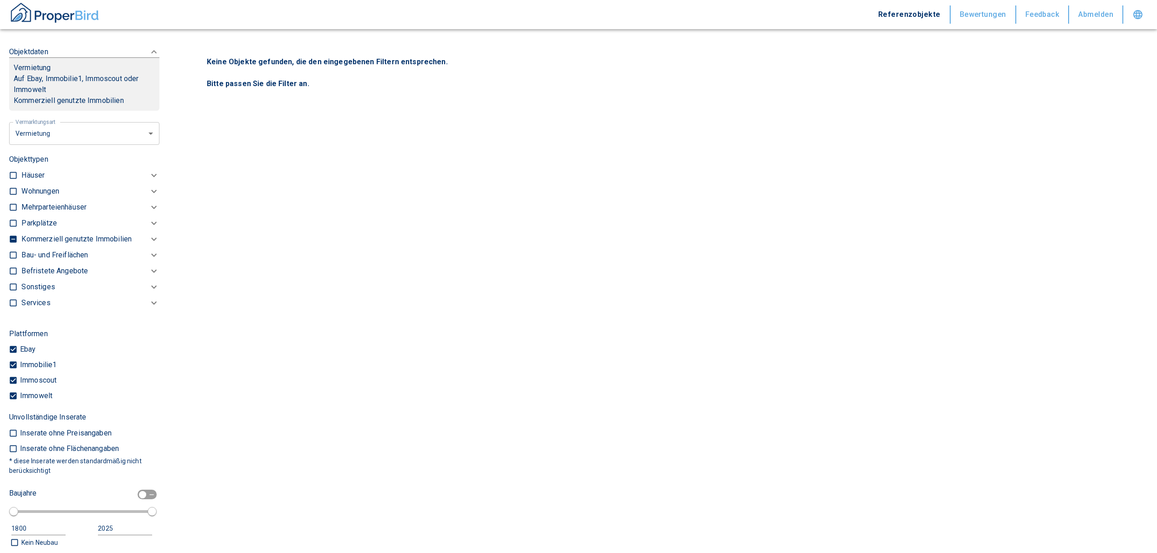
scroll to position [200, 0]
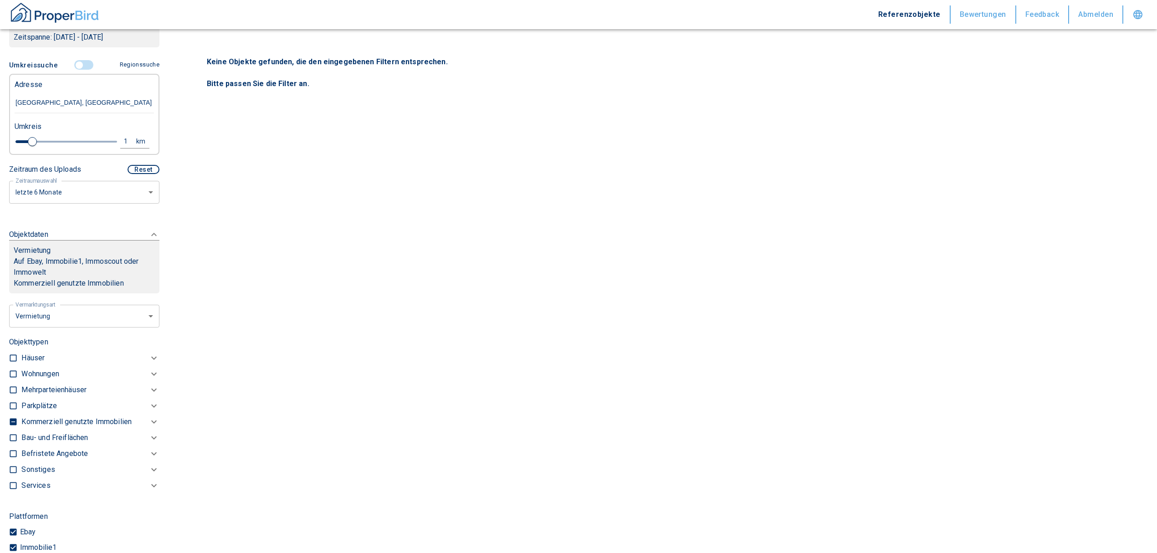
click at [110, 265] on p "Auf Ebay, Immobilie1, Immoscout oder Immowelt" at bounding box center [84, 267] width 141 height 22
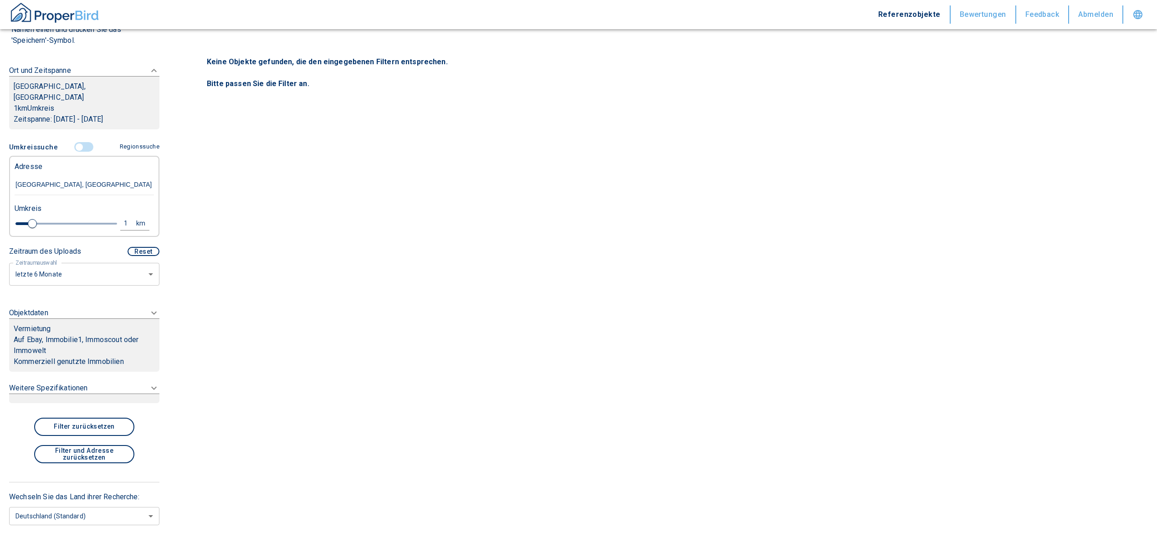
click at [95, 318] on div "Vermietung Auf Ebay, Immobilie1, Immoscout oder Immowelt Kommerziell genutzte I…" at bounding box center [84, 344] width 150 height 53
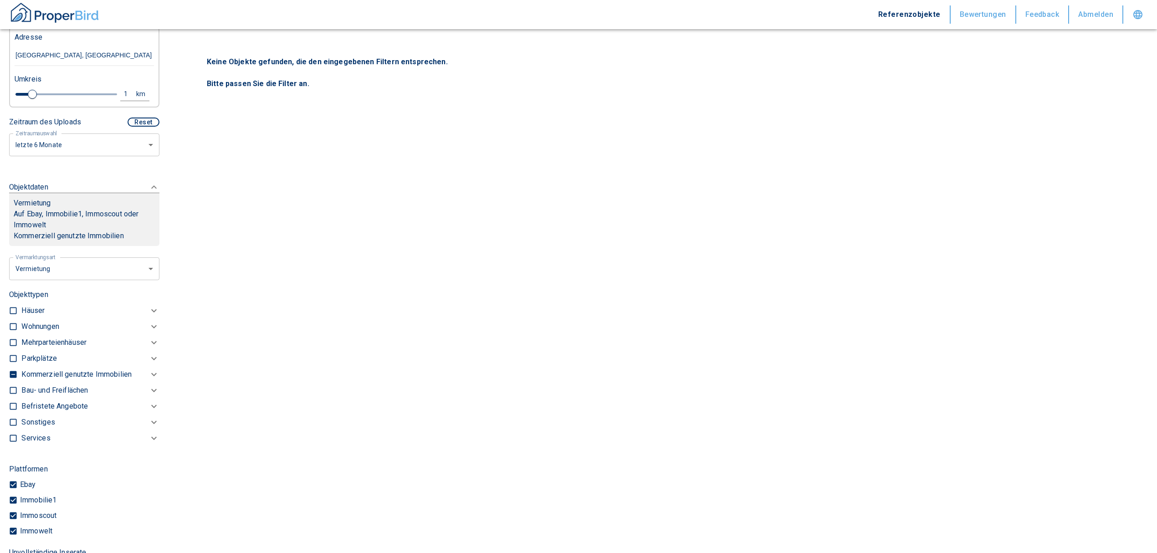
scroll to position [261, 0]
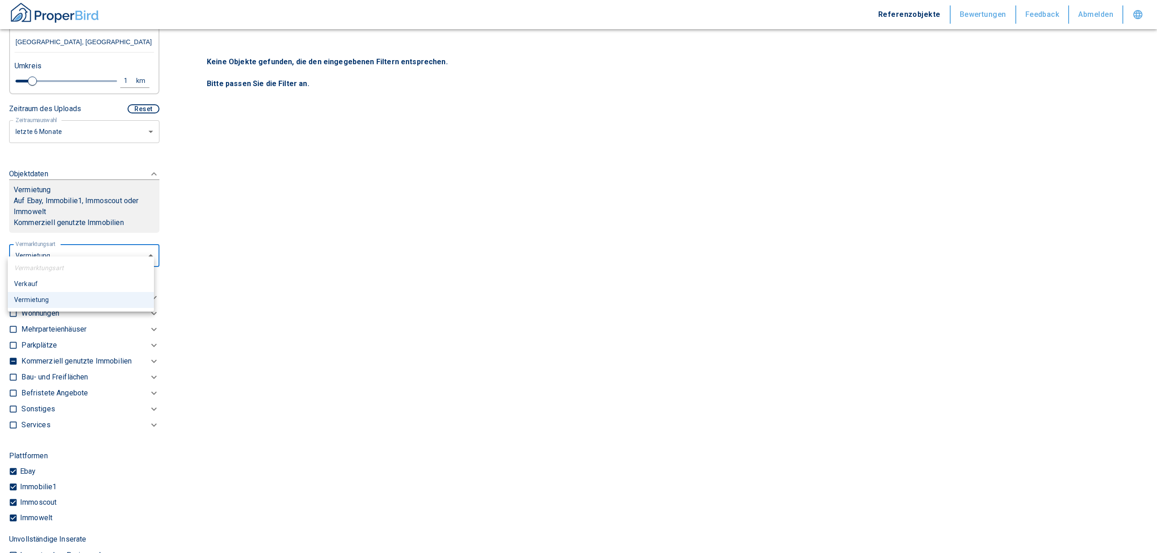
drag, startPoint x: 50, startPoint y: 249, endPoint x: 46, endPoint y: 245, distance: 5.5
click at [50, 246] on body "Referenzobjekte Bewertungen Feedback Abmelden Filtervorlagen Neue Filtereinstel…" at bounding box center [578, 276] width 1157 height 553
click at [36, 282] on li "Verkauf" at bounding box center [81, 284] width 146 height 16
type input "buy"
type input "2020"
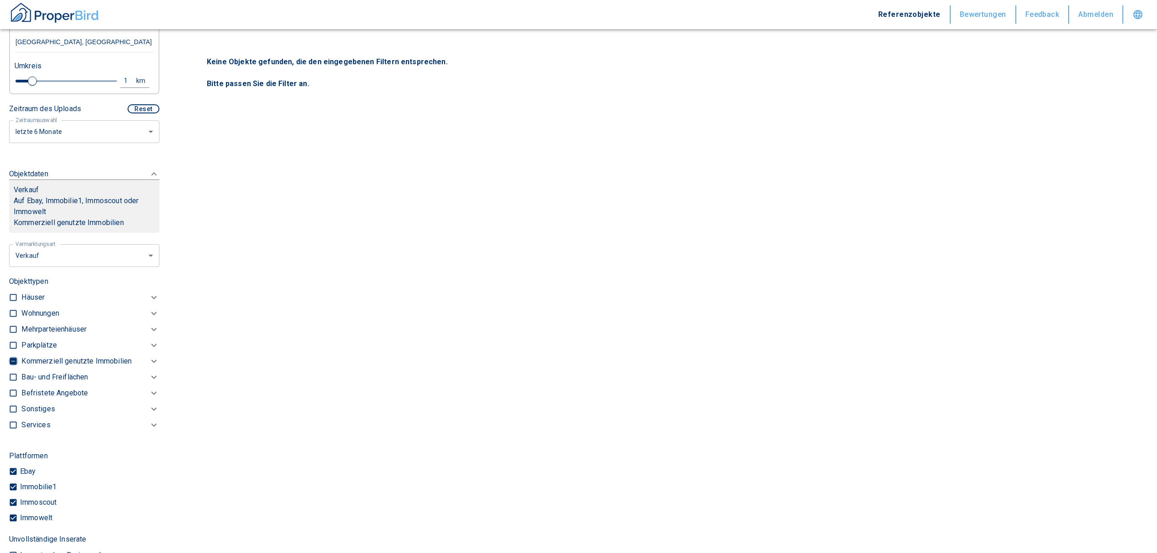
click at [12, 357] on input "checkbox" at bounding box center [13, 361] width 9 height 9
checkbox input "true"
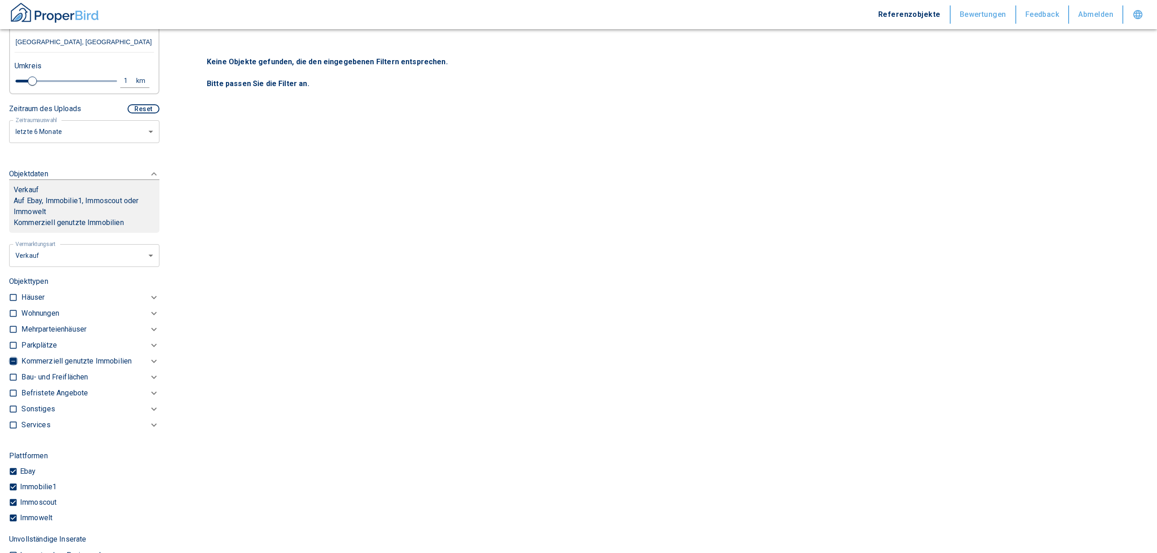
checkbox input "true"
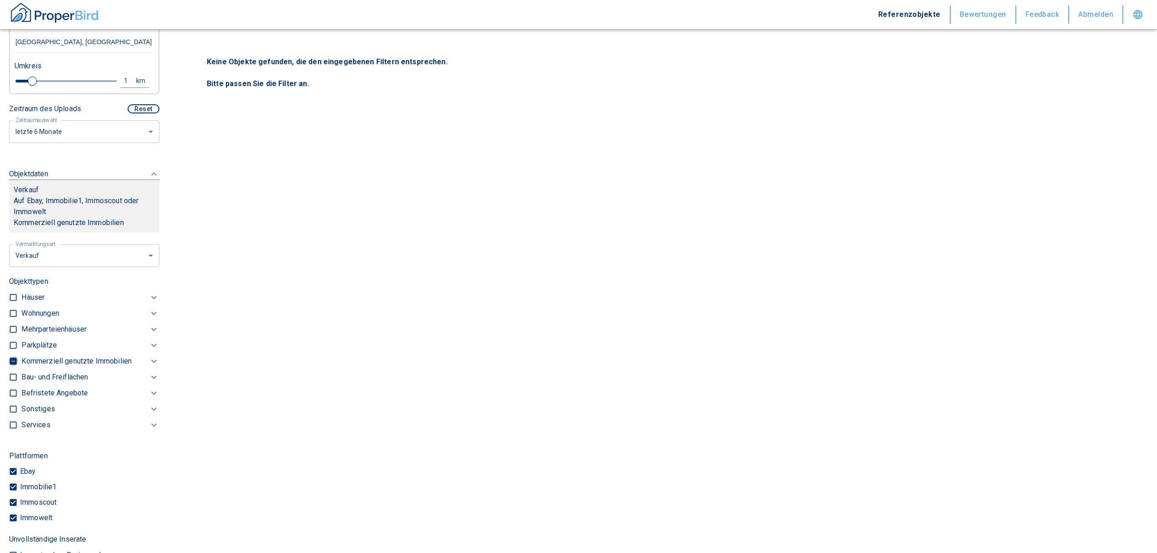
checkbox input "true"
type input "2020"
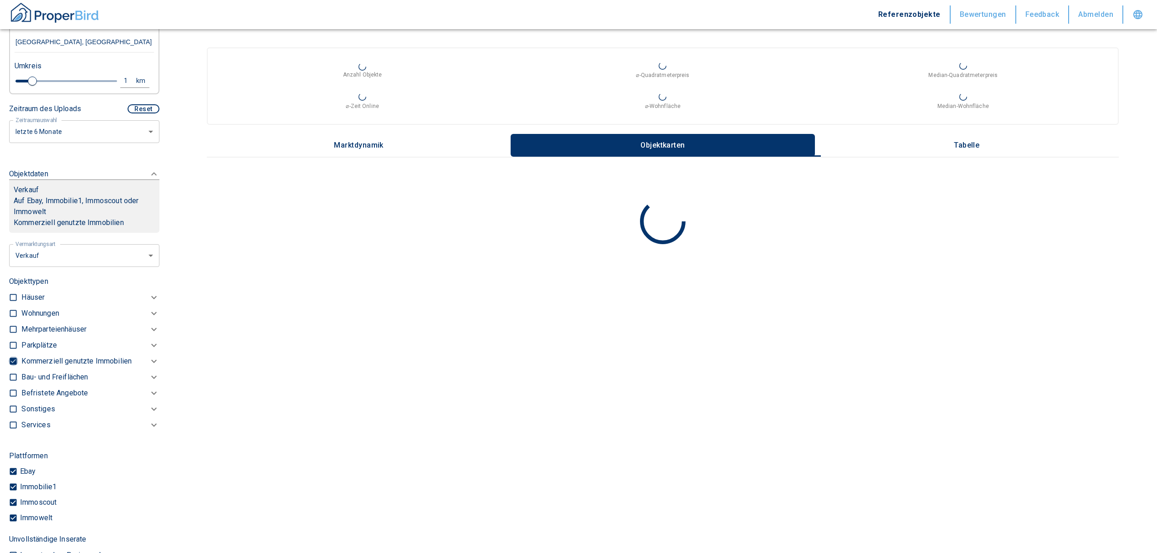
click at [12, 357] on input "checkbox" at bounding box center [13, 361] width 9 height 9
checkbox input "false"
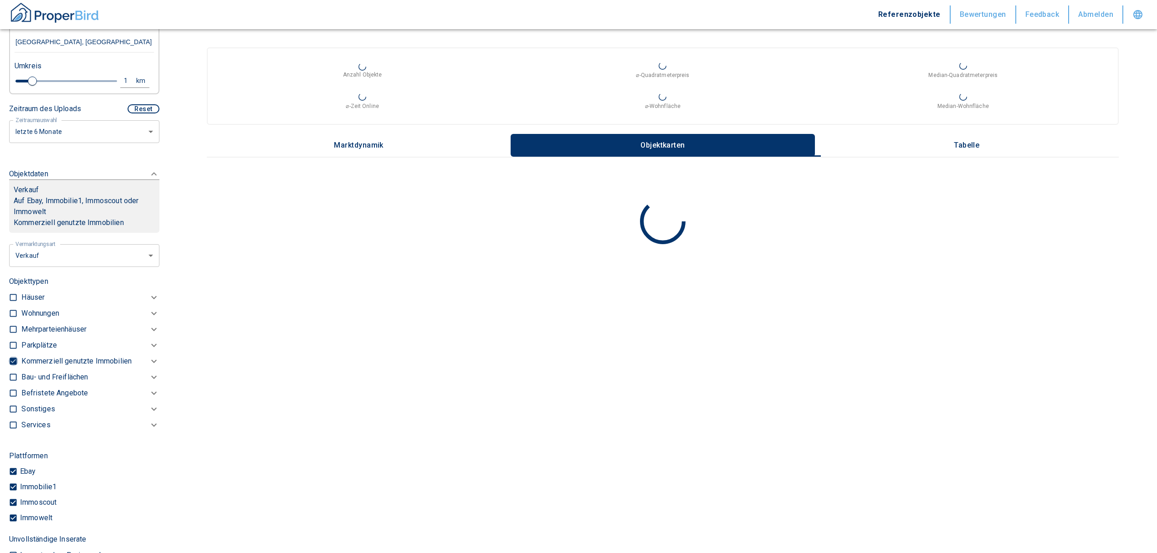
checkbox input "false"
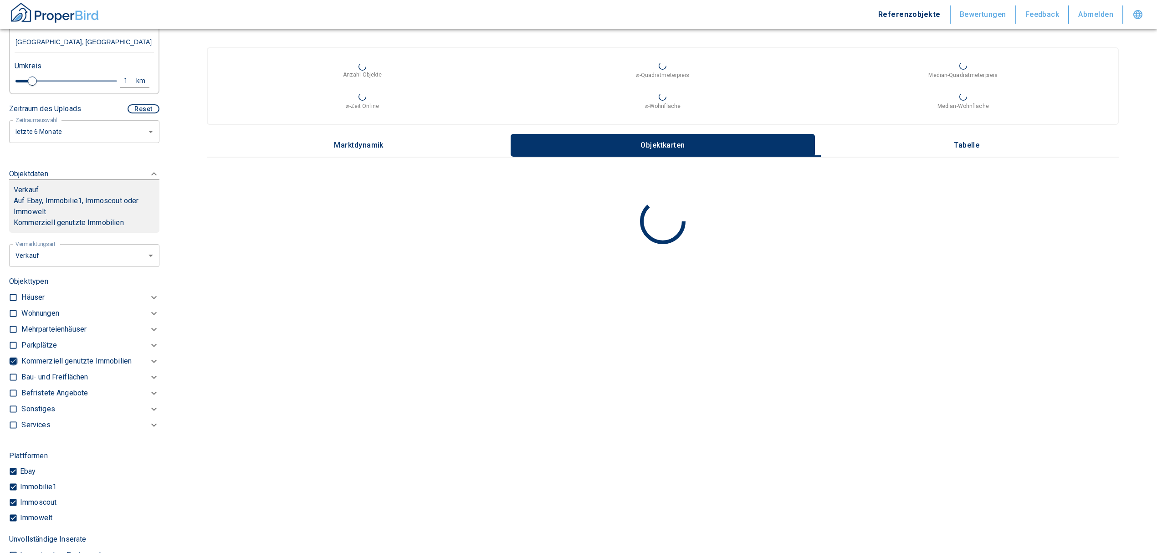
checkbox input "false"
type input "2020"
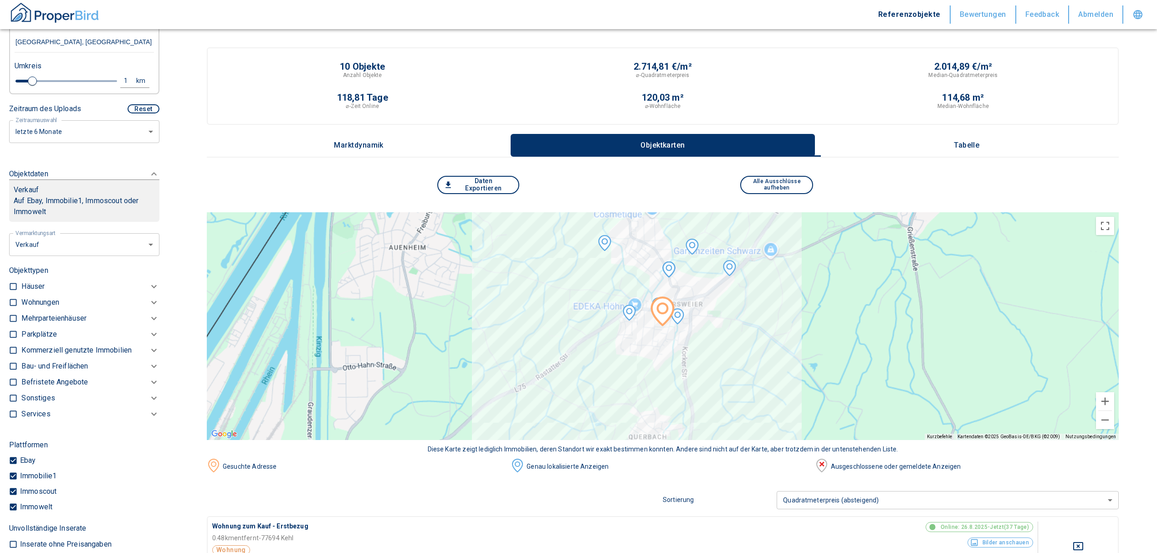
click at [36, 281] on p "Häuser" at bounding box center [32, 286] width 23 height 11
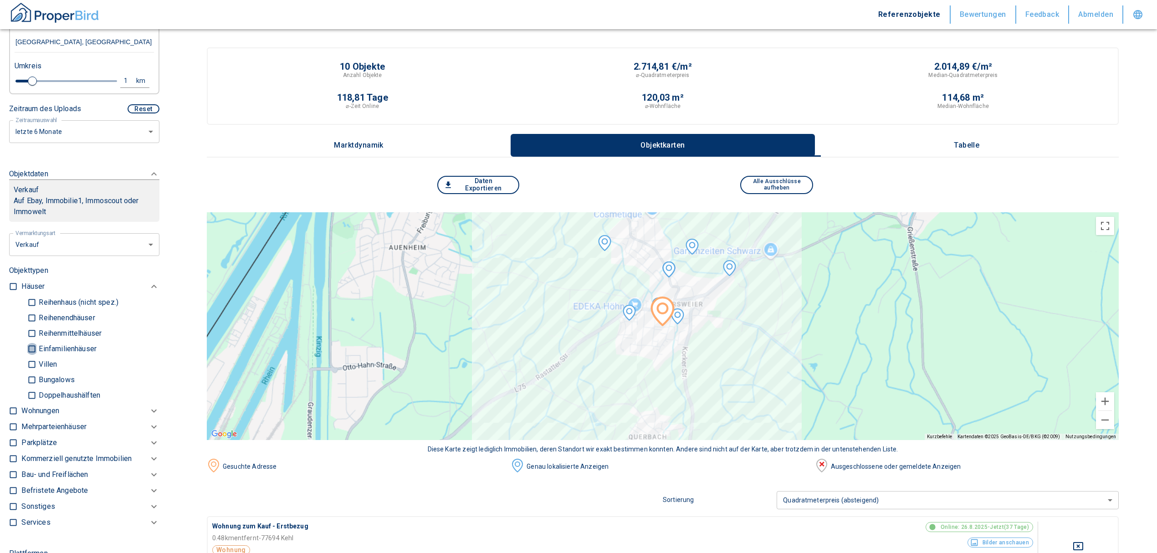
click at [33, 341] on input "Einfamilienhäuser" at bounding box center [31, 349] width 9 height 16
checkbox input "true"
type input "2020"
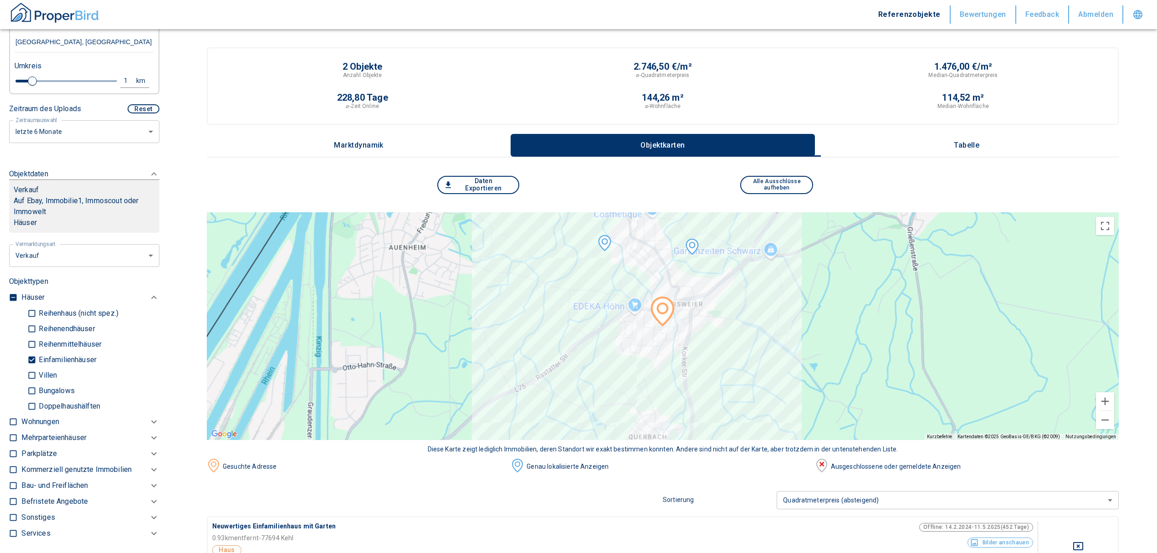
click at [957, 146] on p "Tabelle" at bounding box center [967, 145] width 46 height 8
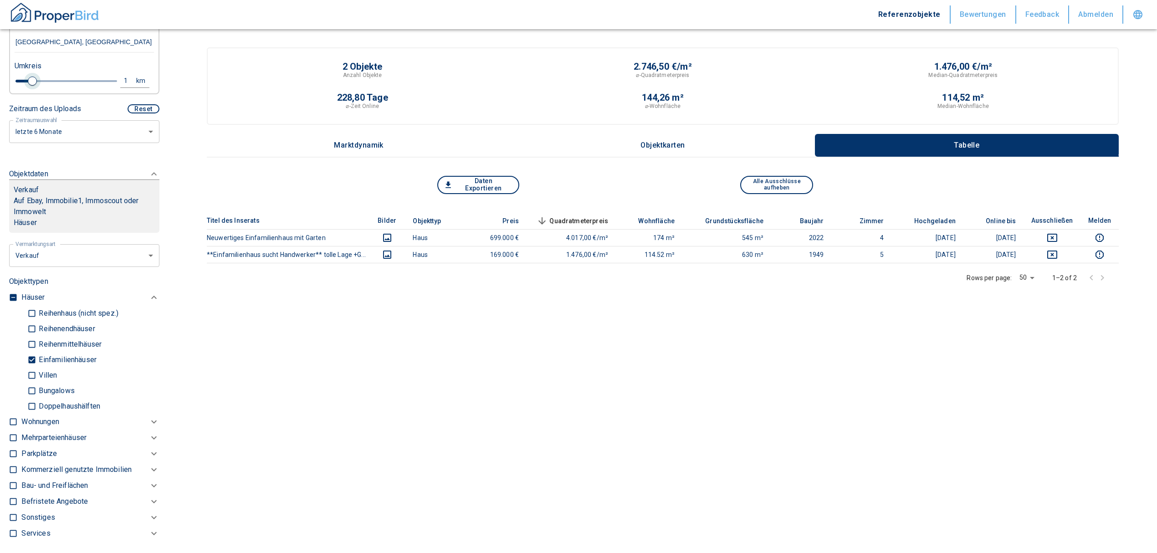
type input "1.2"
type input "2020"
type input "1.4"
type input "2020"
type input "1.8"
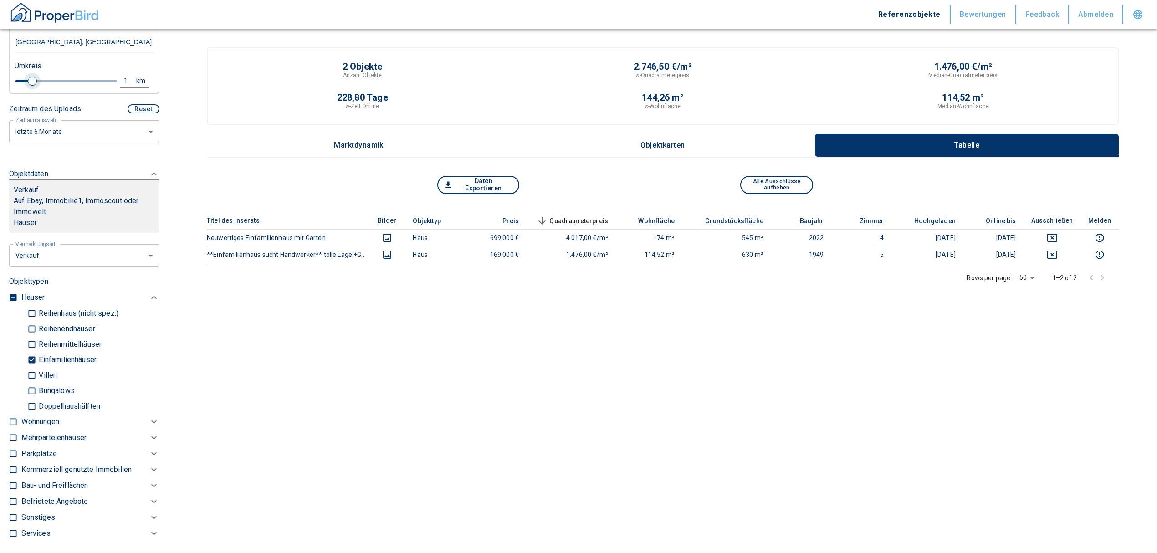
type input "2020"
type input "2"
drag, startPoint x: 34, startPoint y: 71, endPoint x: 49, endPoint y: 73, distance: 15.7
click at [49, 77] on span at bounding box center [53, 81] width 9 height 9
type input "2020"
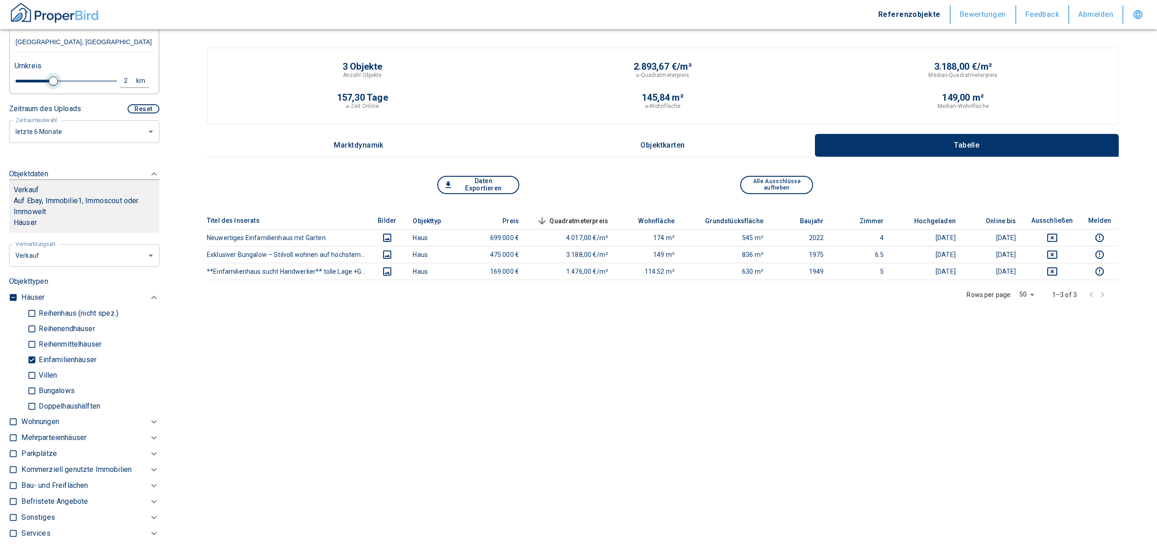
type input "2.2"
type input "2020"
type input "2.4"
type input "2020"
type input "2.6"
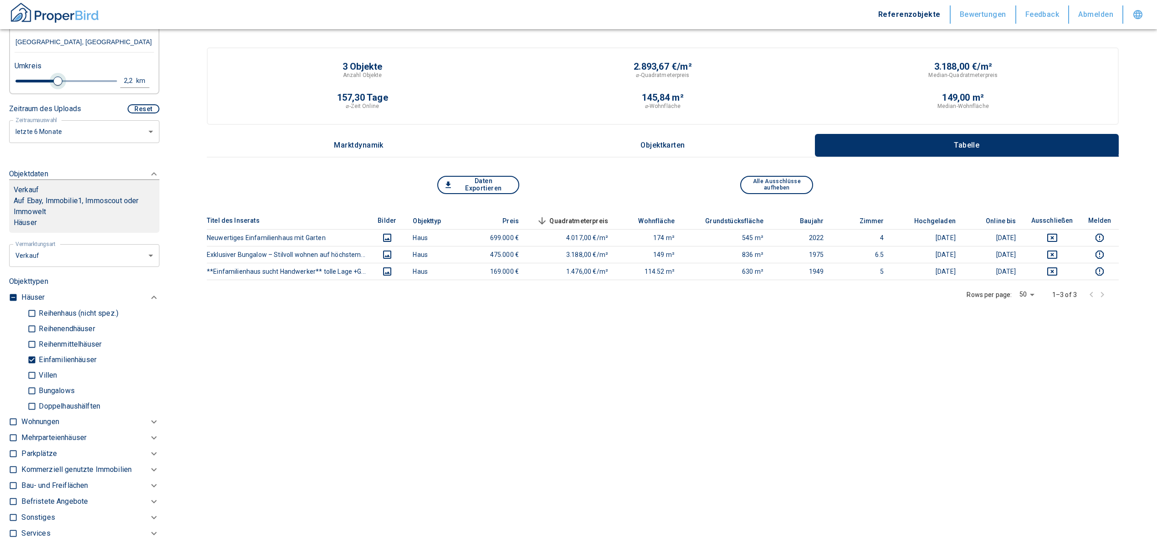
type input "2020"
type input "2.8"
type input "2020"
type input "3"
type input "2020"
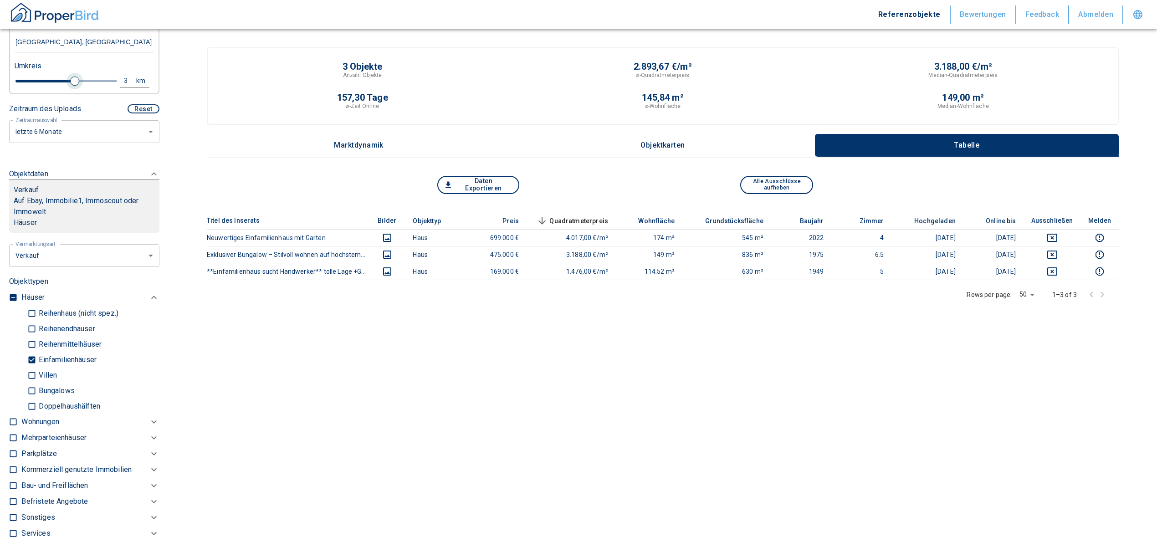
type input "3.2"
type input "2020"
type input "3"
drag, startPoint x: 53, startPoint y: 68, endPoint x: 71, endPoint y: 72, distance: 18.1
click at [71, 77] on span at bounding box center [74, 81] width 9 height 9
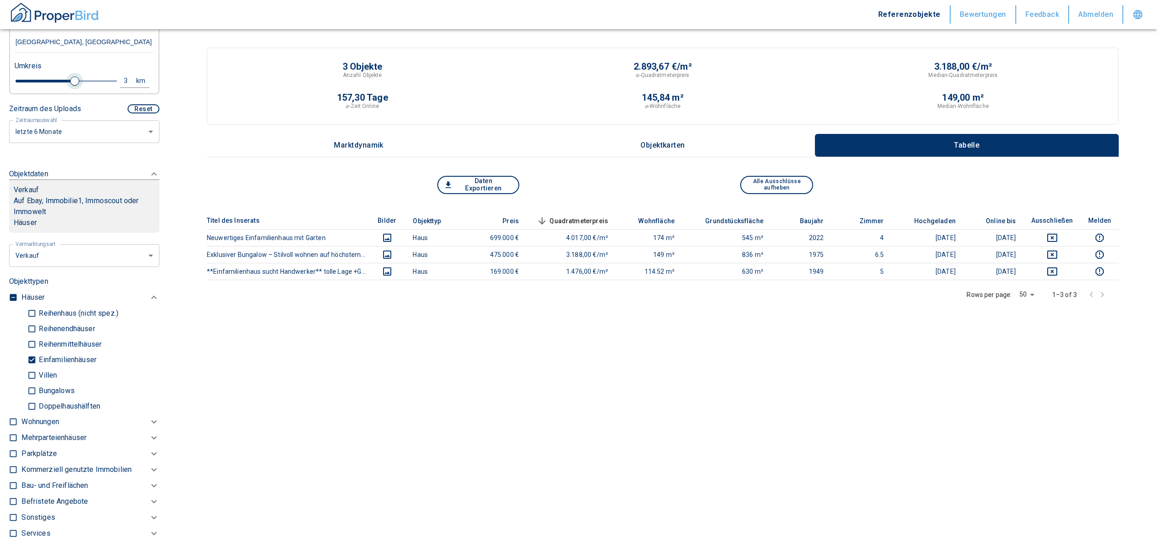
type input "2020"
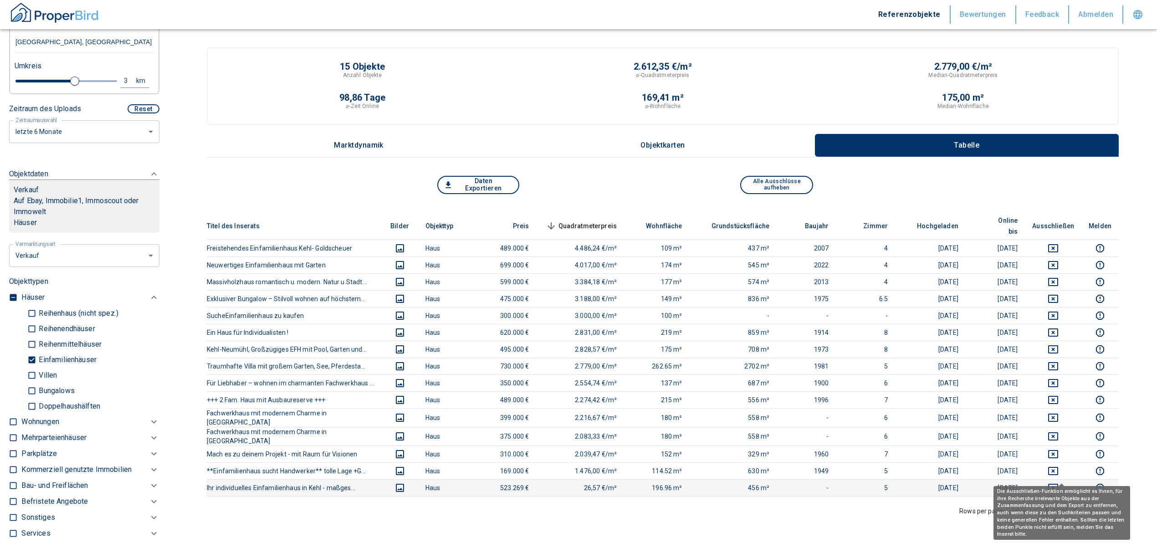
click at [1058, 484] on icon "deselect this listing" at bounding box center [1053, 488] width 10 height 8
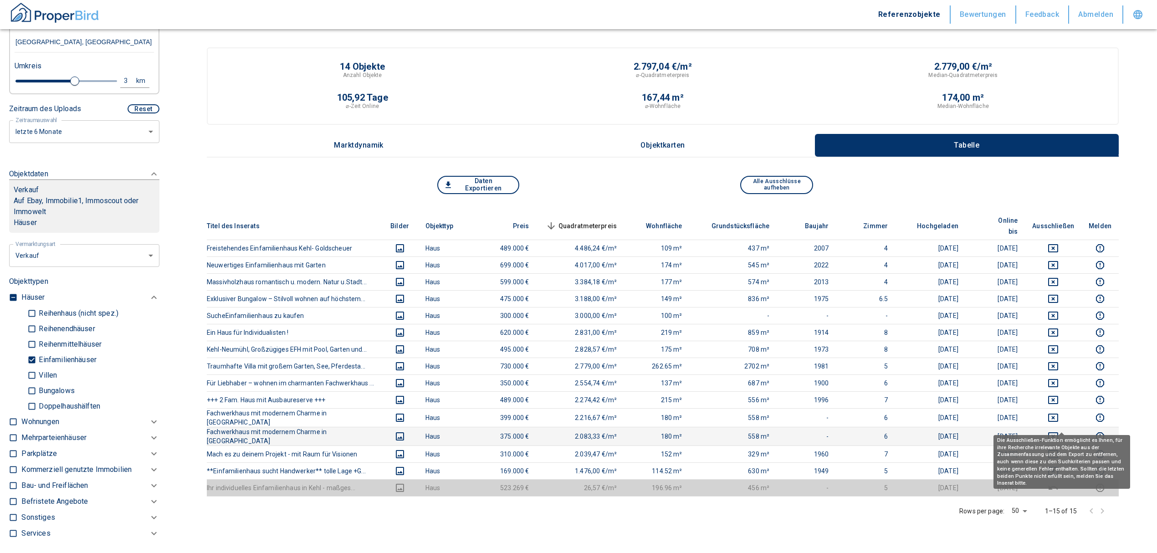
click at [1058, 431] on icon "deselect this listing" at bounding box center [1052, 436] width 11 height 11
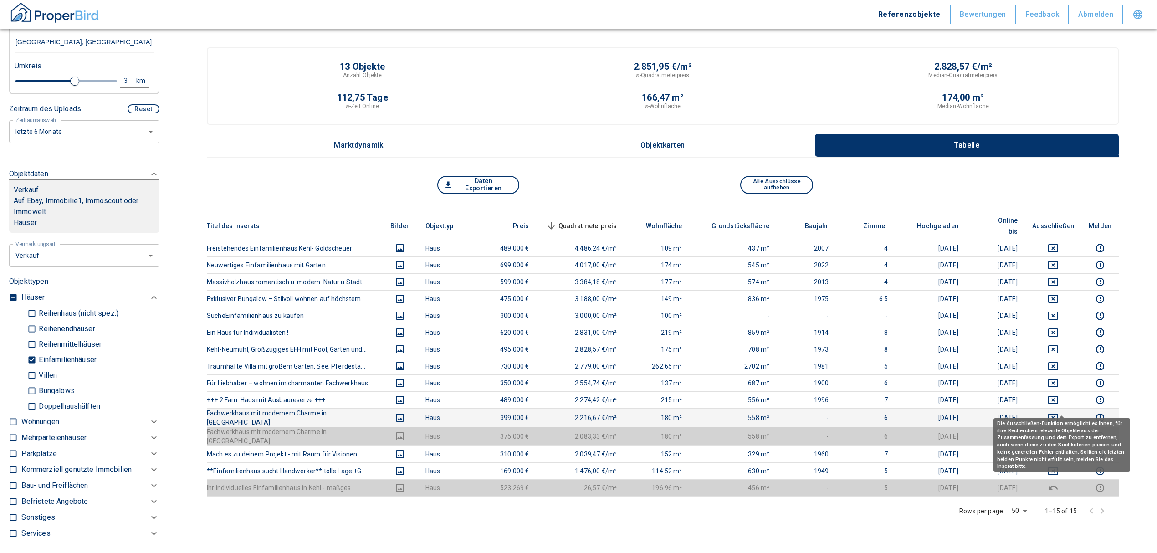
click at [1058, 412] on icon "deselect this listing" at bounding box center [1052, 417] width 11 height 11
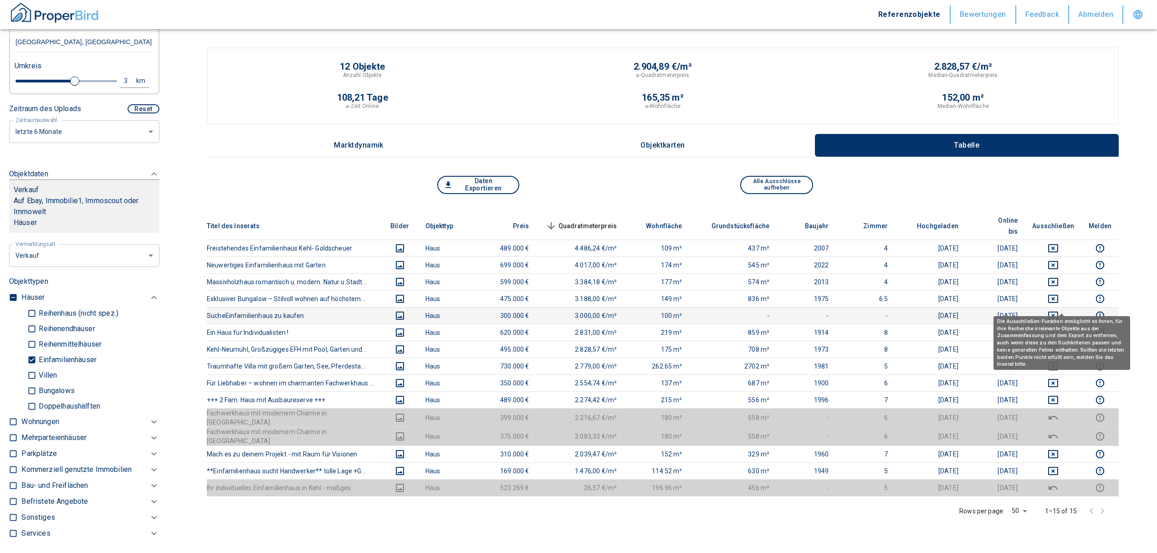
click at [1058, 310] on icon "deselect this listing" at bounding box center [1052, 315] width 11 height 11
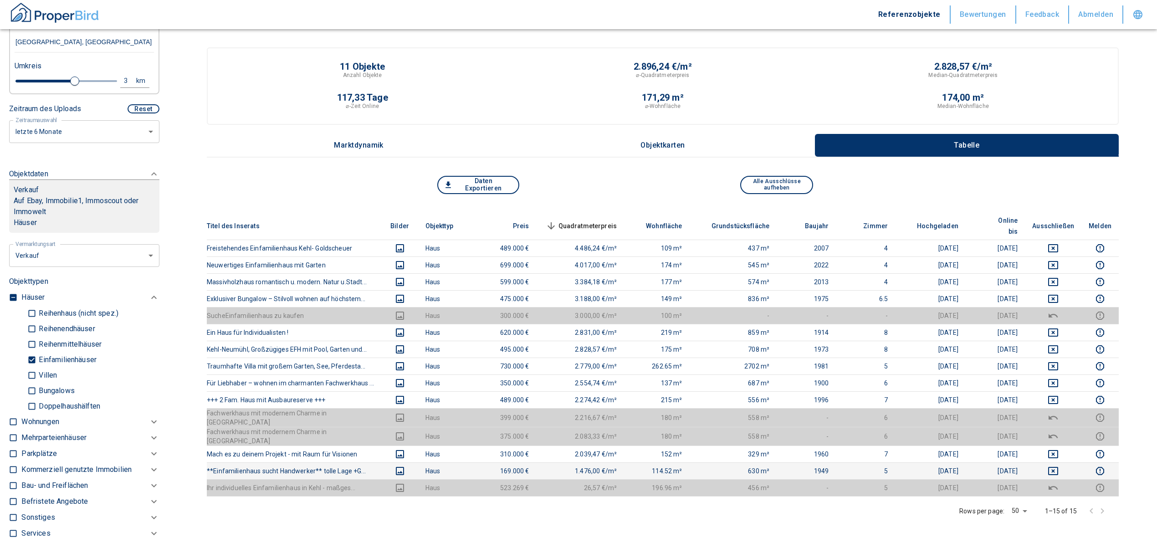
click at [1058, 465] on icon "deselect this listing" at bounding box center [1052, 470] width 11 height 11
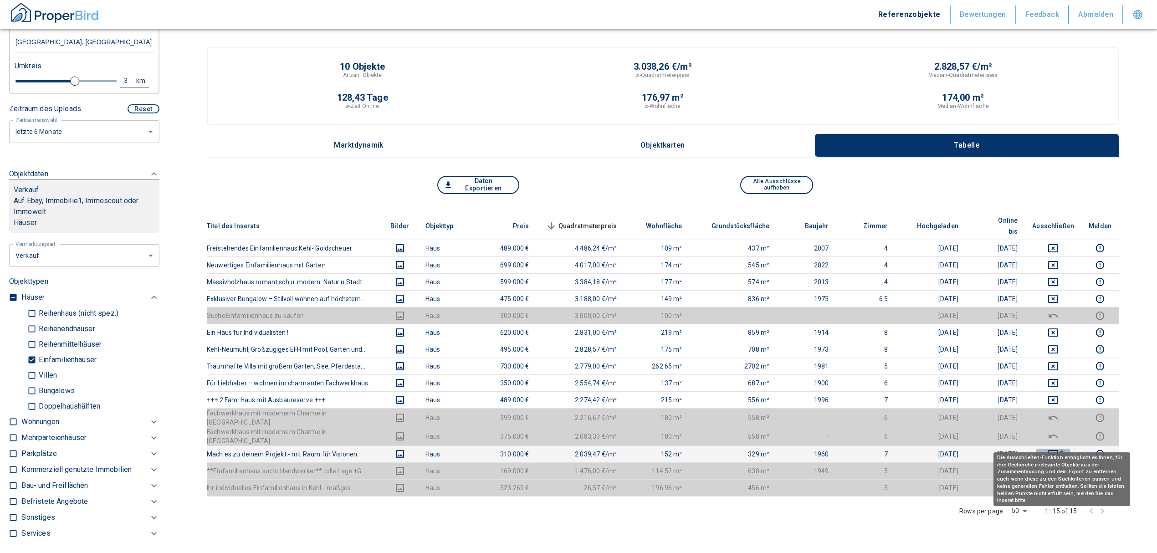
click at [1058, 450] on icon "deselect this listing" at bounding box center [1053, 454] width 10 height 8
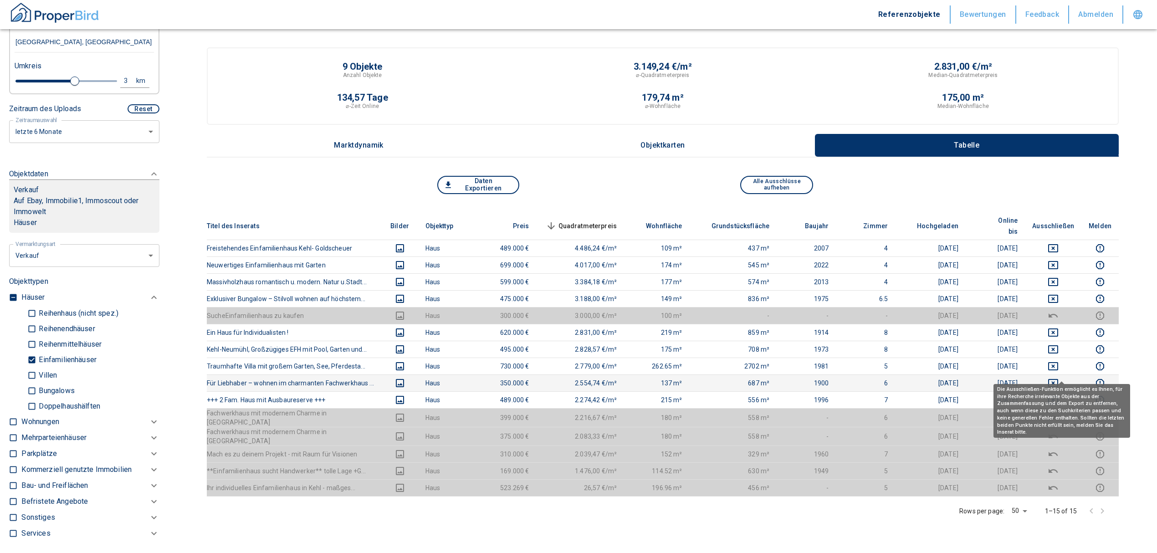
click at [1058, 379] on icon "deselect this listing" at bounding box center [1053, 383] width 10 height 8
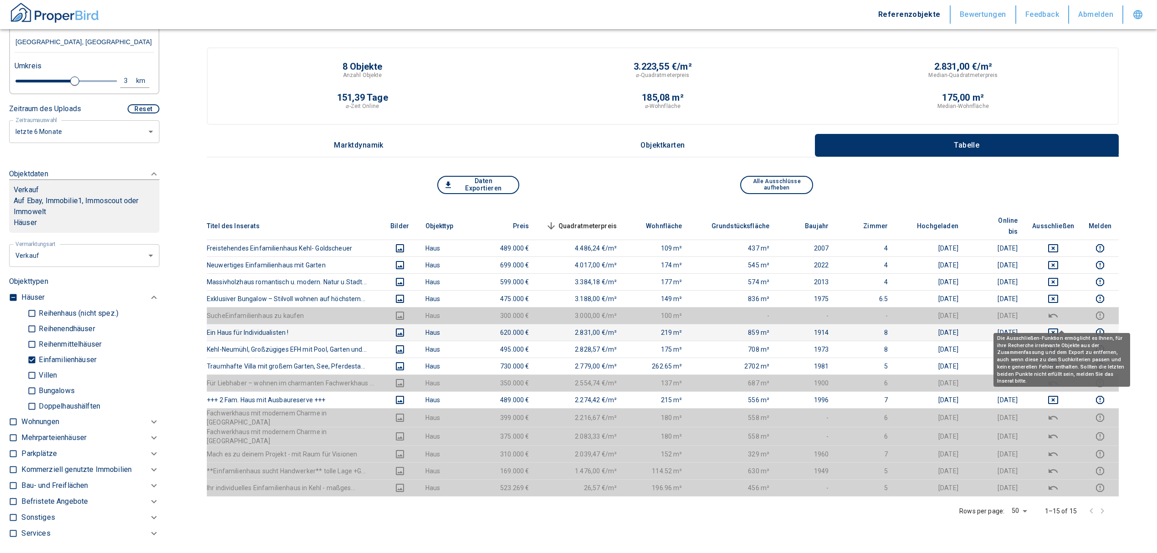
click at [1058, 327] on icon "deselect this listing" at bounding box center [1052, 332] width 11 height 11
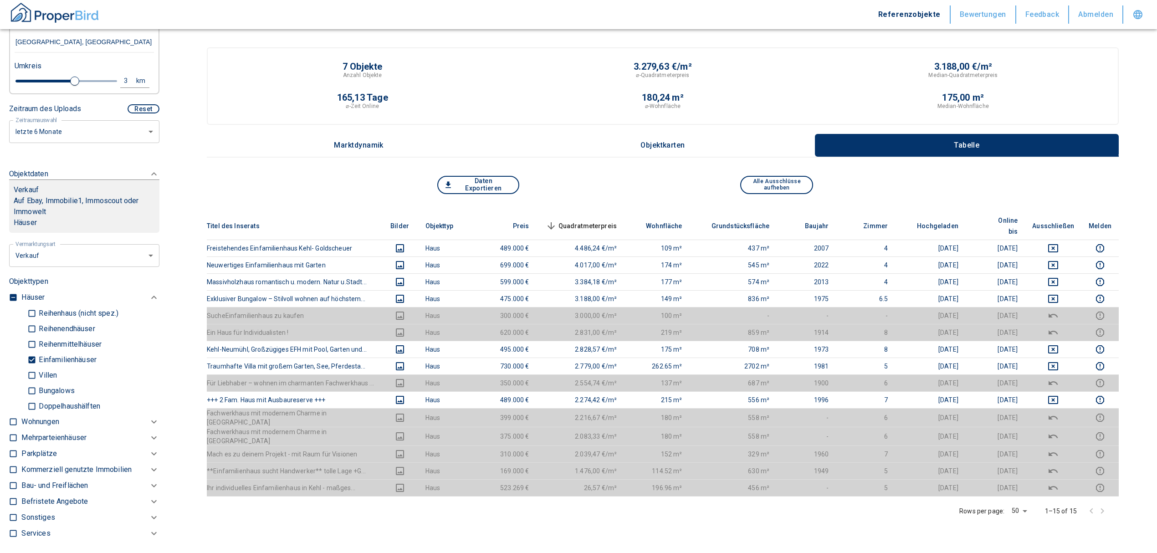
click at [482, 182] on button "Daten Exportieren" at bounding box center [478, 185] width 82 height 18
click at [483, 182] on button "Daten Exportieren" at bounding box center [478, 185] width 82 height 18
click at [868, 64] on div "3.188,00 €/m²" at bounding box center [963, 66] width 300 height 9
click at [488, 181] on button "Daten Exportieren" at bounding box center [478, 185] width 82 height 18
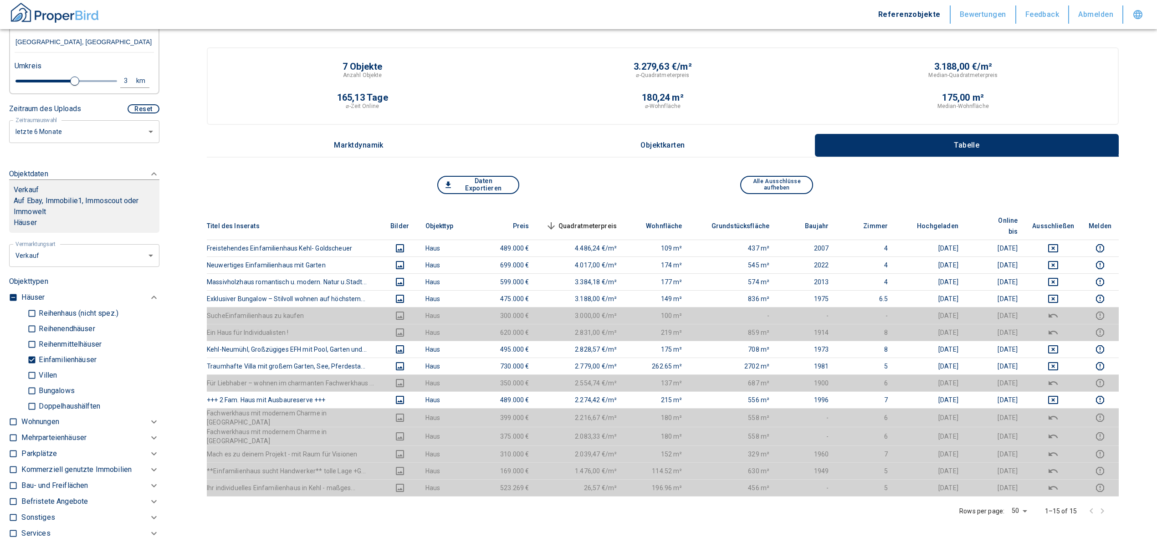
click at [461, 184] on button "Daten Exportieren" at bounding box center [478, 185] width 82 height 18
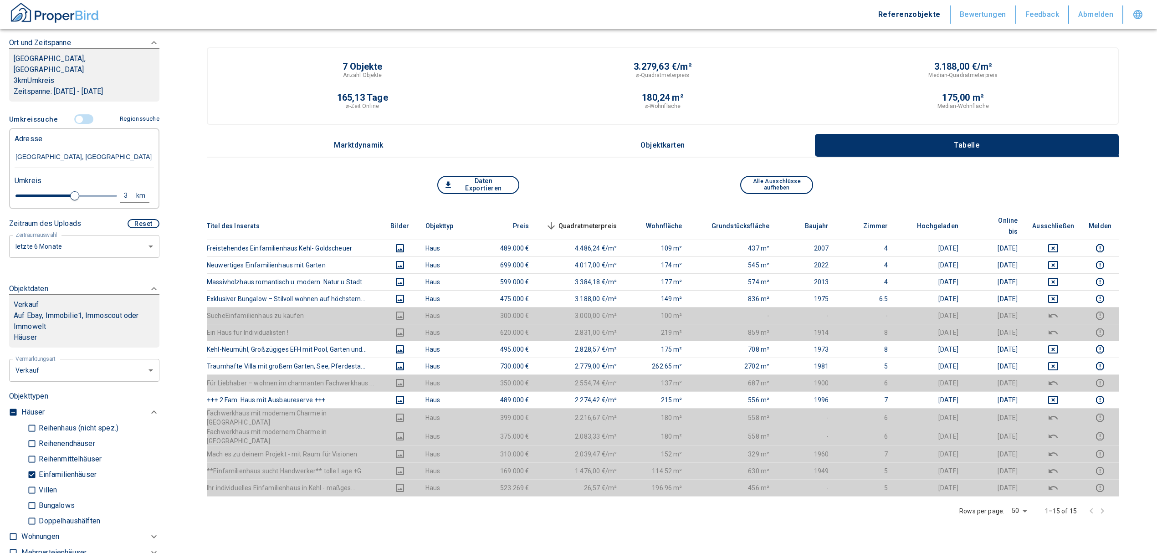
scroll to position [139, 0]
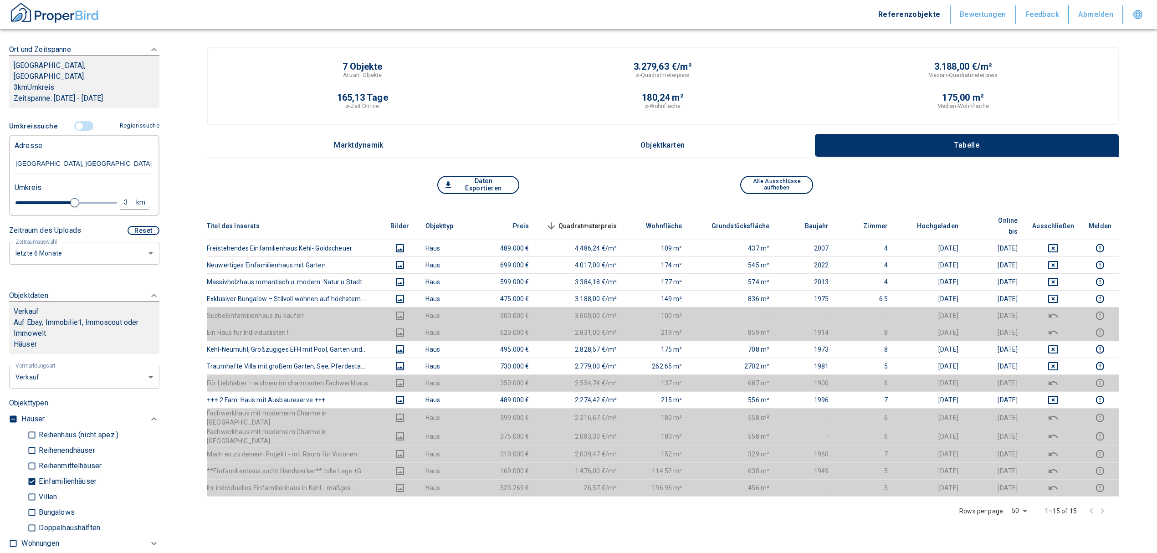
click at [76, 121] on input "controlled" at bounding box center [79, 126] width 27 height 10
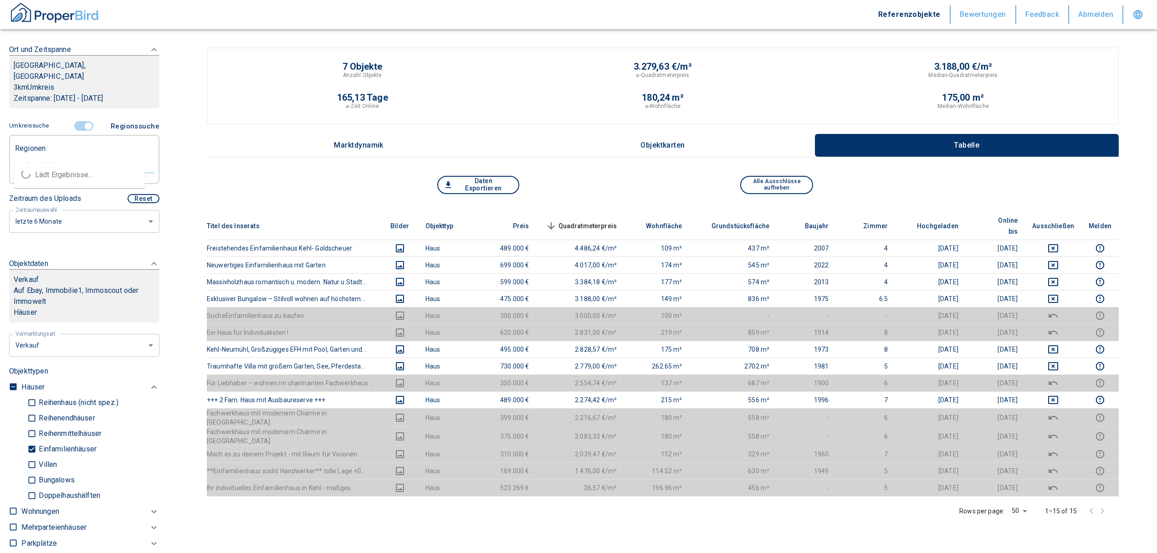
click at [51, 161] on input "text" at bounding box center [84, 165] width 139 height 8
click at [66, 170] on li "77694 Kehl" at bounding box center [79, 175] width 131 height 16
type input "77694"
type input "2020"
type input "77694 Kehl"
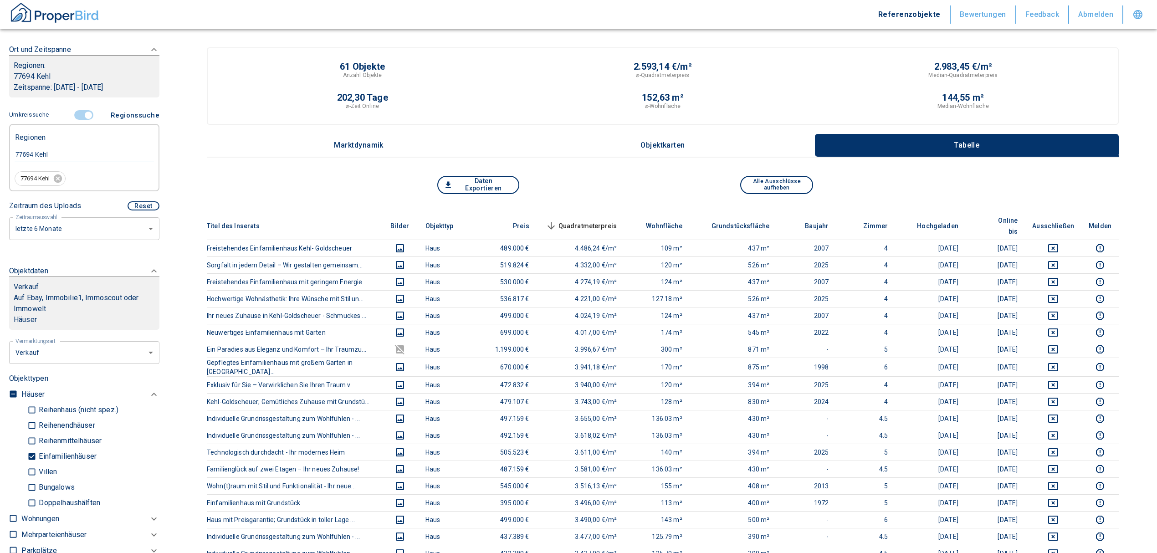
click at [589, 220] on span "Quadratmeterpreis sorted descending" at bounding box center [580, 225] width 73 height 11
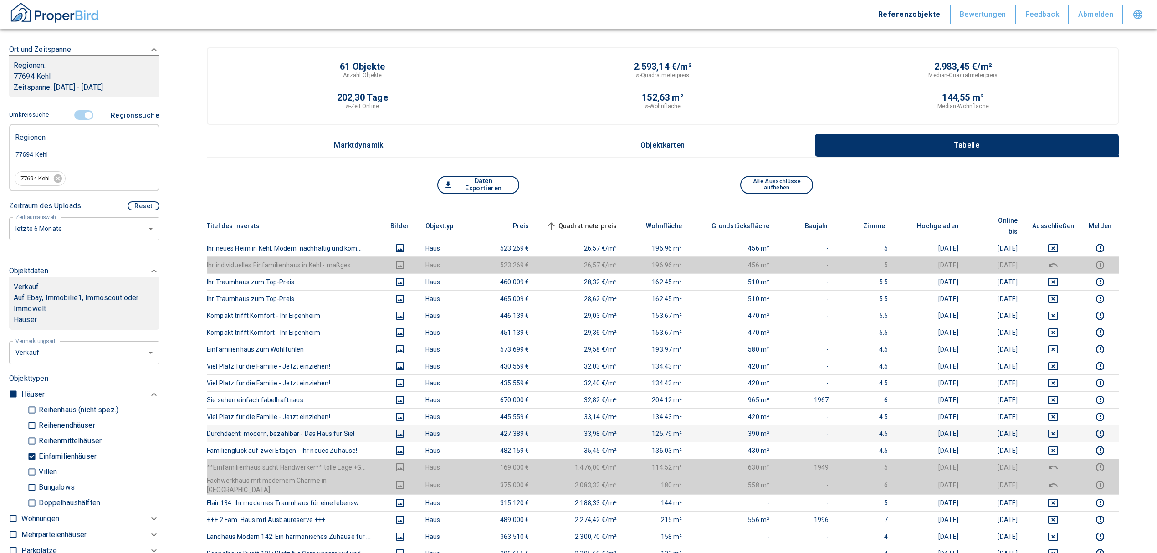
click at [1055, 445] on button "deselect this listing" at bounding box center [1053, 450] width 42 height 11
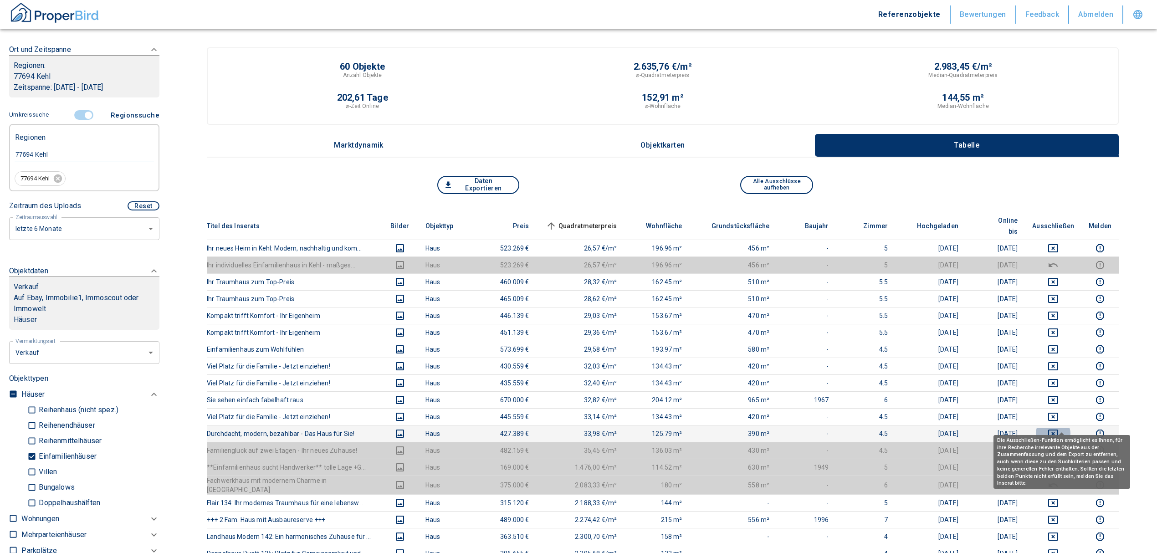
click at [1058, 428] on icon "deselect this listing" at bounding box center [1052, 433] width 11 height 11
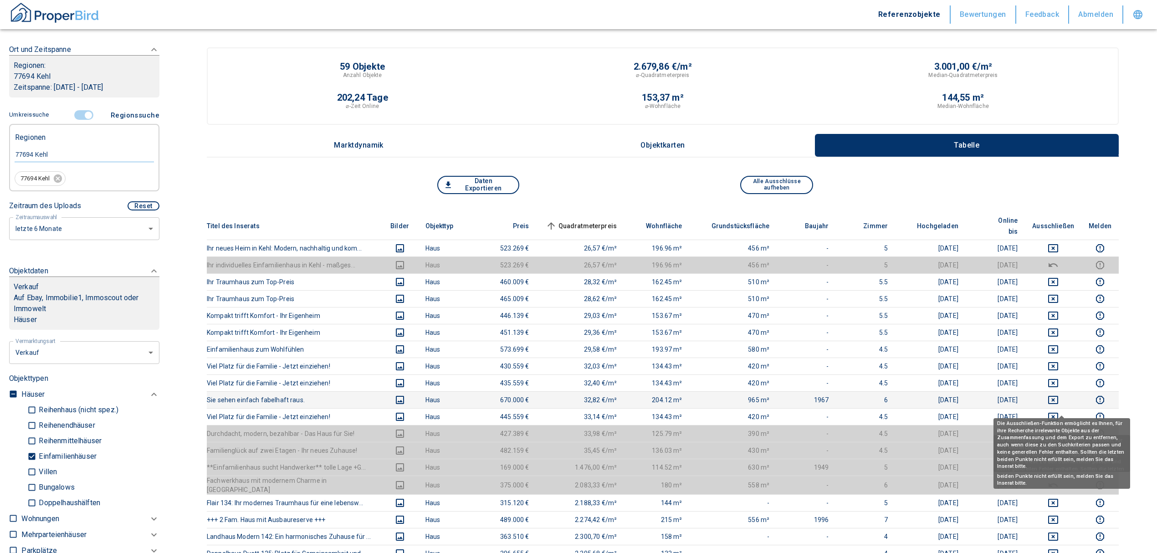
click at [1057, 411] on icon "deselect this listing" at bounding box center [1052, 416] width 11 height 11
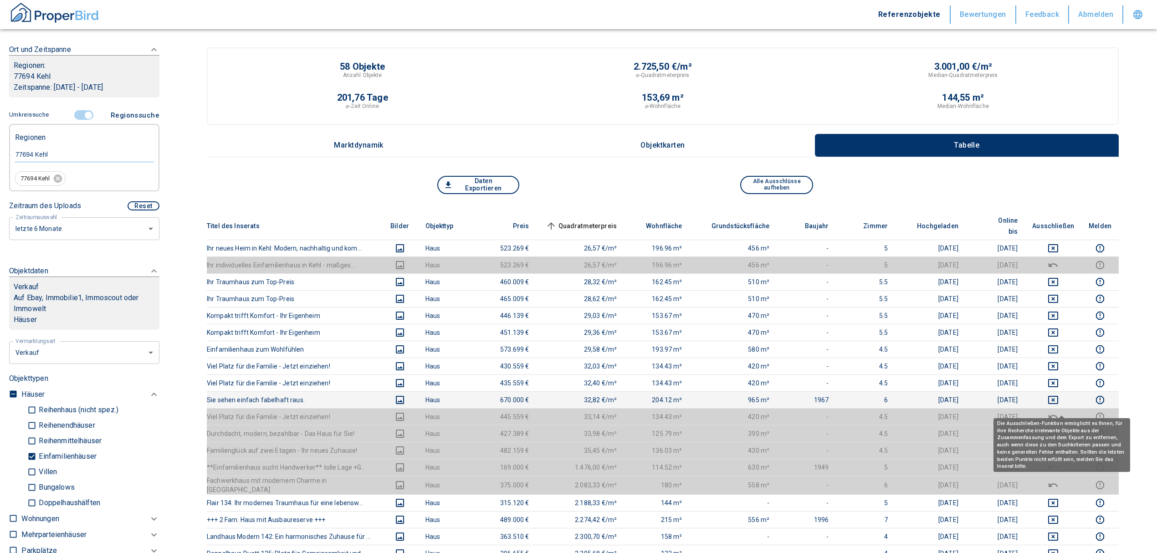
drag, startPoint x: 1058, startPoint y: 389, endPoint x: 1059, endPoint y: 381, distance: 8.2
click at [1058, 394] on icon "deselect this listing" at bounding box center [1052, 399] width 11 height 11
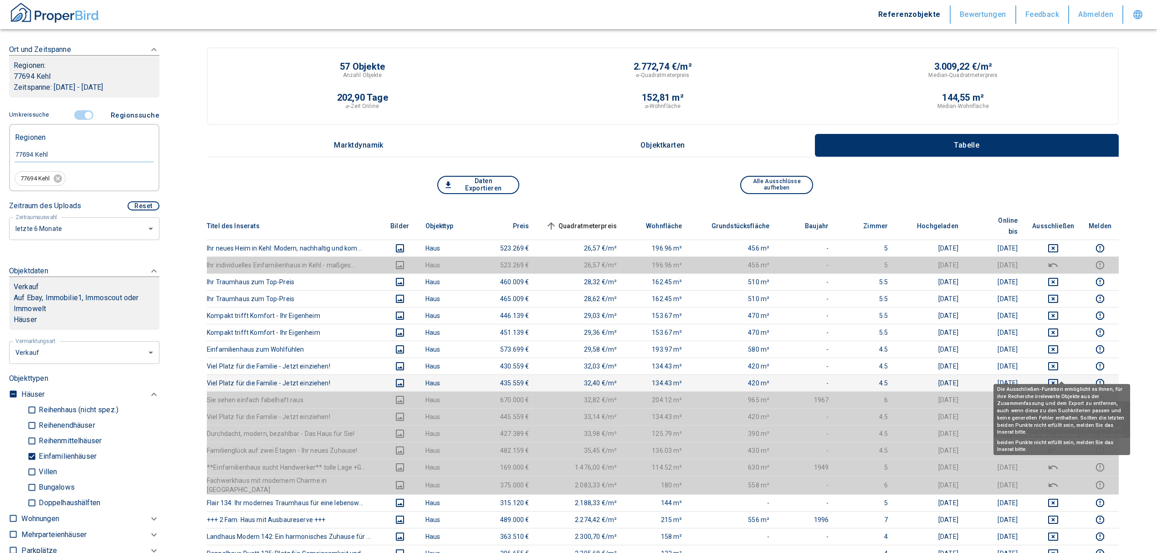
click at [1058, 378] on icon "deselect this listing" at bounding box center [1052, 383] width 11 height 11
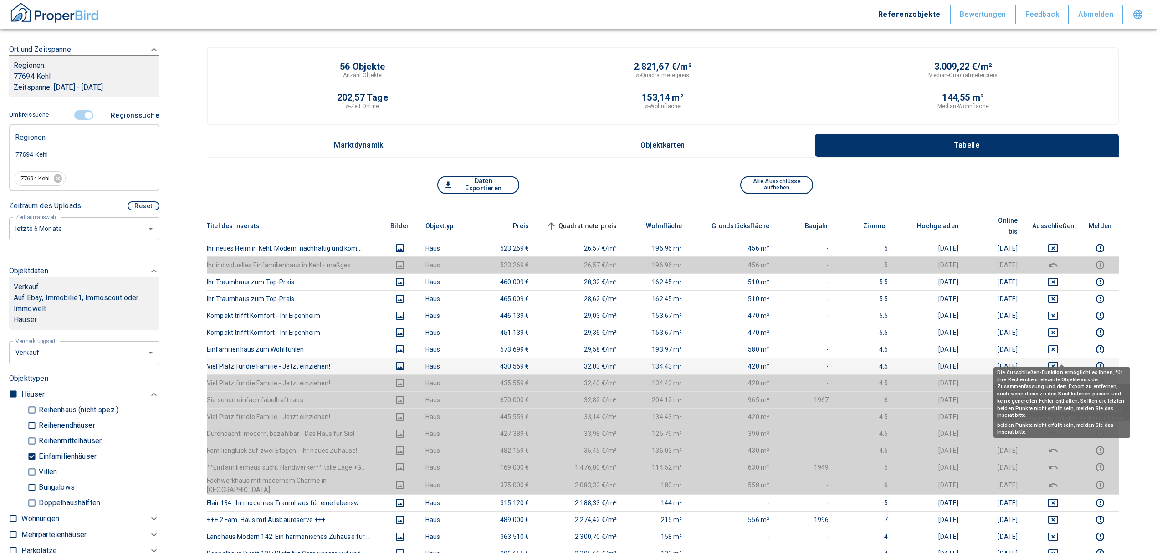
click at [1057, 362] on icon "deselect this listing" at bounding box center [1053, 366] width 10 height 8
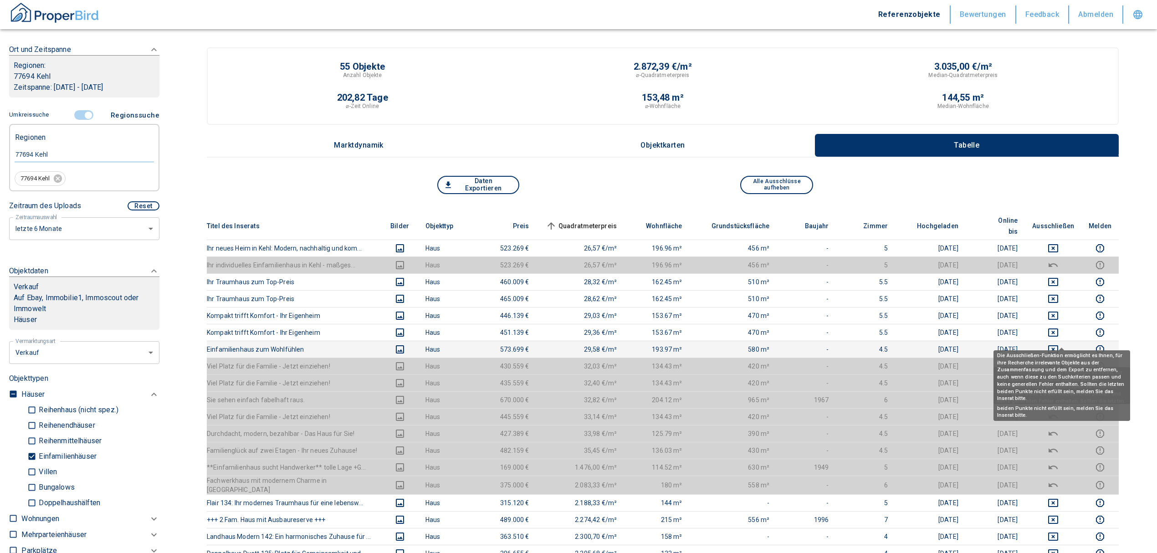
click at [1058, 344] on icon "deselect this listing" at bounding box center [1052, 349] width 11 height 11
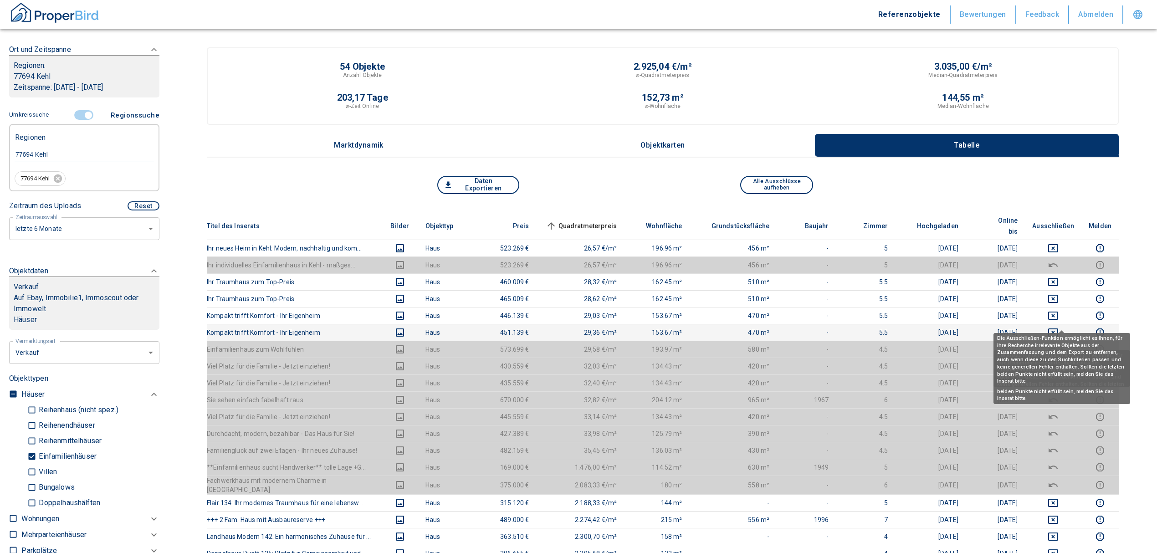
click at [1058, 328] on icon "deselect this listing" at bounding box center [1053, 332] width 10 height 8
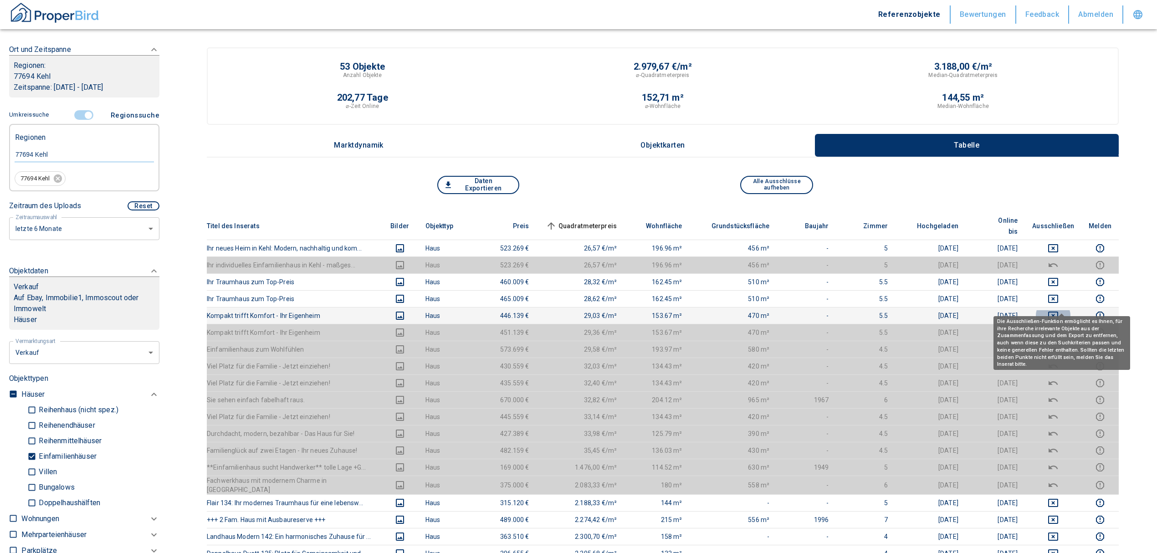
drag, startPoint x: 1061, startPoint y: 303, endPoint x: 1057, endPoint y: 291, distance: 12.7
click at [1058, 312] on icon "deselect this listing" at bounding box center [1053, 316] width 10 height 8
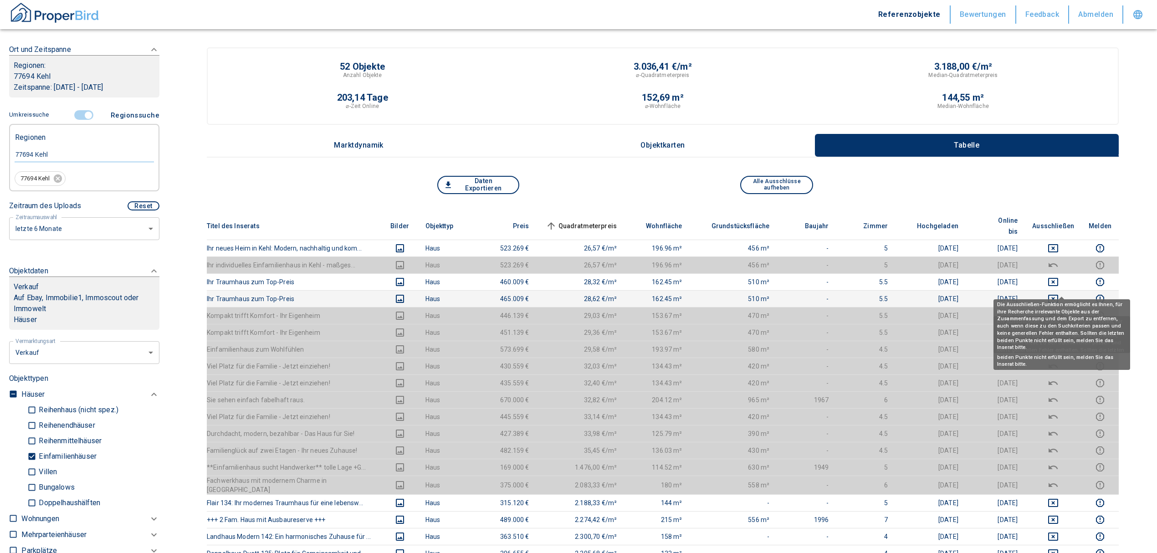
click at [1057, 293] on icon "deselect this listing" at bounding box center [1052, 298] width 11 height 11
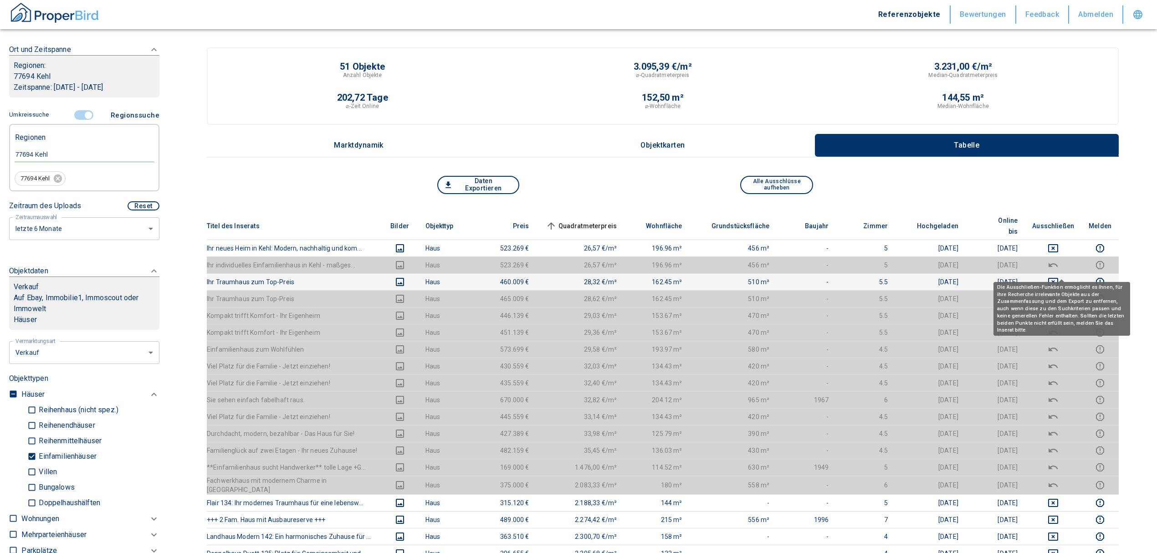
click at [1058, 278] on icon "deselect this listing" at bounding box center [1053, 282] width 10 height 8
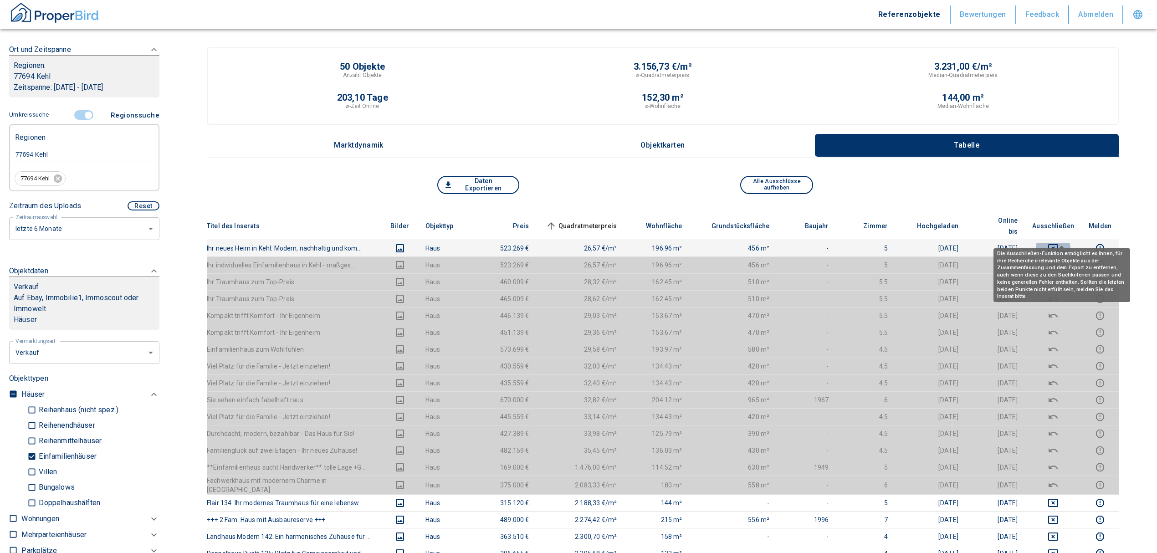
click at [1058, 244] on icon "deselect this listing" at bounding box center [1053, 248] width 10 height 8
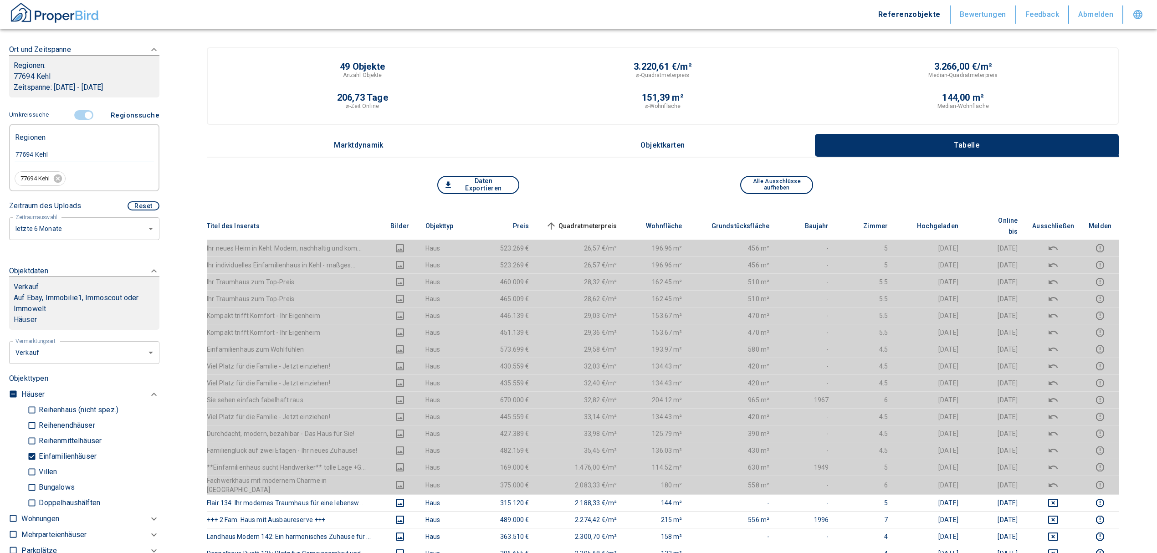
click at [602, 220] on span "Quadratmeterpreis sorted ascending" at bounding box center [580, 225] width 73 height 11
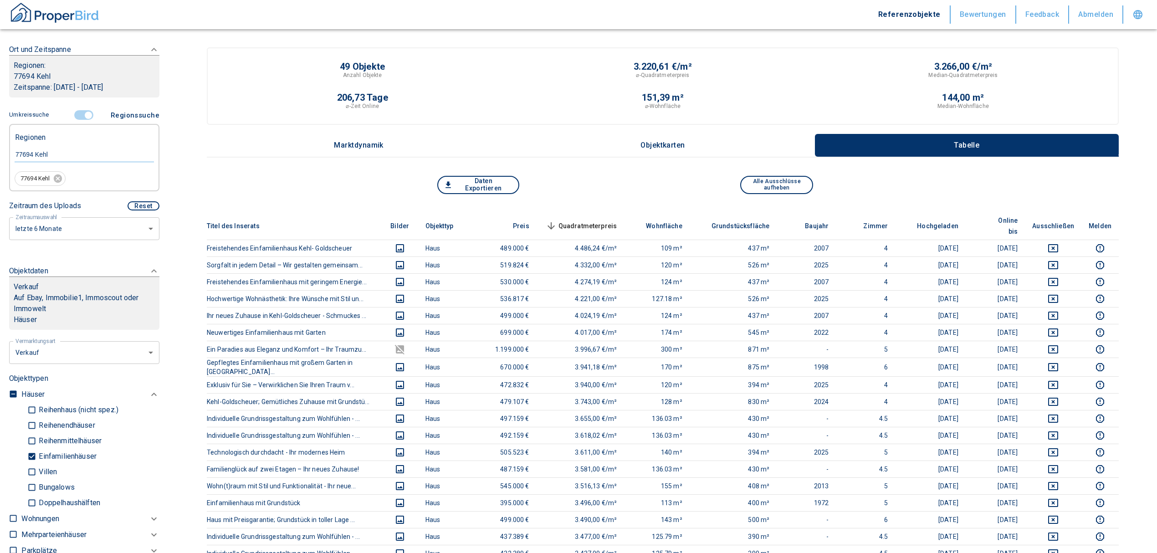
click at [602, 220] on span "Quadratmeterpreis sorted descending" at bounding box center [580, 225] width 73 height 11
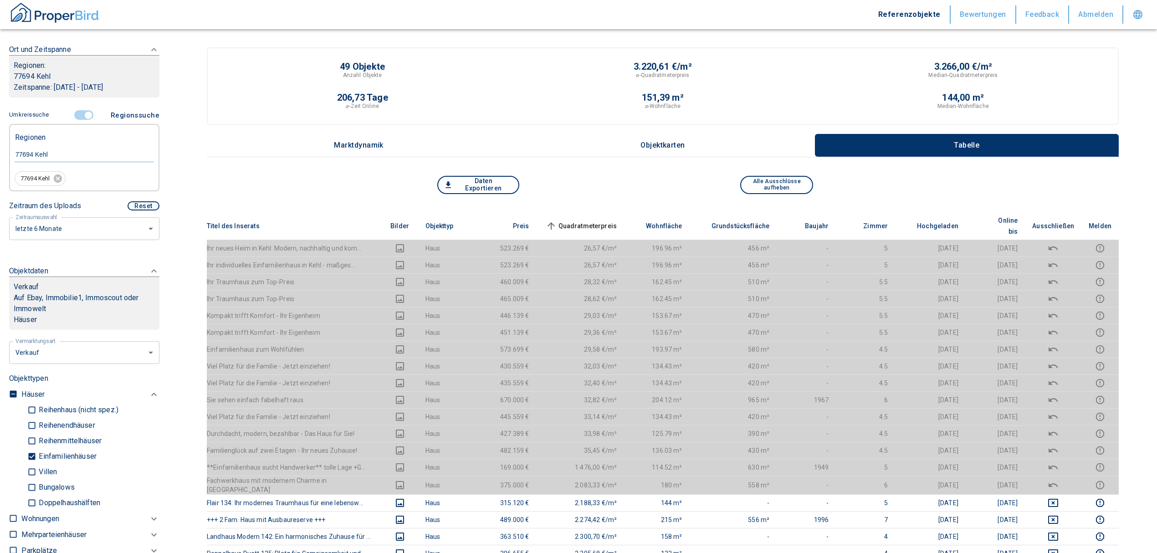
click at [602, 220] on span "Quadratmeterpreis sorted ascending" at bounding box center [580, 225] width 73 height 11
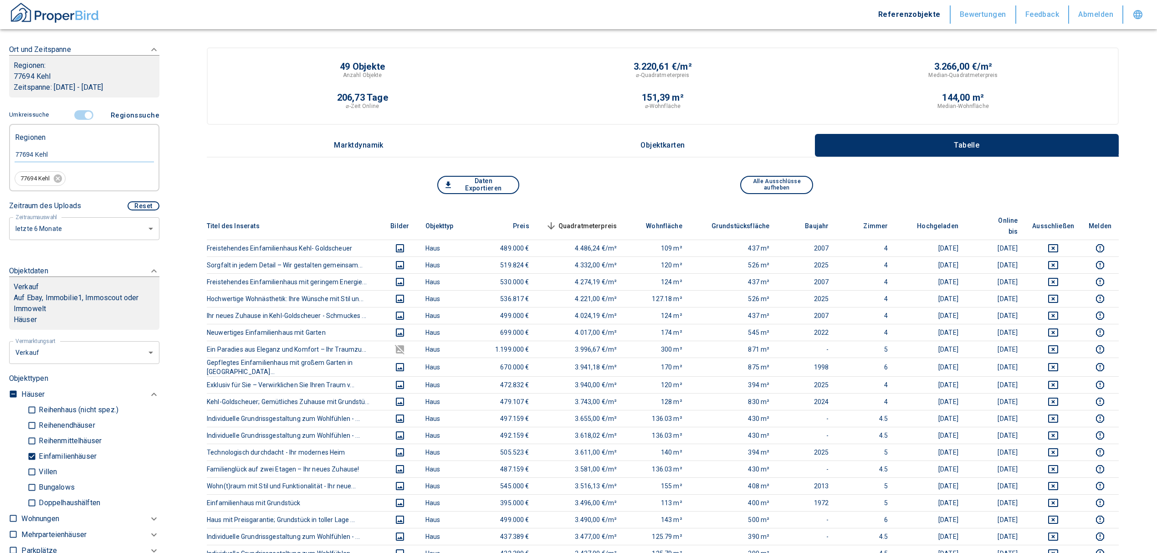
click at [575, 220] on span "Quadratmeterpreis sorted descending" at bounding box center [580, 225] width 73 height 11
